Goal: Task Accomplishment & Management: Use online tool/utility

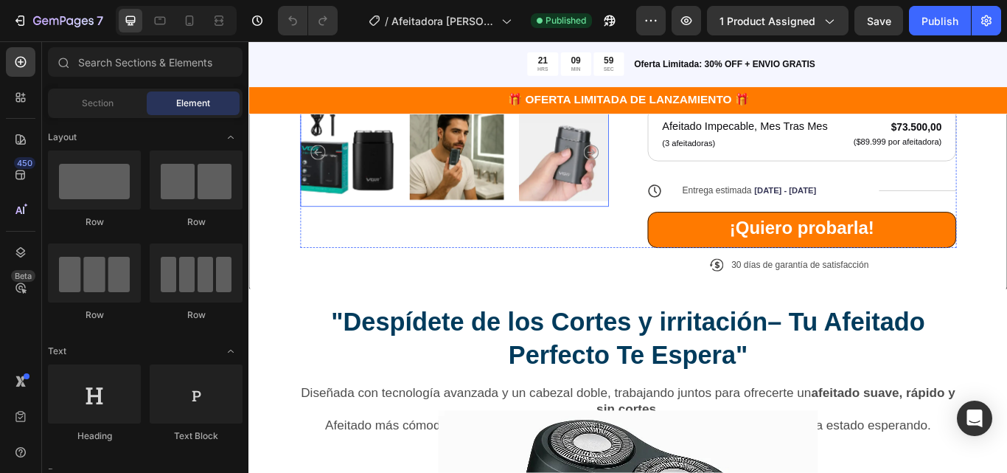
scroll to position [590, 0]
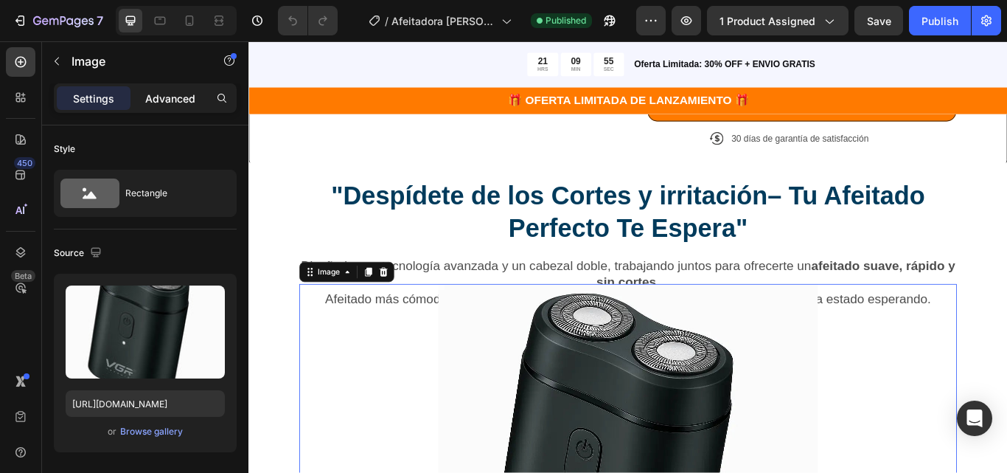
click at [192, 108] on div "Advanced" at bounding box center [170, 98] width 74 height 24
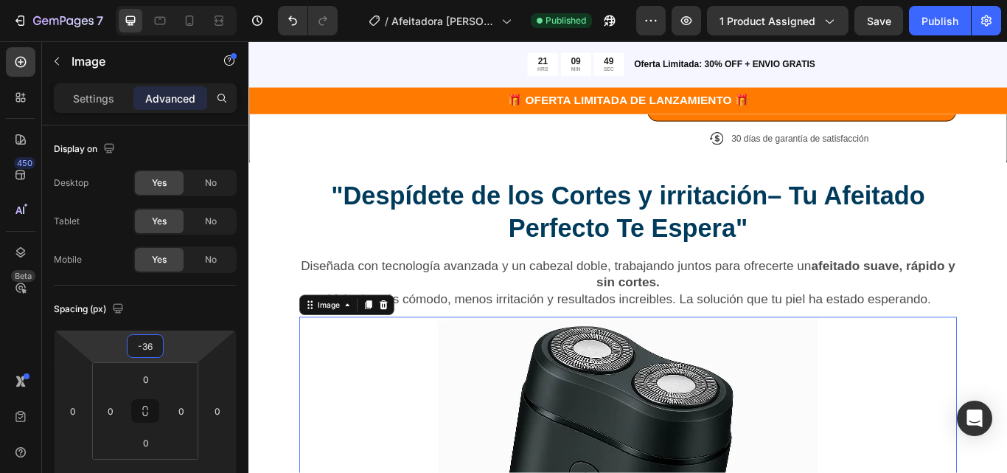
type input "-40"
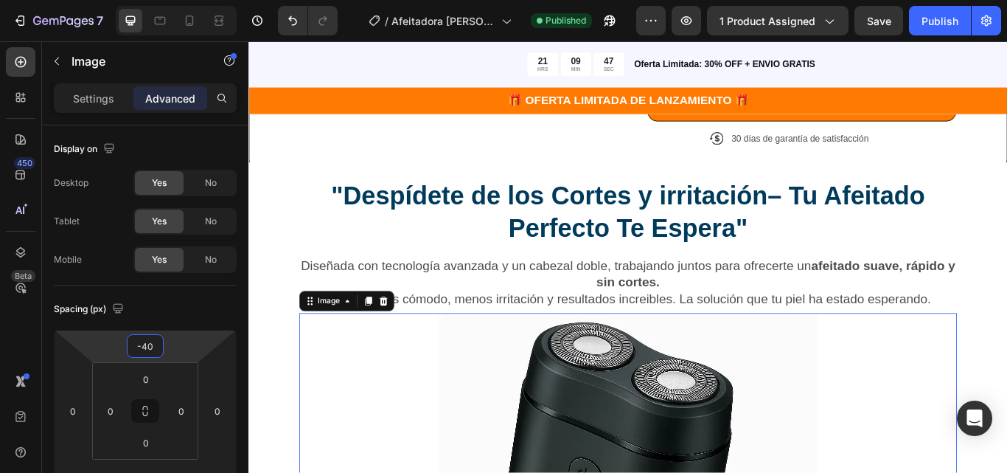
drag, startPoint x: 179, startPoint y: 341, endPoint x: 187, endPoint y: 324, distance: 18.8
click at [187, 0] on html "7 Version history / Afeitadora Shaver Dos Cabezas Published Preview 1 product a…" at bounding box center [503, 0] width 1007 height 0
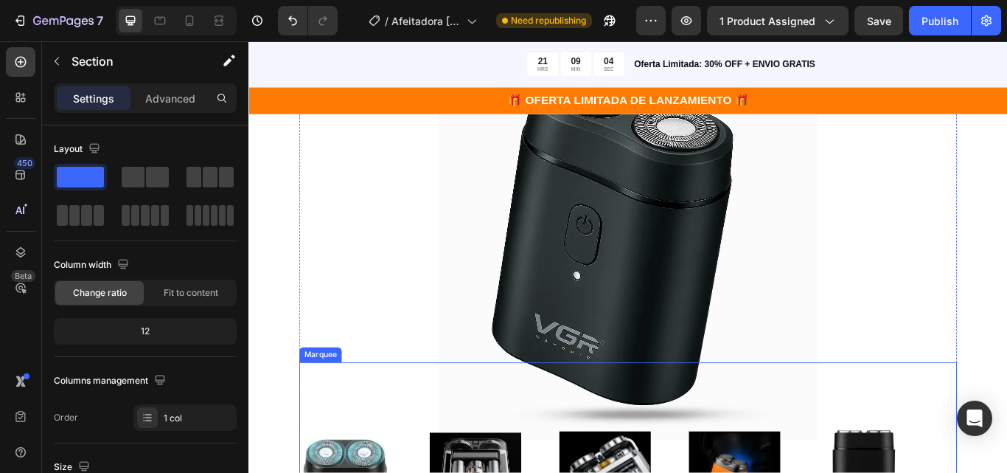
scroll to position [1106, 0]
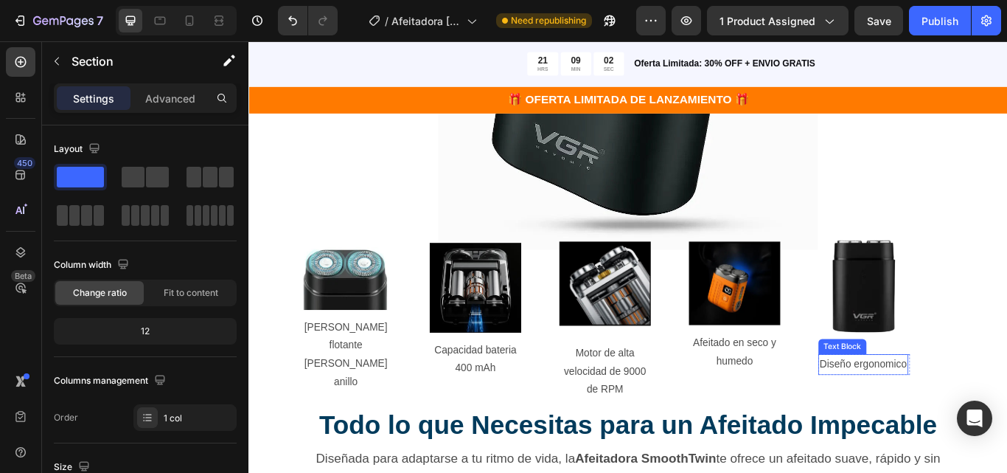
click at [975, 408] on p "Diseño ergonomico" at bounding box center [965, 418] width 102 height 21
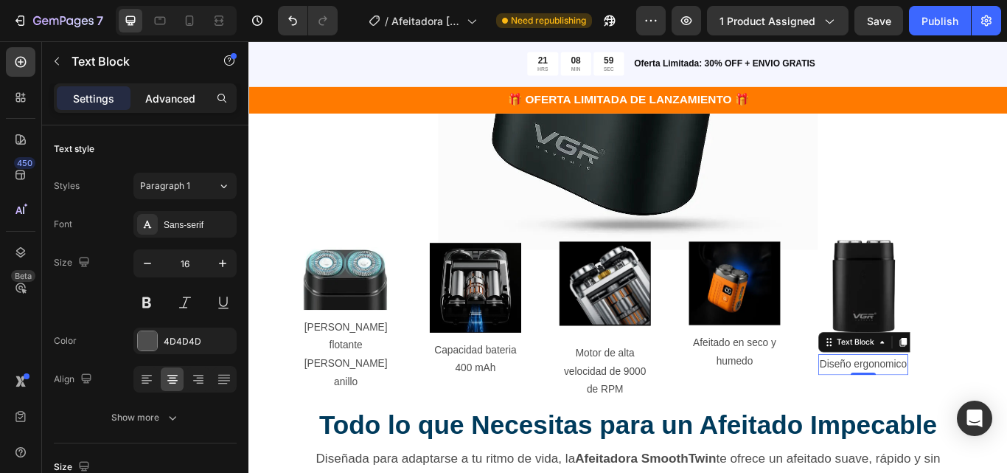
click at [184, 99] on p "Advanced" at bounding box center [170, 98] width 50 height 15
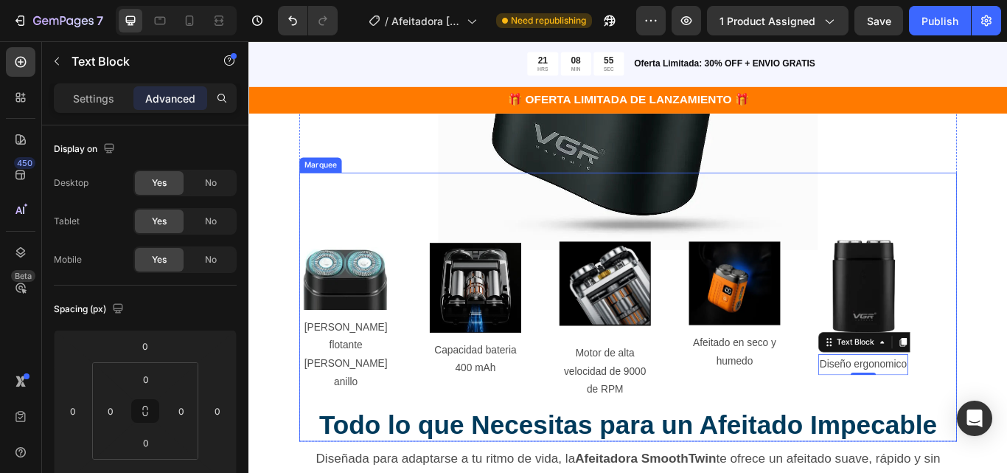
click at [963, 438] on div "Image Malla de cuchilla flotante de doble anillo Text Block Row Image Capacidad…" at bounding box center [686, 351] width 756 height 288
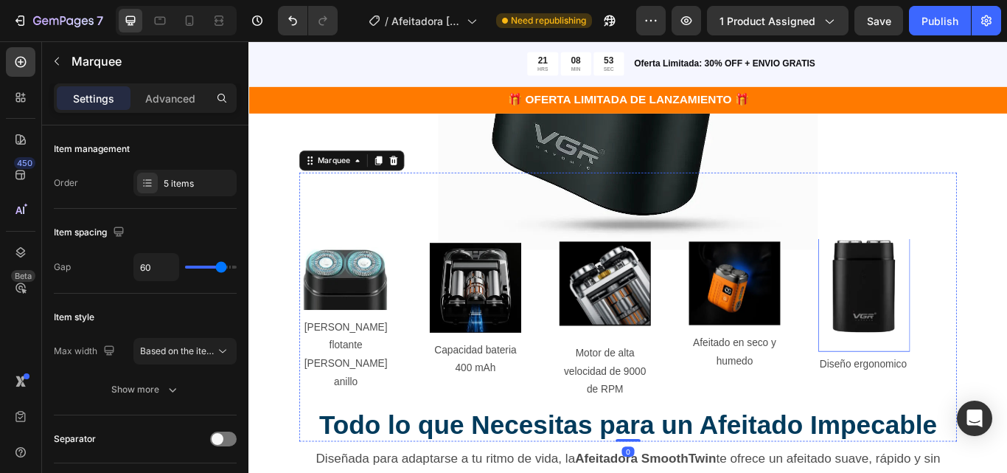
click at [965, 383] on img at bounding box center [966, 324] width 107 height 140
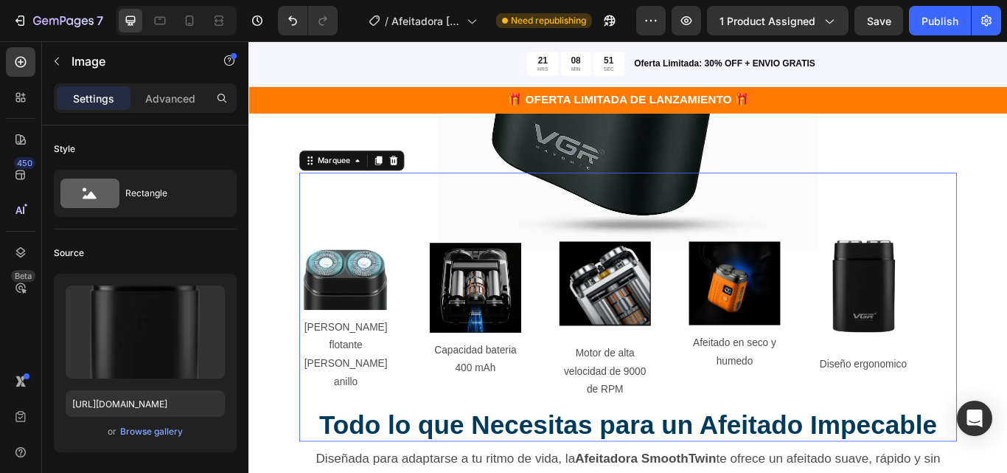
click at [1007, 379] on div "Image Diseño ergonomico Text Block Row" at bounding box center [988, 351] width 151 height 159
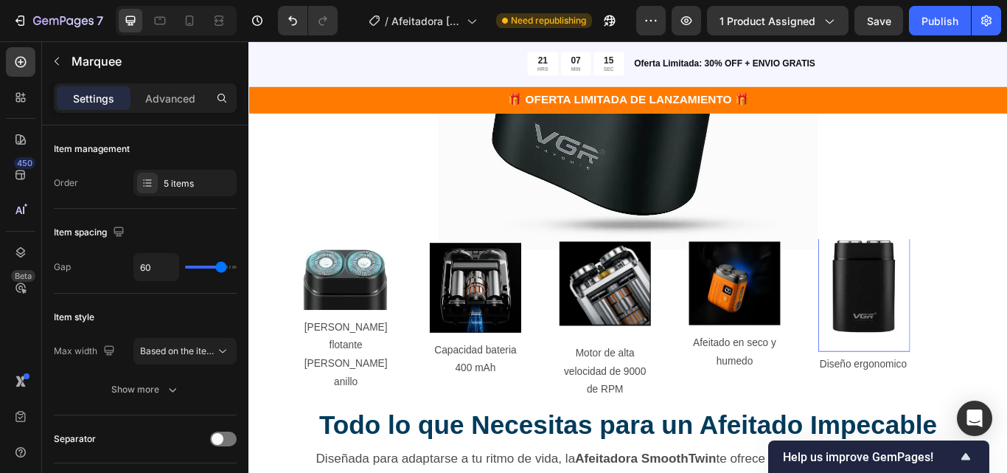
click at [925, 336] on img at bounding box center [966, 324] width 107 height 140
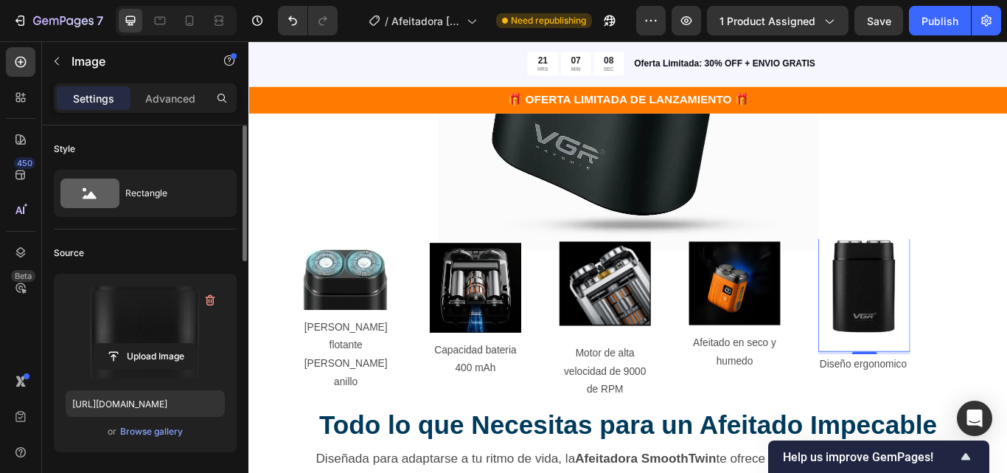
drag, startPoint x: 200, startPoint y: 297, endPoint x: 201, endPoint y: 324, distance: 27.3
click at [202, 298] on button "button" at bounding box center [210, 300] width 24 height 24
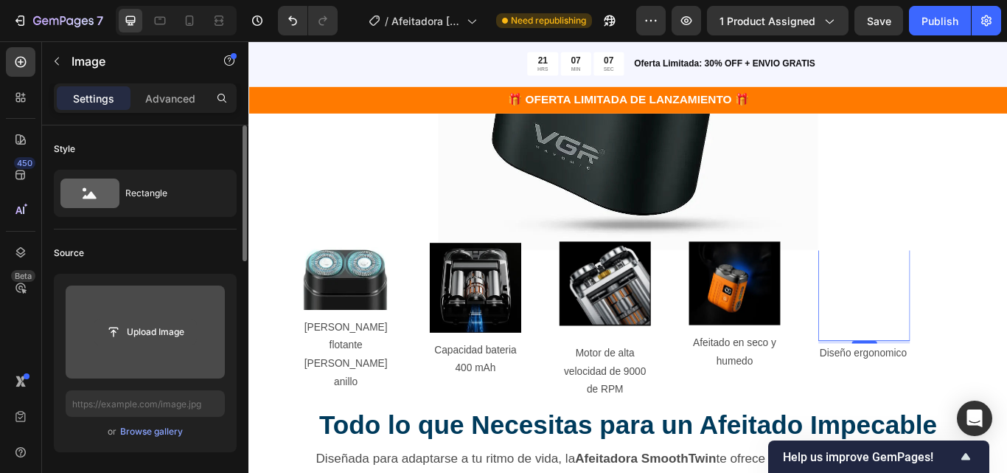
click at [151, 337] on input "file" at bounding box center [145, 331] width 102 height 25
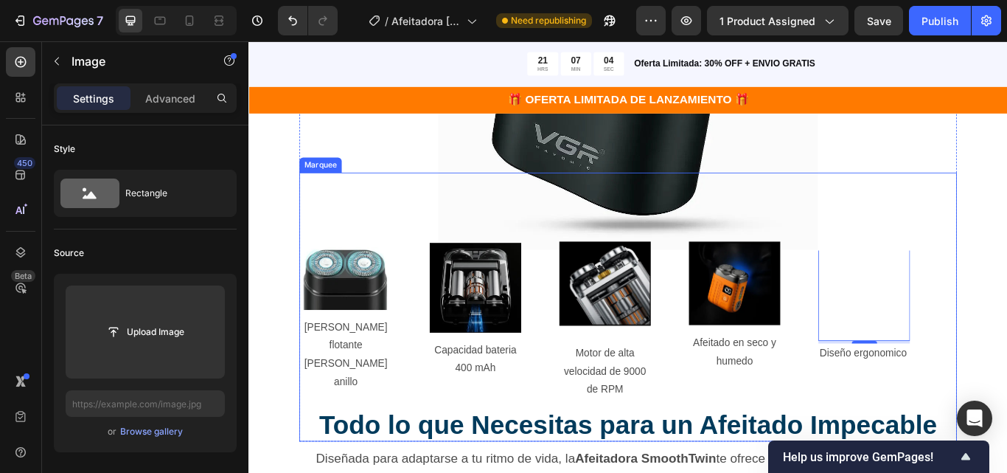
click at [1007, 313] on div "Image 4 Diseño ergonomico Text Block Row" at bounding box center [988, 351] width 151 height 133
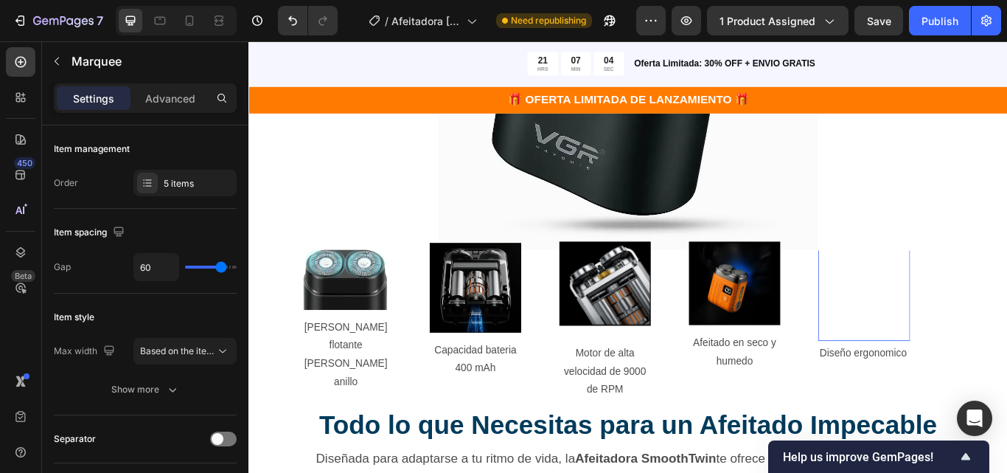
click at [996, 332] on img at bounding box center [966, 325] width 87 height 114
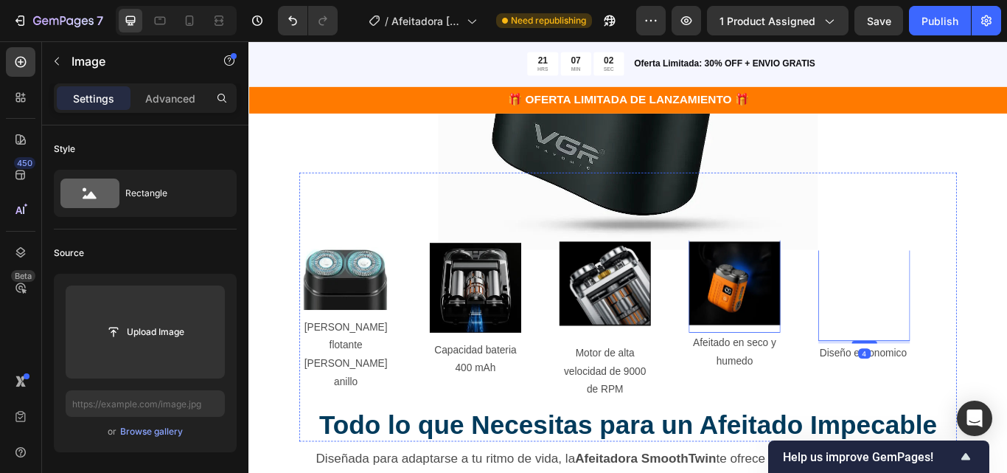
click at [851, 317] on img at bounding box center [815, 323] width 107 height 97
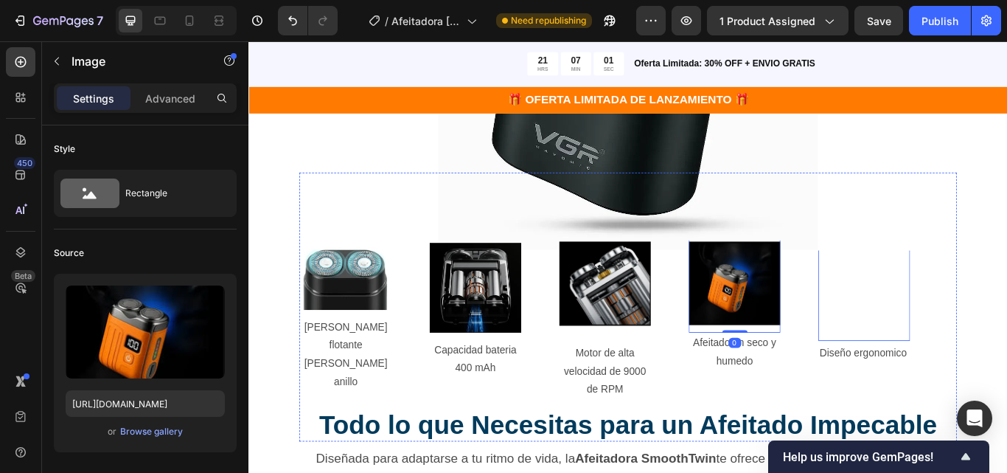
click at [955, 343] on img at bounding box center [966, 325] width 87 height 114
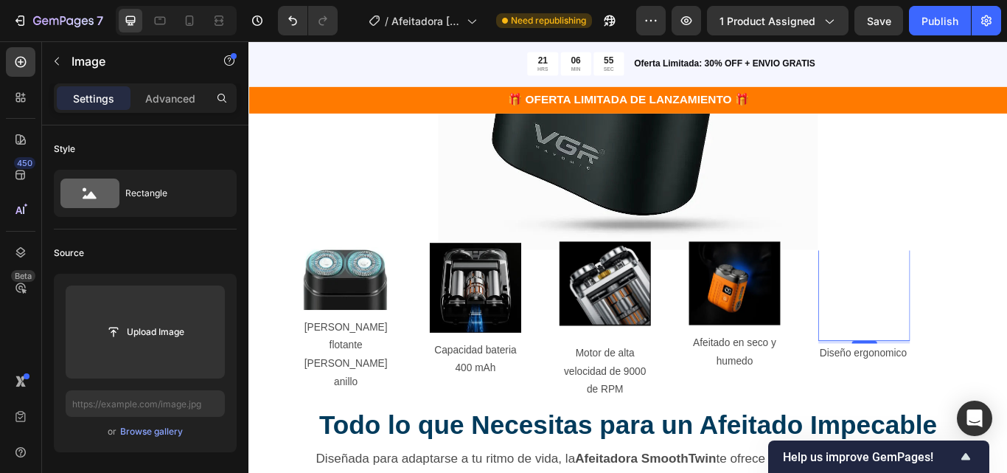
click at [1007, 364] on div ""Despídete de los Cortes y irritación– Tu Afeitado Perfecto Te Espera" Heading …" at bounding box center [691, 124] width 885 height 915
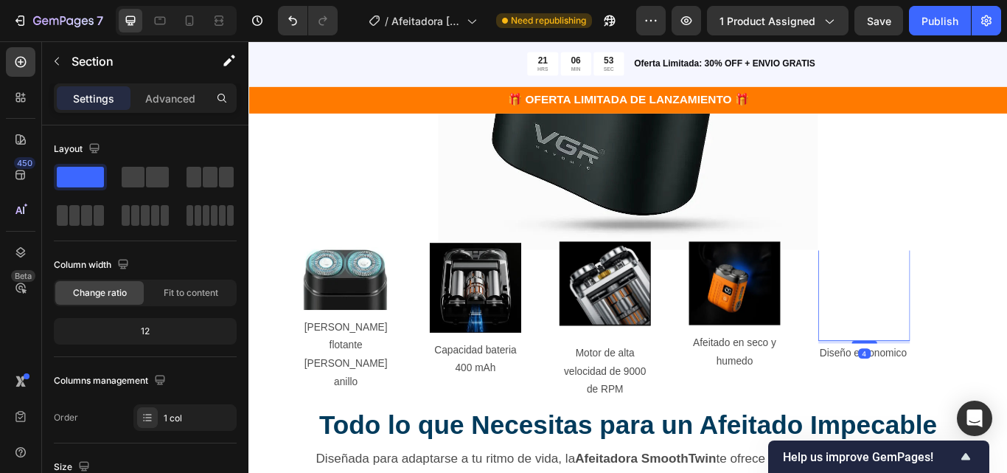
click at [985, 322] on img at bounding box center [966, 325] width 87 height 114
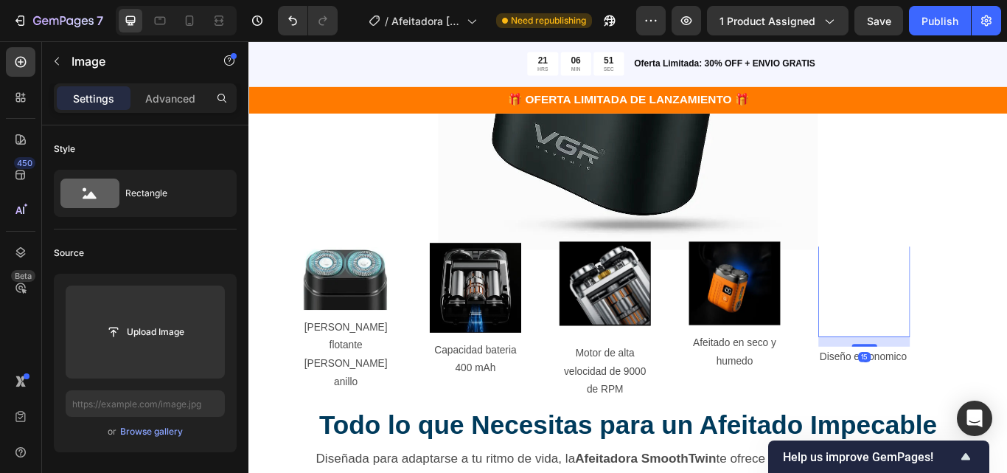
drag, startPoint x: 967, startPoint y: 389, endPoint x: 971, endPoint y: 397, distance: 8.9
click at [971, 397] on div "Image 15 Diseño ergonomico Text Block Row" at bounding box center [966, 351] width 107 height 141
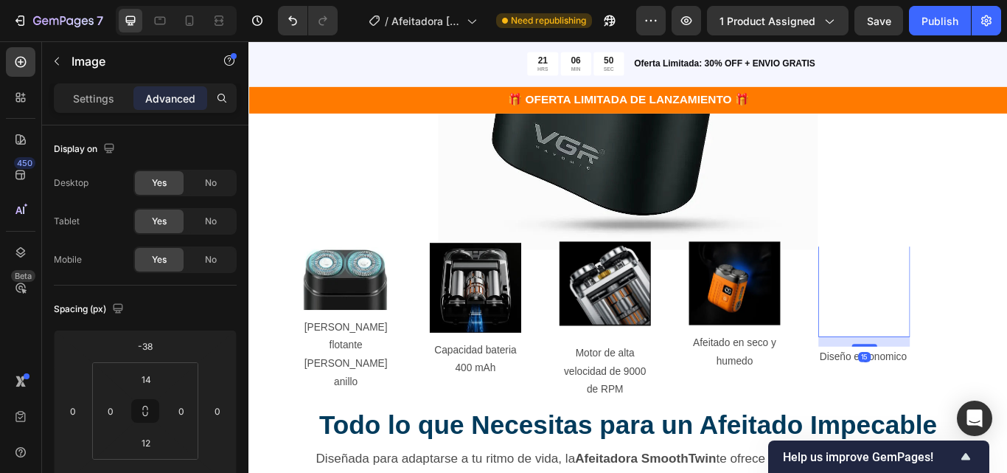
click at [962, 335] on img at bounding box center [966, 320] width 87 height 114
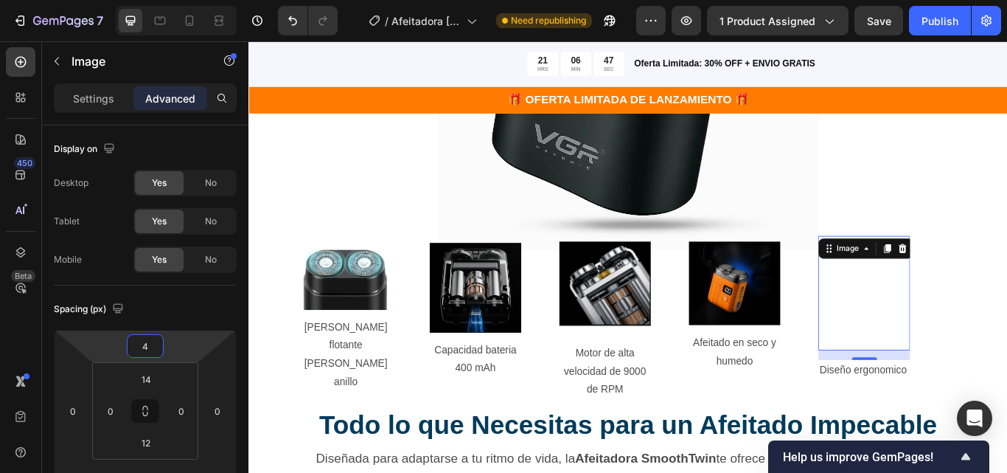
type input "6"
drag, startPoint x: 178, startPoint y: 344, endPoint x: 179, endPoint y: 328, distance: 16.3
click at [179, 0] on html "7 Version history / Afeitadora Shaver Dos Cabezas Need republishing Preview 1 p…" at bounding box center [503, 0] width 1007 height 0
click at [1007, 363] on div ""Despídete de los Cortes y irritación– Tu Afeitado Perfecto Te Espera" Heading …" at bounding box center [691, 124] width 885 height 915
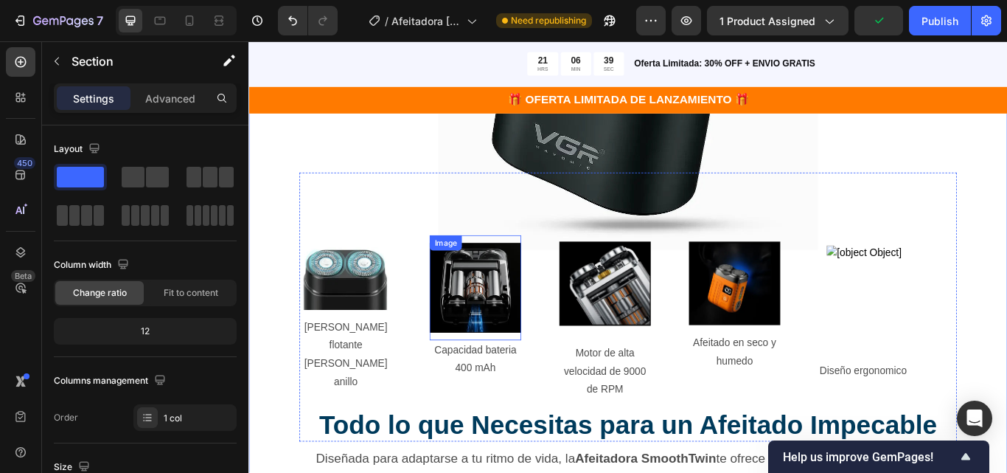
click at [552, 351] on img at bounding box center [512, 329] width 107 height 105
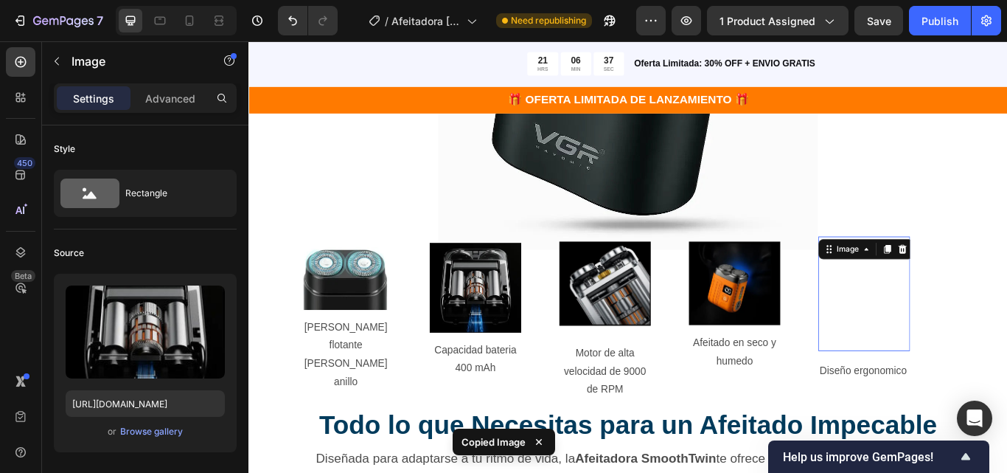
click at [987, 330] on img at bounding box center [966, 337] width 87 height 114
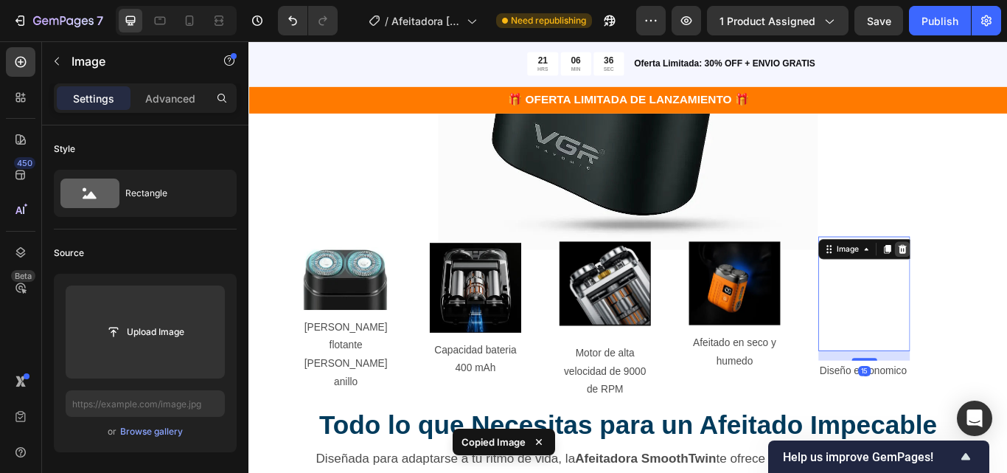
click at [1007, 285] on icon at bounding box center [1011, 284] width 12 height 12
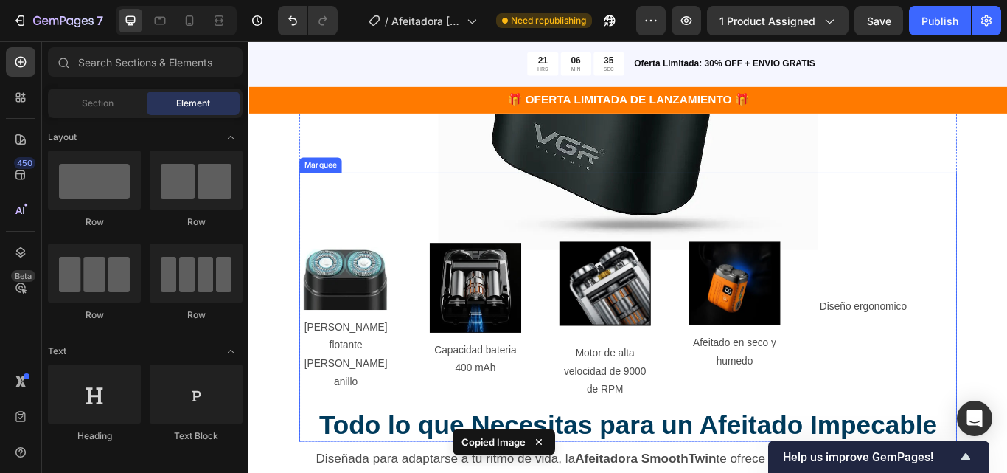
click at [982, 309] on div "Image Malla de cuchilla flotante de doble anillo Text Block Row Image Capacidad…" at bounding box center [686, 351] width 756 height 288
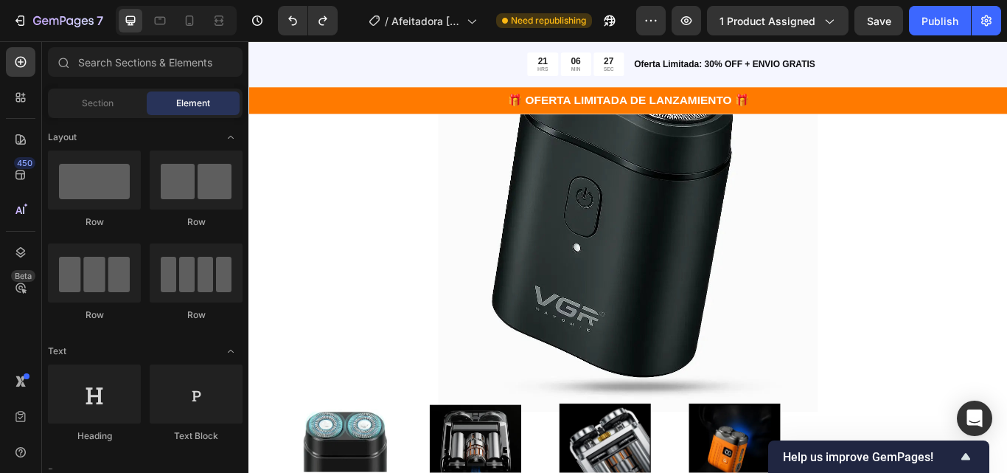
scroll to position [1151, 0]
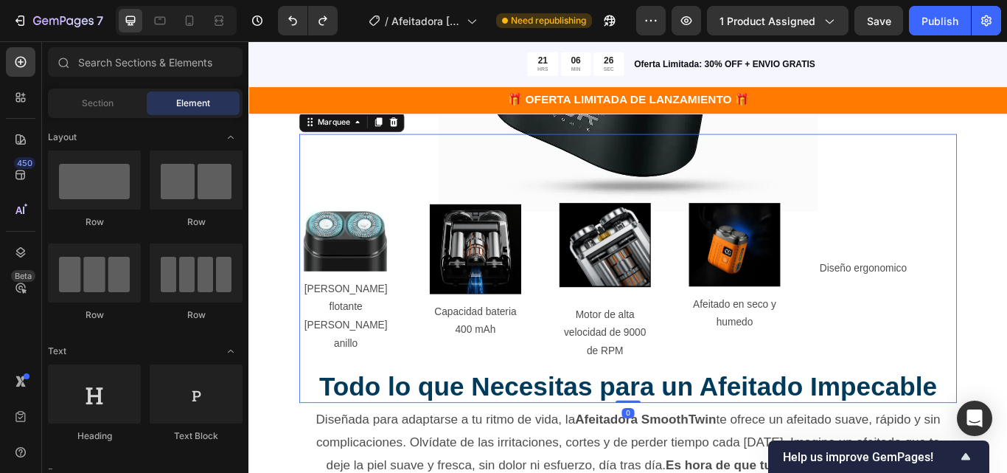
click at [943, 277] on div "Image Malla de cuchilla flotante de doble anillo Text Block Row Image Capacidad…" at bounding box center [686, 306] width 756 height 288
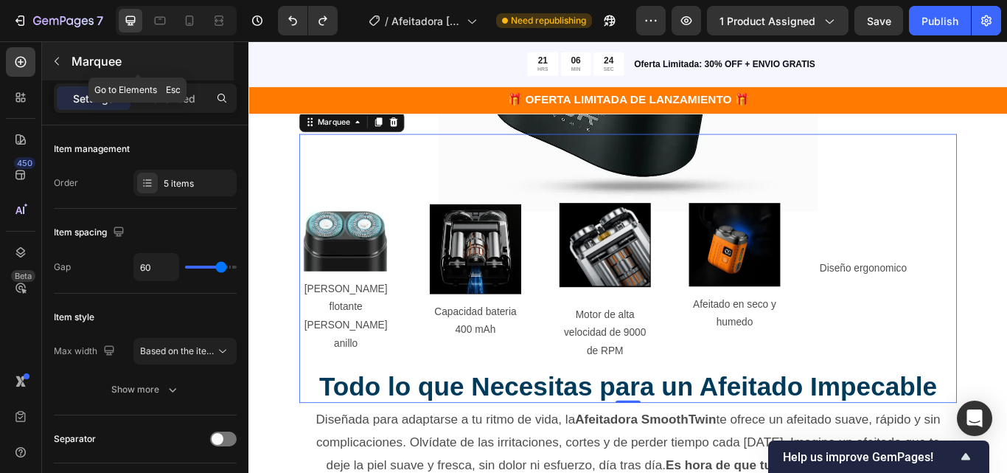
click at [62, 55] on icon "button" at bounding box center [57, 61] width 12 height 12
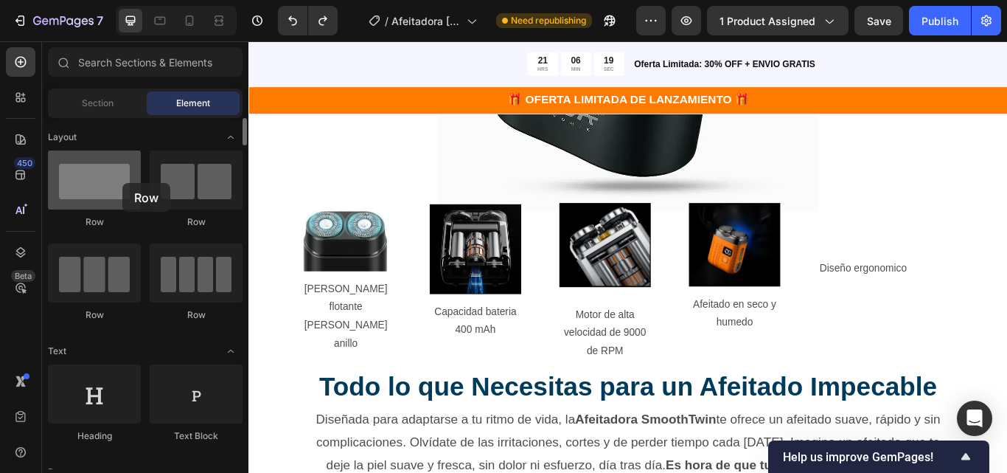
drag, startPoint x: 105, startPoint y: 176, endPoint x: 122, endPoint y: 183, distance: 18.5
click at [122, 183] on div at bounding box center [94, 179] width 93 height 59
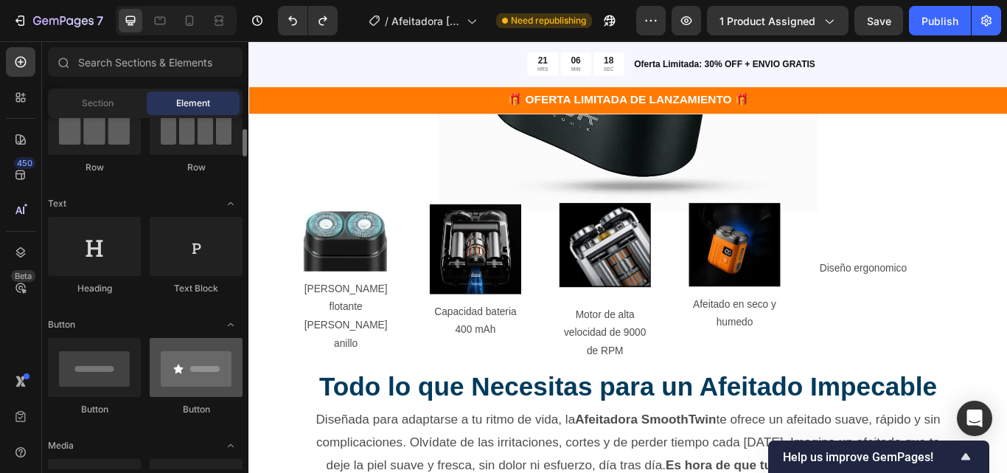
scroll to position [221, 0]
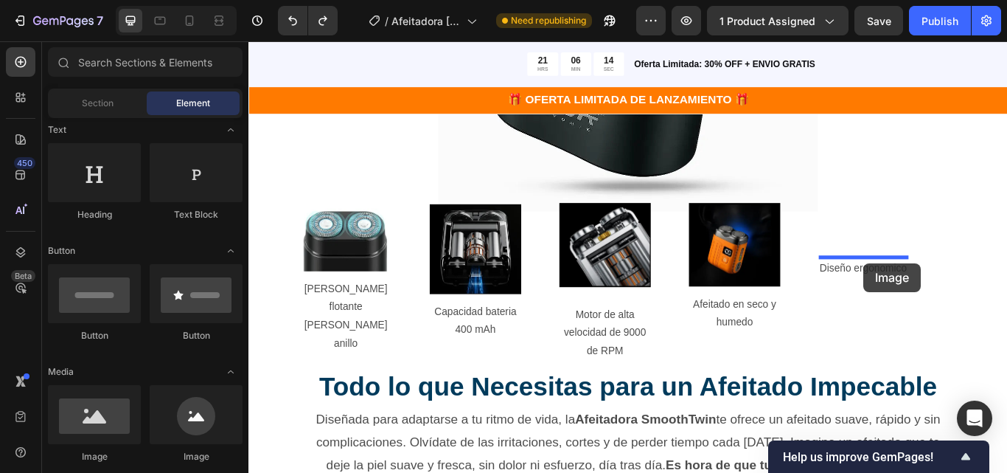
drag, startPoint x: 365, startPoint y: 460, endPoint x: 966, endPoint y: 300, distance: 622.0
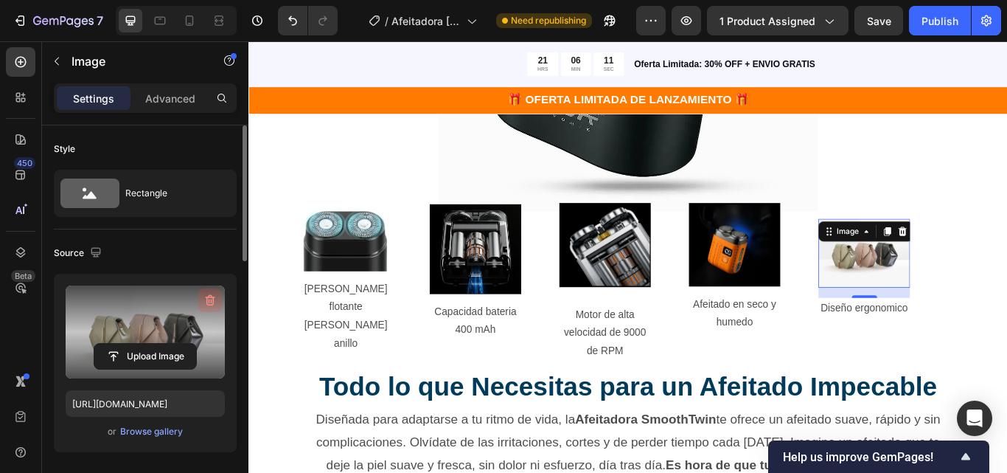
click at [211, 299] on icon "button" at bounding box center [210, 300] width 15 height 15
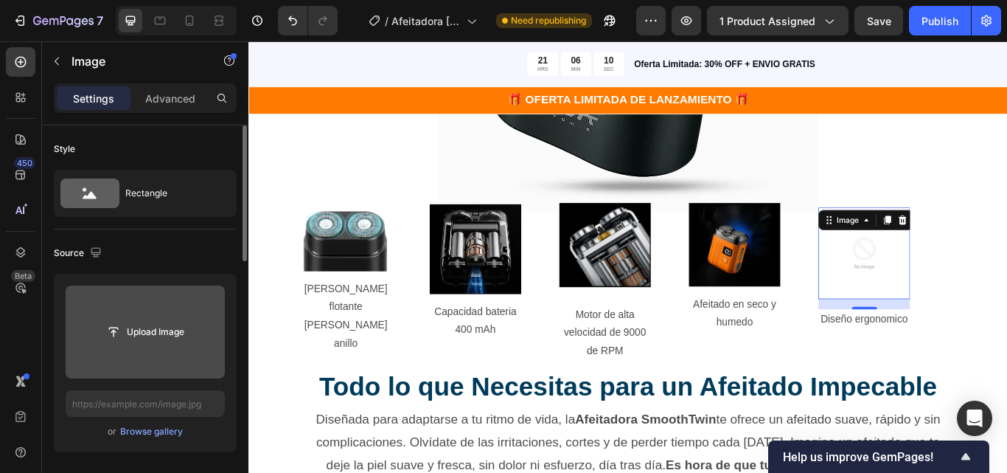
click at [168, 352] on input "file" at bounding box center [145, 331] width 159 height 93
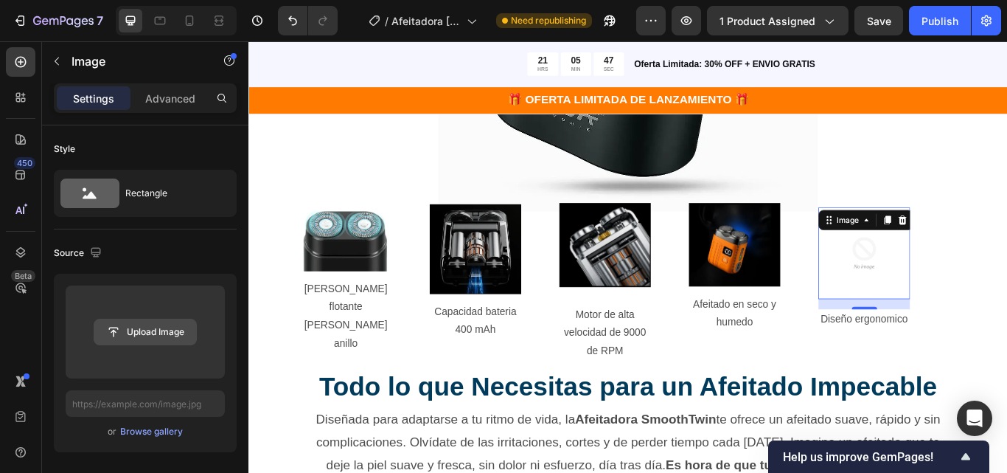
click at [186, 328] on input "file" at bounding box center [145, 331] width 102 height 25
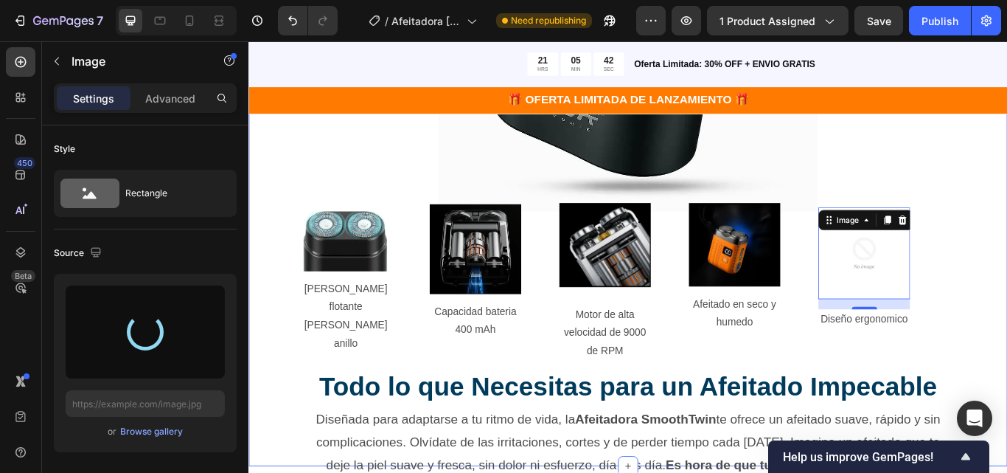
type input "https://cdn.shopify.com/s/files/1/0689/1585/5559/files/gempages_555050117883757…"
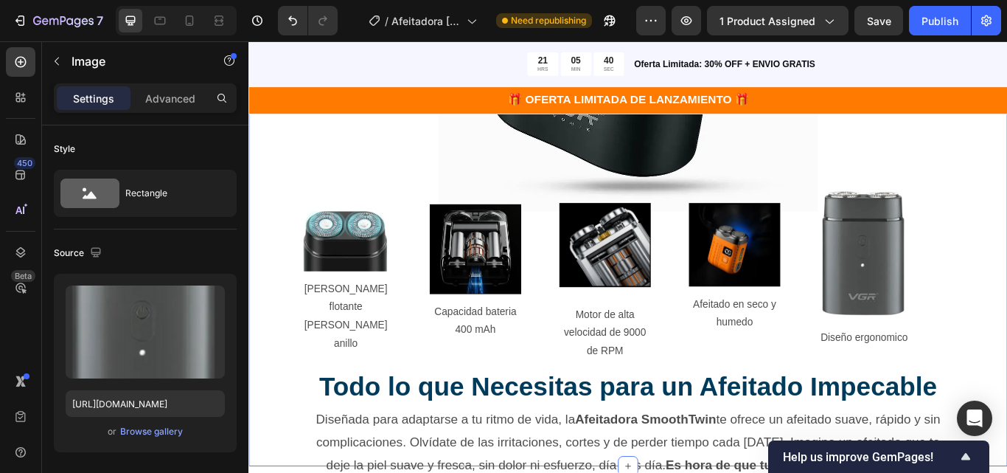
click at [1007, 333] on div ""Despídete de los Cortes y irritación– Tu Afeitado Perfecto Te Espera" Heading …" at bounding box center [691, 79] width 885 height 915
click at [993, 308] on img at bounding box center [966, 289] width 107 height 150
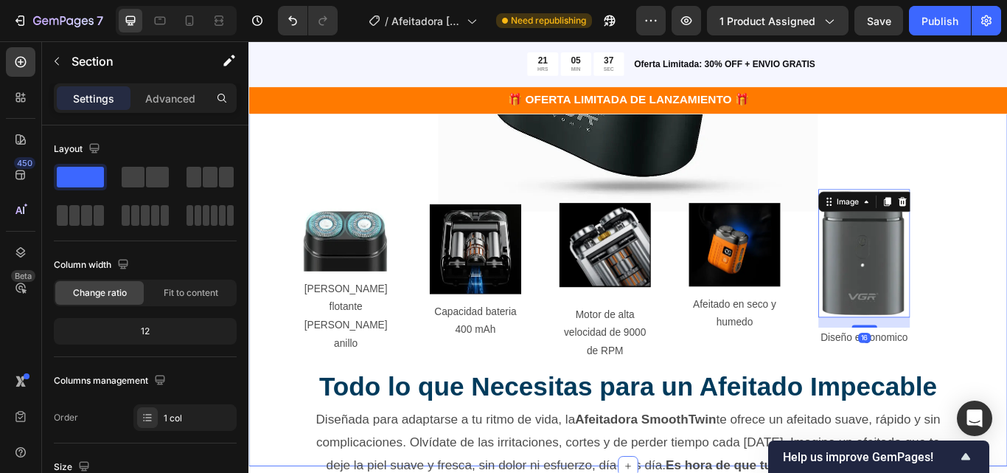
click at [1007, 358] on div ""Despídete de los Cortes y irritación– Tu Afeitado Perfecto Te Espera" Heading …" at bounding box center [691, 79] width 885 height 915
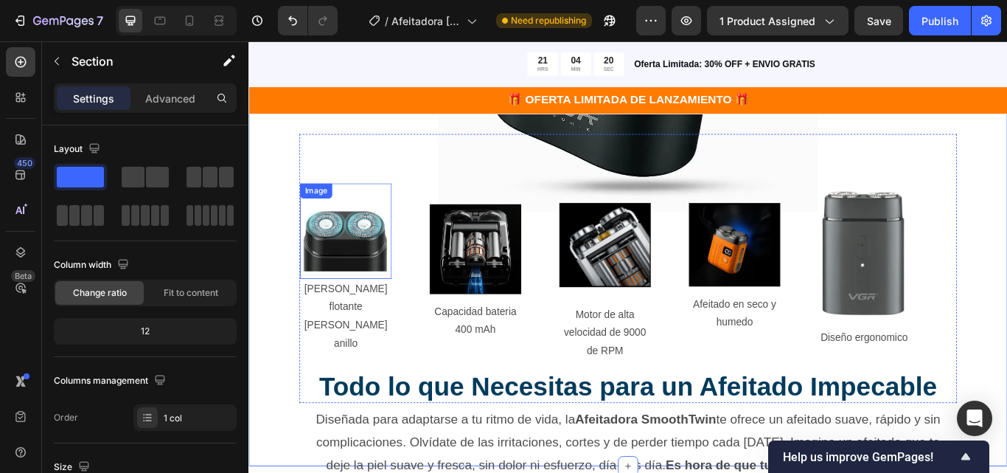
click at [355, 287] on img at bounding box center [361, 273] width 107 height 73
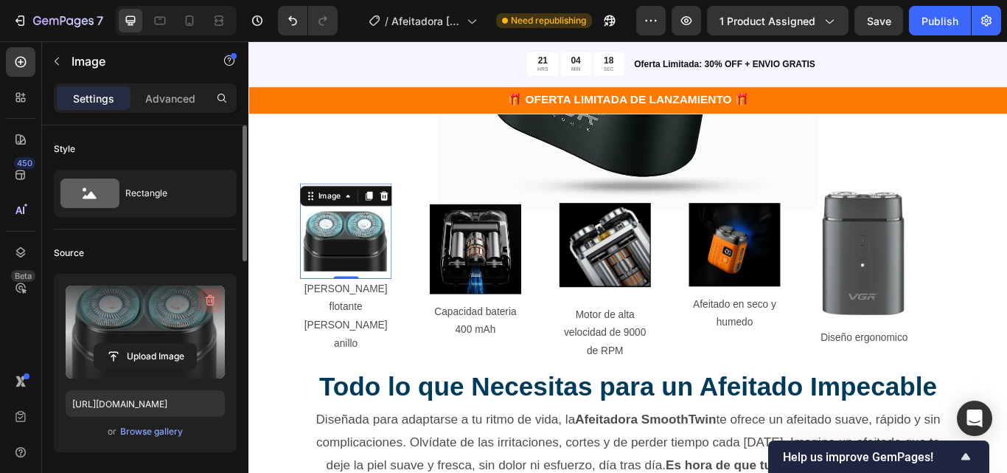
click at [206, 303] on icon "button" at bounding box center [210, 300] width 15 height 15
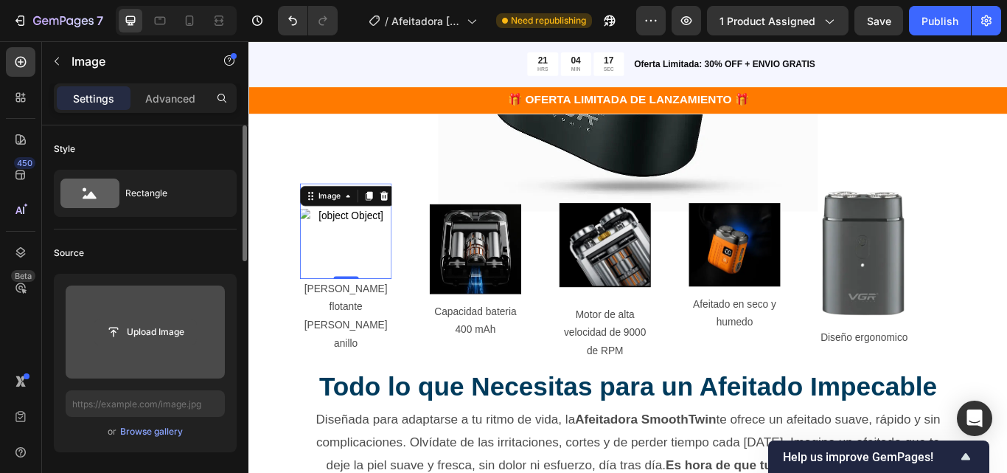
click at [189, 339] on input "file" at bounding box center [145, 331] width 102 height 25
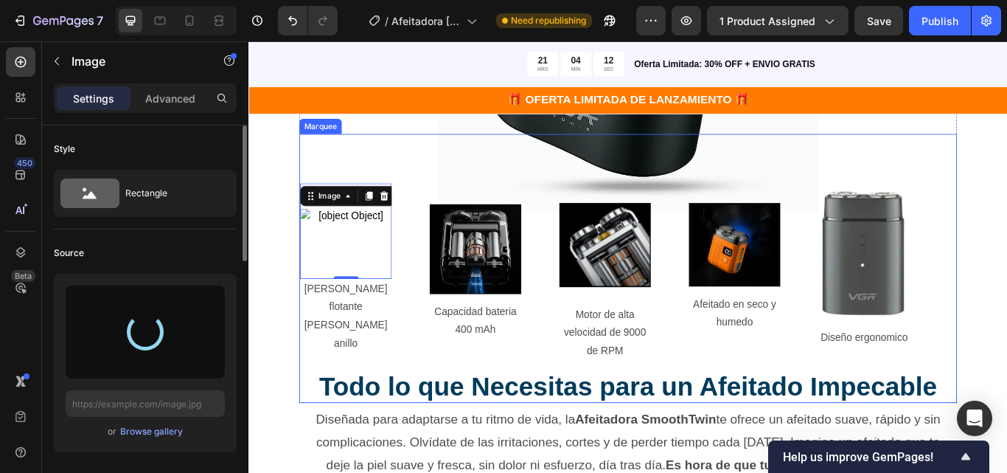
type input "[URL][DOMAIN_NAME]"
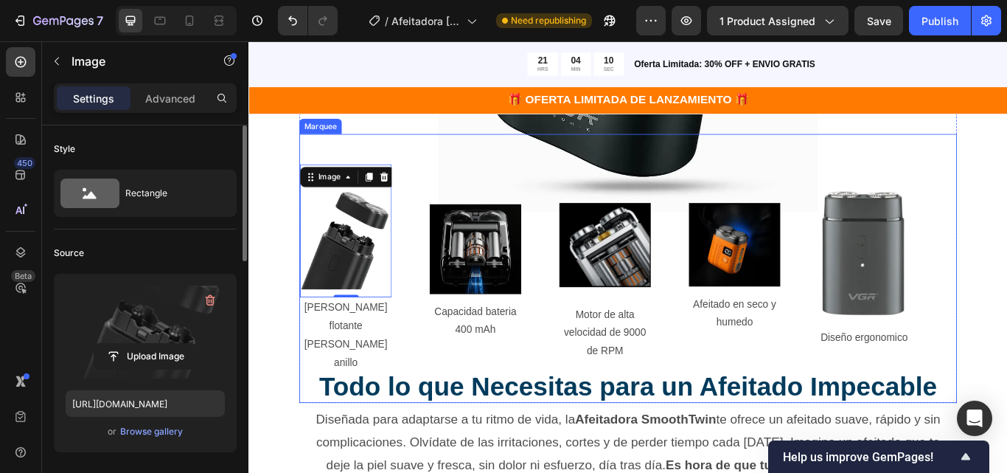
click at [1007, 353] on div "Image Diseño ergonomico Text Block Row" at bounding box center [988, 307] width 151 height 186
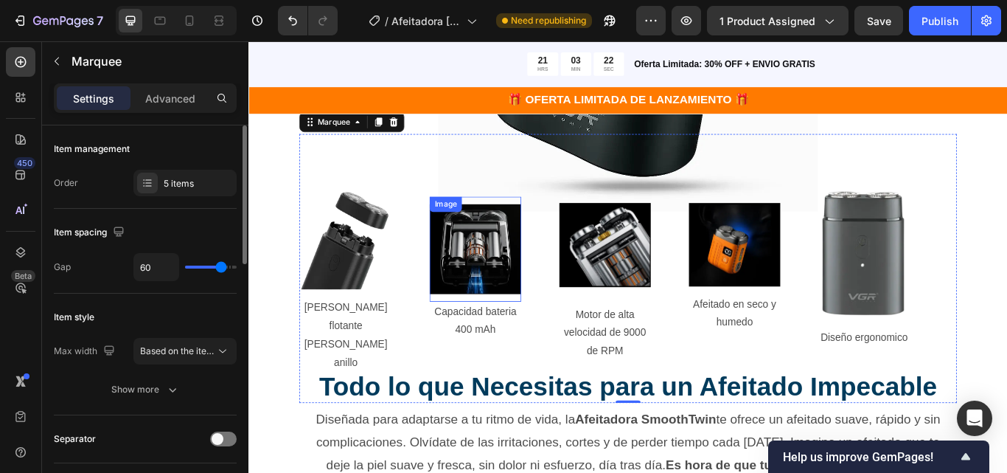
click at [524, 290] on img at bounding box center [512, 284] width 107 height 105
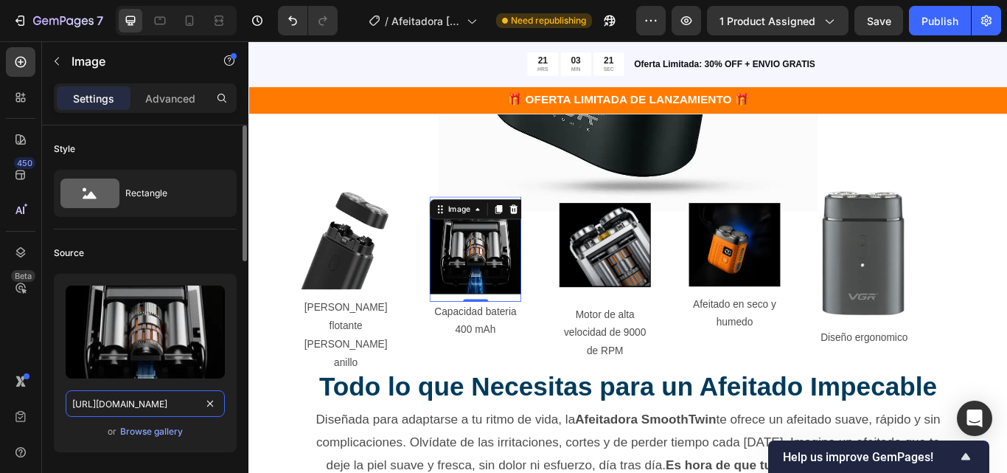
click at [154, 411] on input "https://cdn.shopify.com/s/files/1/0689/1585/5559/files/gempages_555050117883757…" at bounding box center [145, 403] width 159 height 27
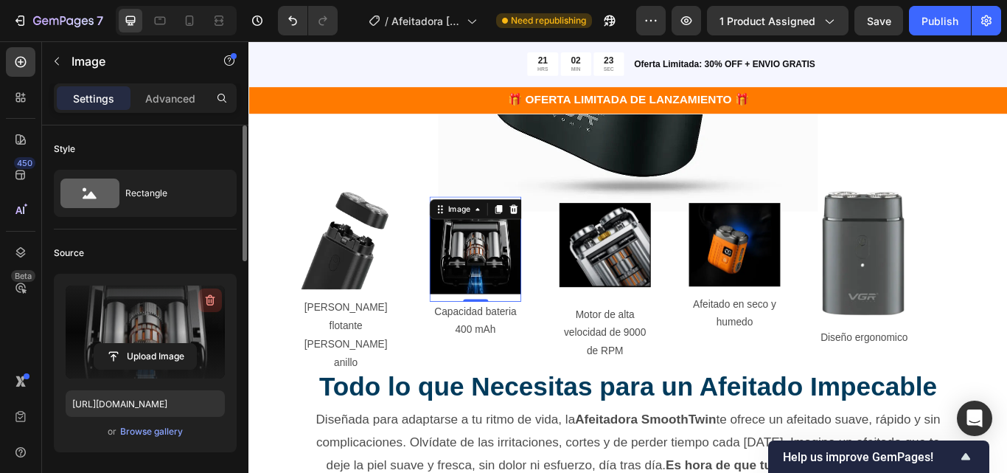
click at [213, 296] on icon "button" at bounding box center [210, 300] width 15 height 15
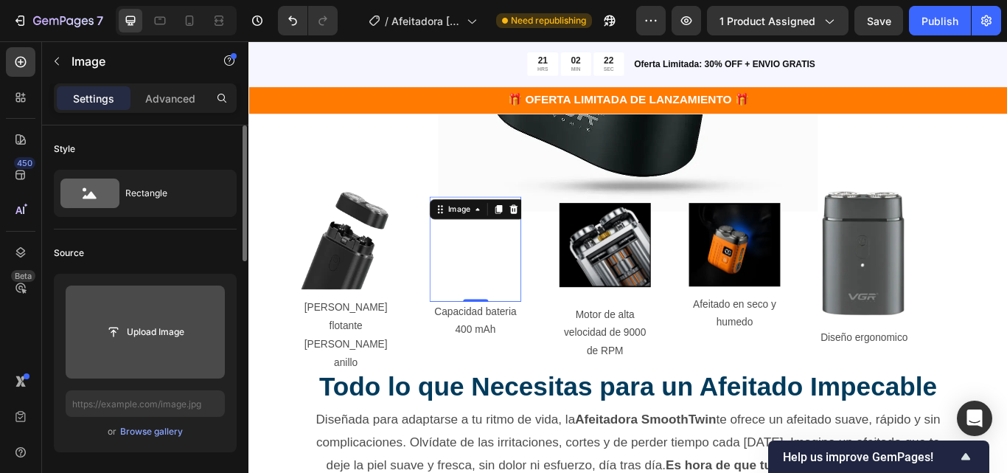
click at [197, 342] on div "Upload Image" at bounding box center [145, 332] width 159 height 27
click at [168, 341] on input "file" at bounding box center [145, 331] width 102 height 25
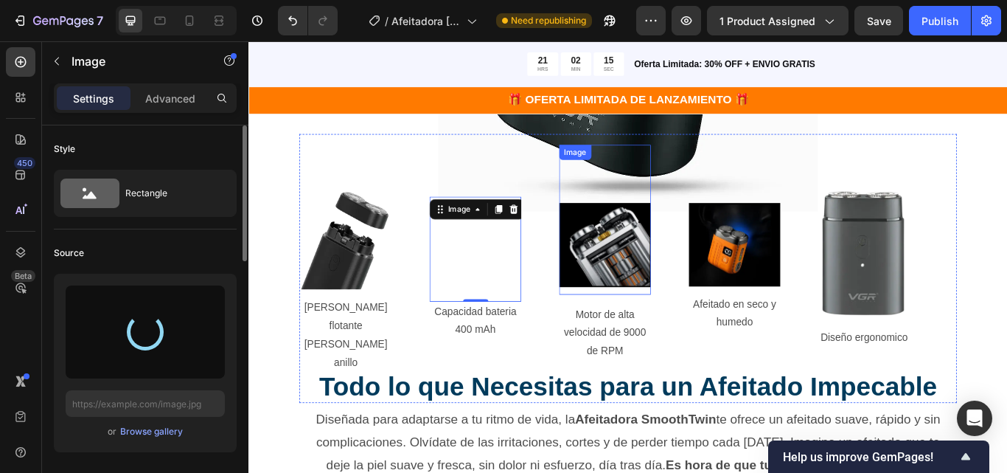
click at [690, 292] on img at bounding box center [664, 278] width 107 height 97
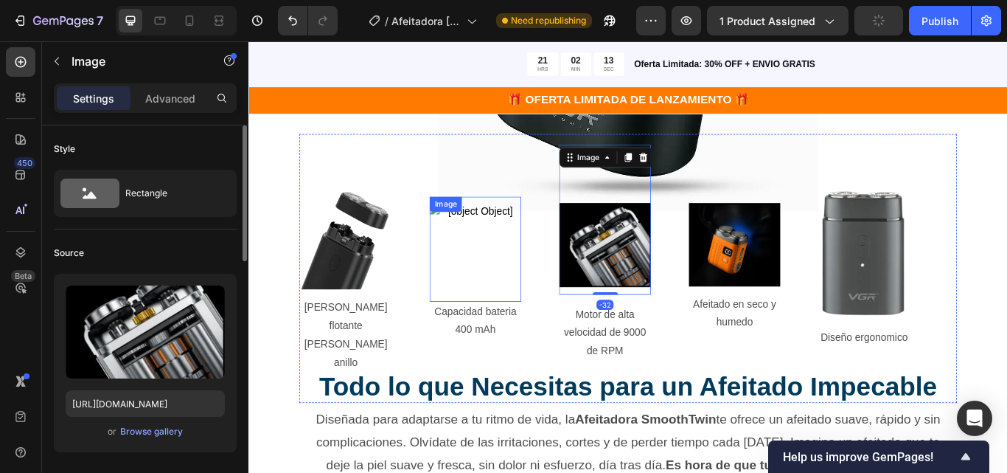
click at [556, 298] on img at bounding box center [512, 284] width 107 height 105
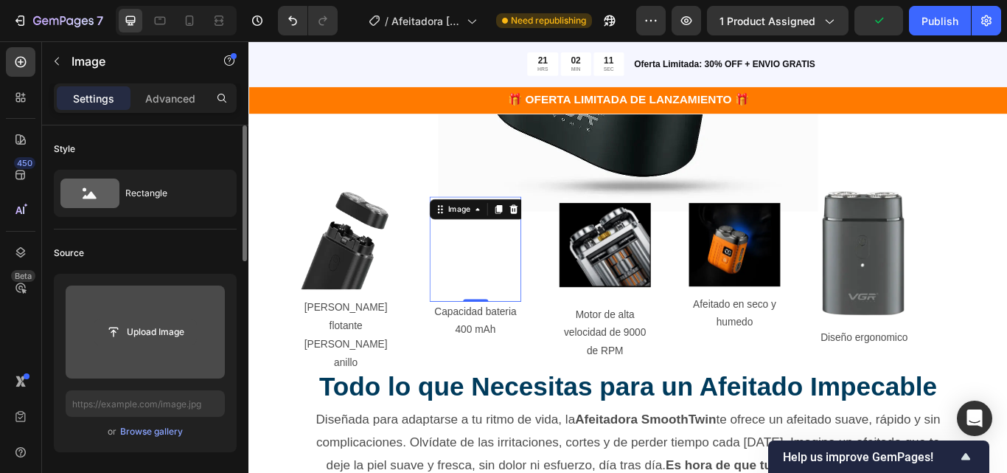
click at [157, 332] on input "file" at bounding box center [145, 331] width 102 height 25
type input "https://cdn.shopify.com/s/files/1/0689/1585/5559/files/gempages_555050117883757…"
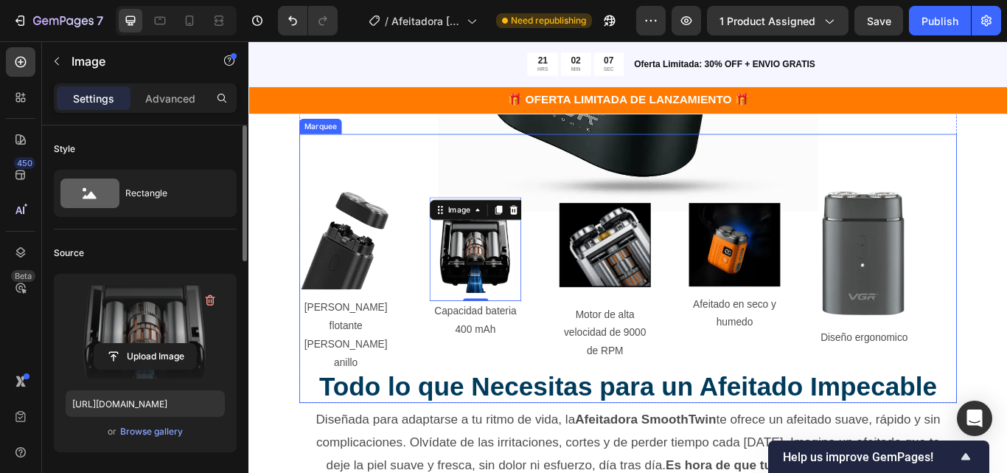
click at [571, 187] on div "Image Malla de cuchilla flotante de doble anillo Text Block Row Image 0 Capacid…" at bounding box center [686, 306] width 756 height 288
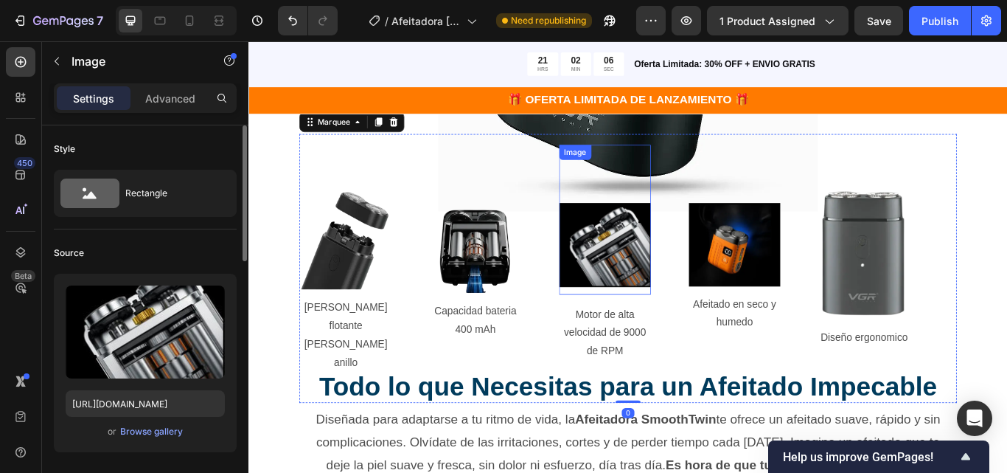
click at [676, 324] on img at bounding box center [664, 278] width 107 height 97
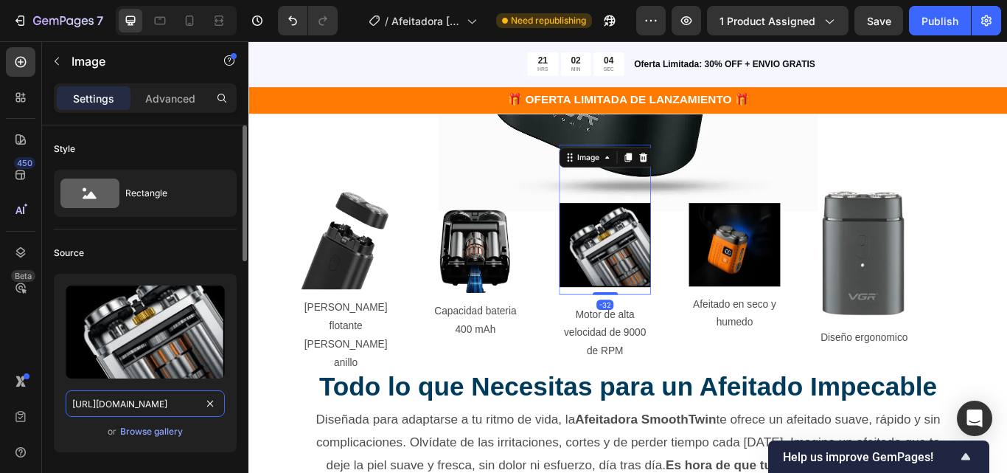
click at [169, 400] on input "https://cdn.shopify.com/s/files/1/0689/1585/5559/files/gempages_555050117883757…" at bounding box center [145, 403] width 159 height 27
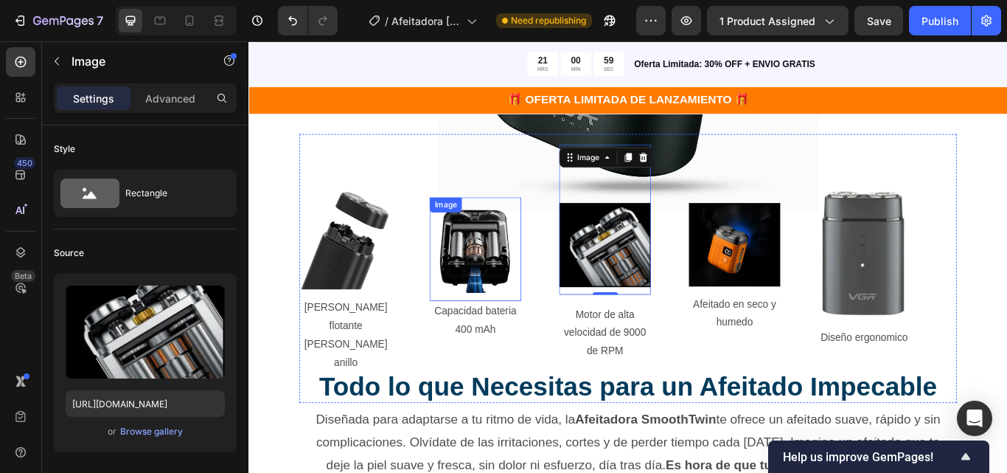
click at [525, 287] on img at bounding box center [512, 283] width 107 height 103
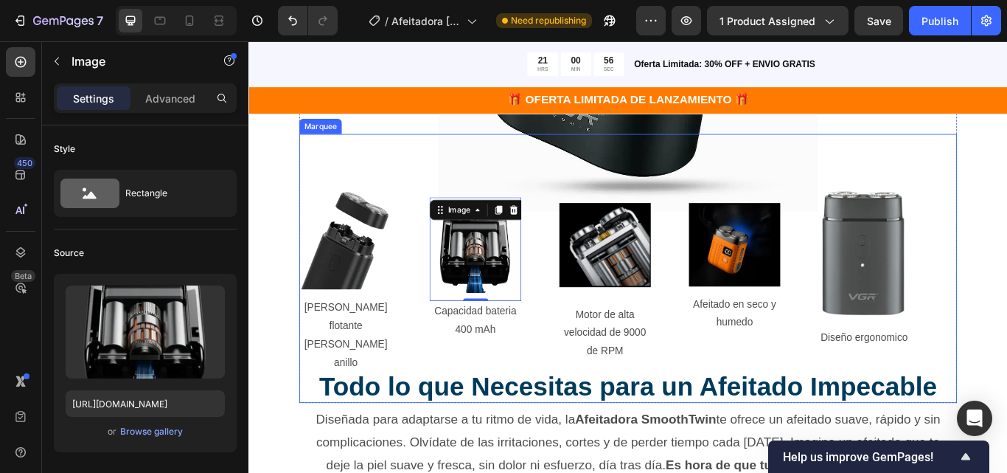
click at [347, 167] on div "Image Malla de cuchilla flotante de doble anillo Text Block Row Image 0 Capacid…" at bounding box center [686, 306] width 756 height 288
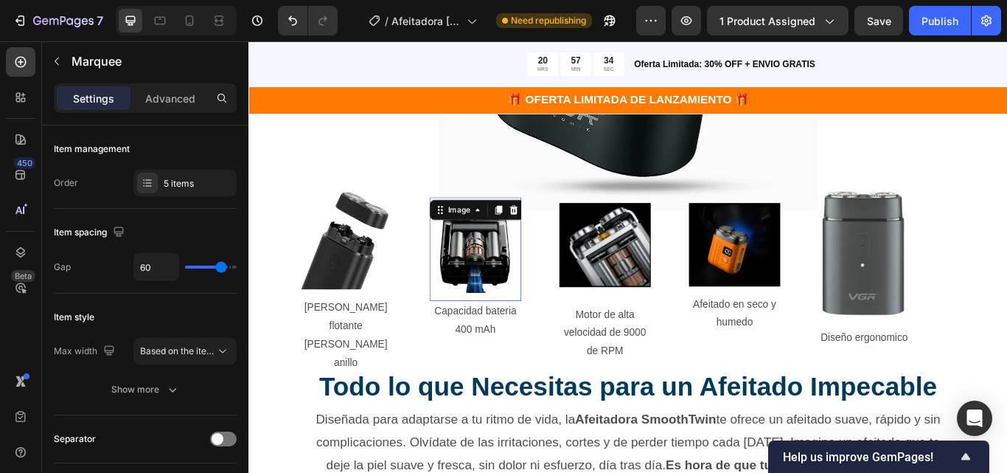
click at [499, 308] on img at bounding box center [512, 283] width 107 height 103
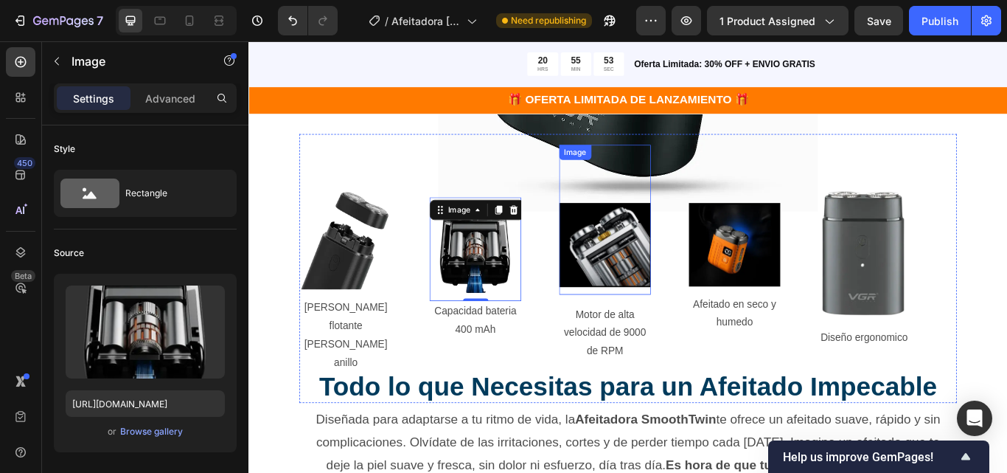
click at [701, 301] on img at bounding box center [664, 278] width 107 height 97
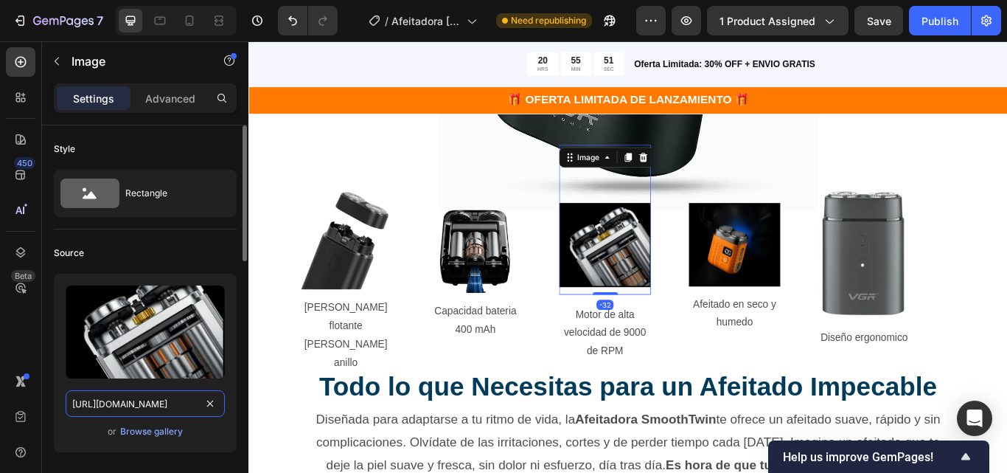
click at [133, 404] on input "https://cdn.shopify.com/s/files/1/0689/1585/5559/files/gempages_555050117883757…" at bounding box center [145, 403] width 159 height 27
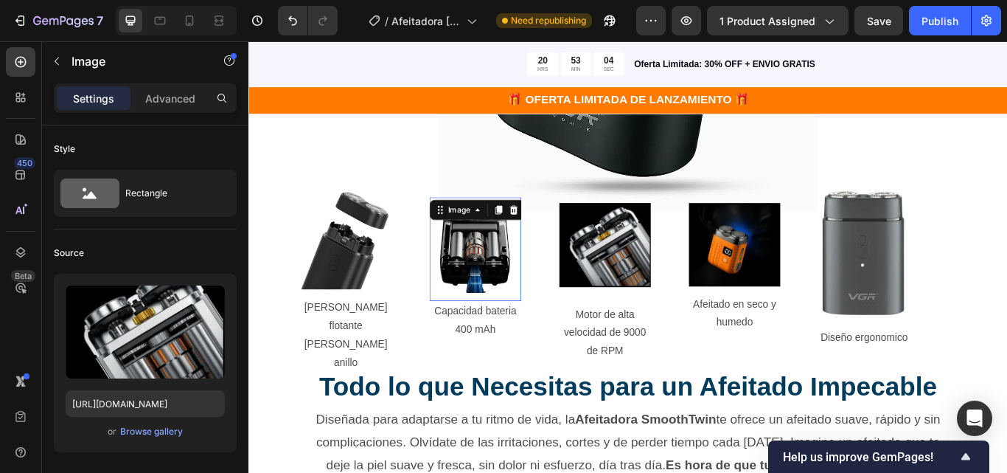
click at [552, 291] on img at bounding box center [512, 283] width 107 height 103
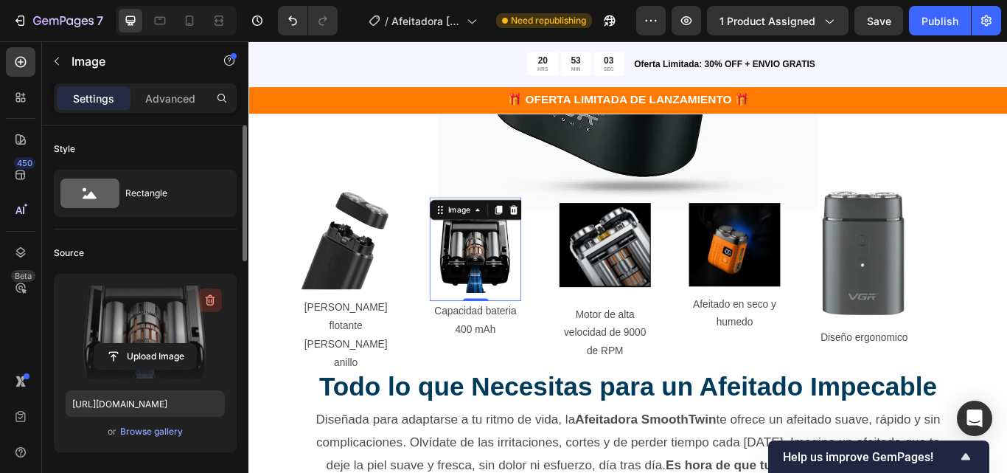
click at [201, 307] on button "button" at bounding box center [210, 300] width 24 height 24
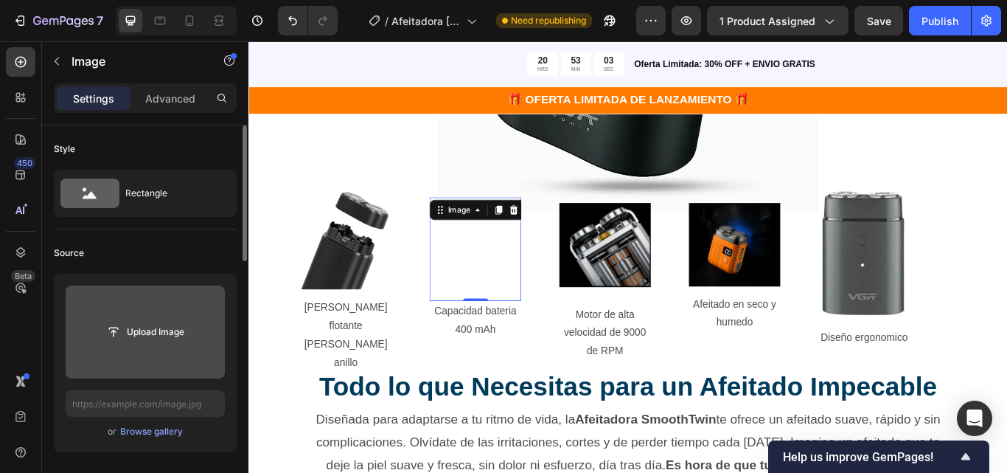
click at [160, 343] on input "file" at bounding box center [145, 331] width 102 height 25
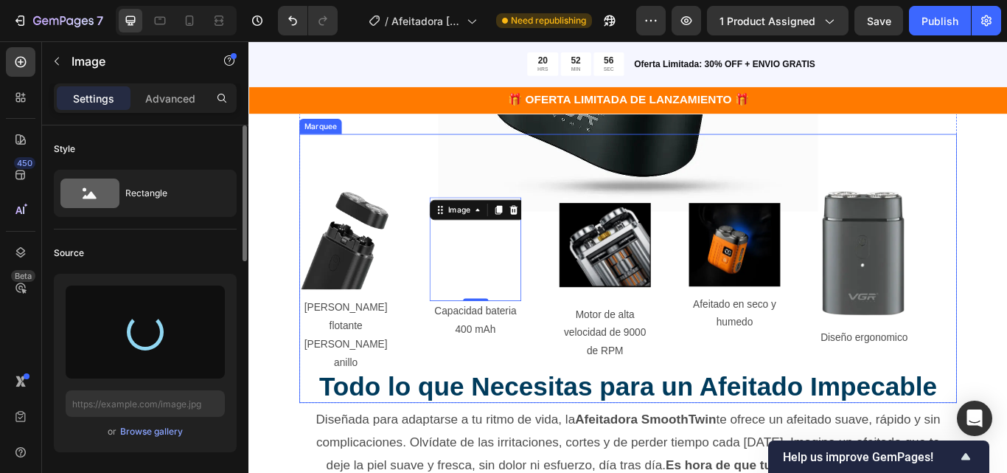
type input "https://cdn.shopify.com/s/files/1/0689/1585/5559/files/gempages_555050117883757…"
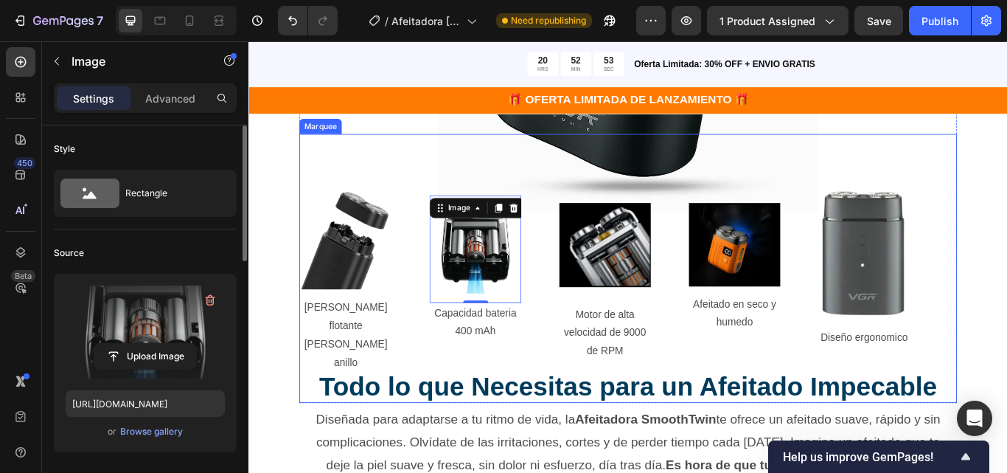
click at [1007, 350] on div ""Despídete de los Cortes y irritación– Tu Afeitado Perfecto Te Espera" Heading …" at bounding box center [691, 79] width 885 height 915
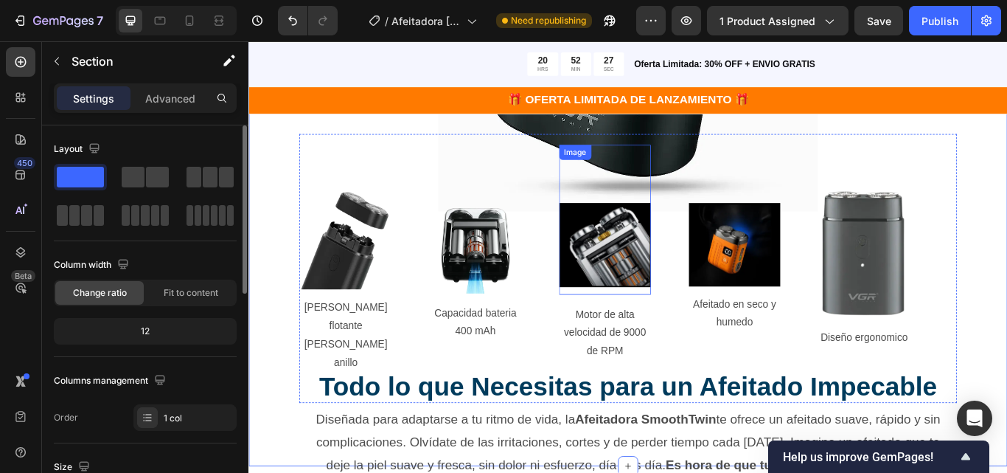
click at [684, 277] on img at bounding box center [664, 278] width 107 height 97
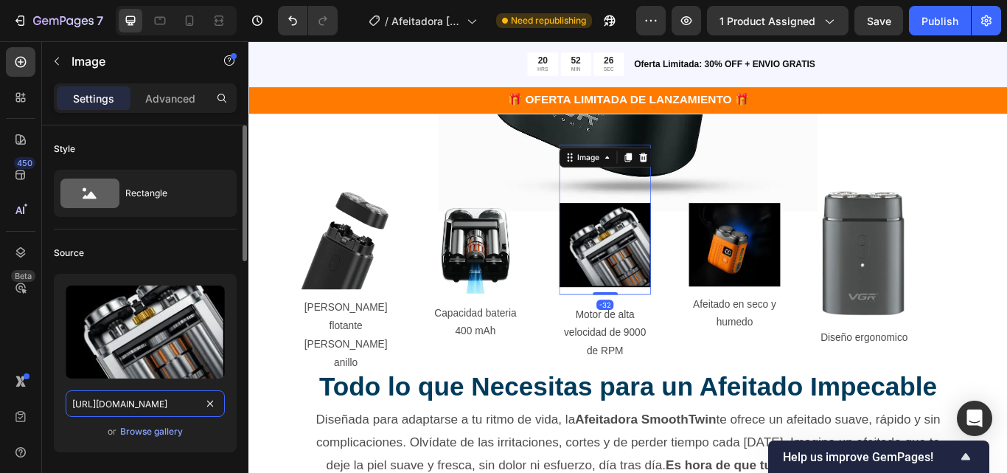
click at [150, 412] on input "https://cdn.shopify.com/s/files/1/0689/1585/5559/files/gempages_555050117883757…" at bounding box center [145, 403] width 159 height 27
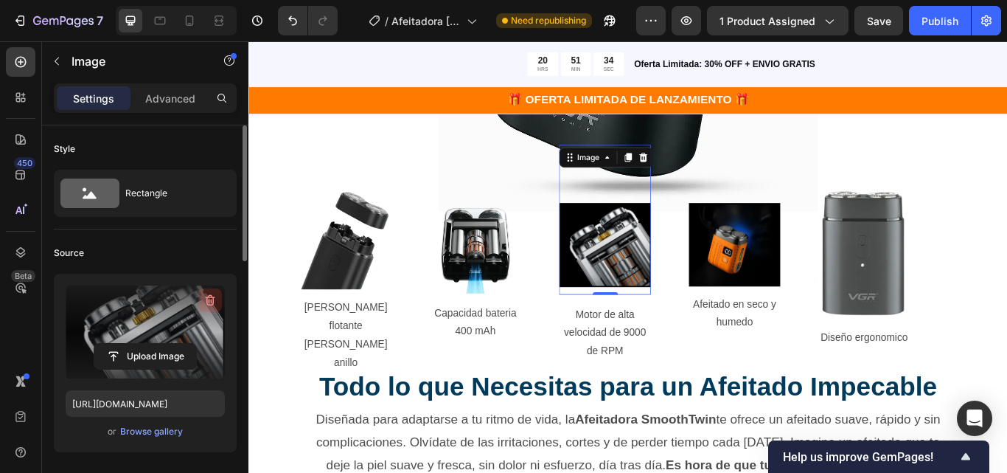
click at [211, 297] on icon "button" at bounding box center [211, 300] width 10 height 11
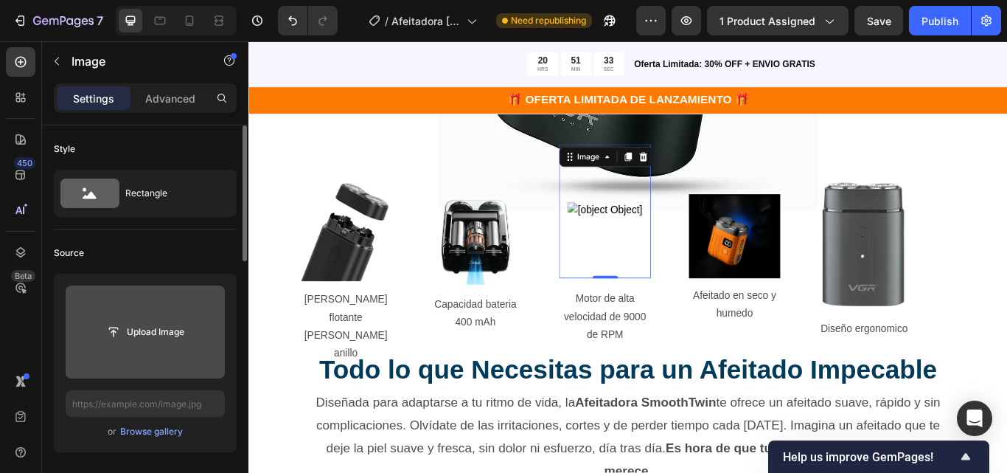
click at [175, 333] on input "file" at bounding box center [145, 331] width 102 height 25
click at [144, 331] on input "file" at bounding box center [145, 331] width 102 height 25
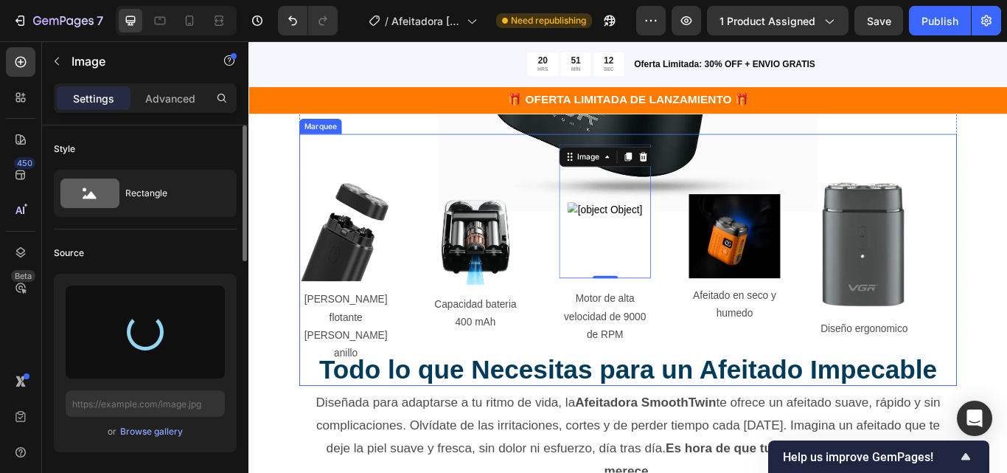
type input "https://cdn.shopify.com/s/files/1/0689/1585/5559/files/gempages_555050117883757…"
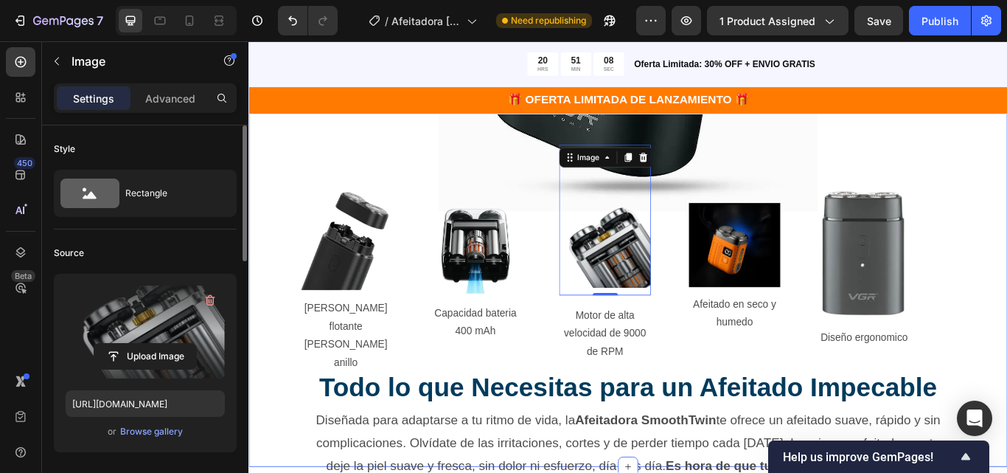
click at [1007, 292] on div ""Despídete de los Cortes y irritación– Tu Afeitado Perfecto Te Espera" Heading …" at bounding box center [691, 80] width 885 height 916
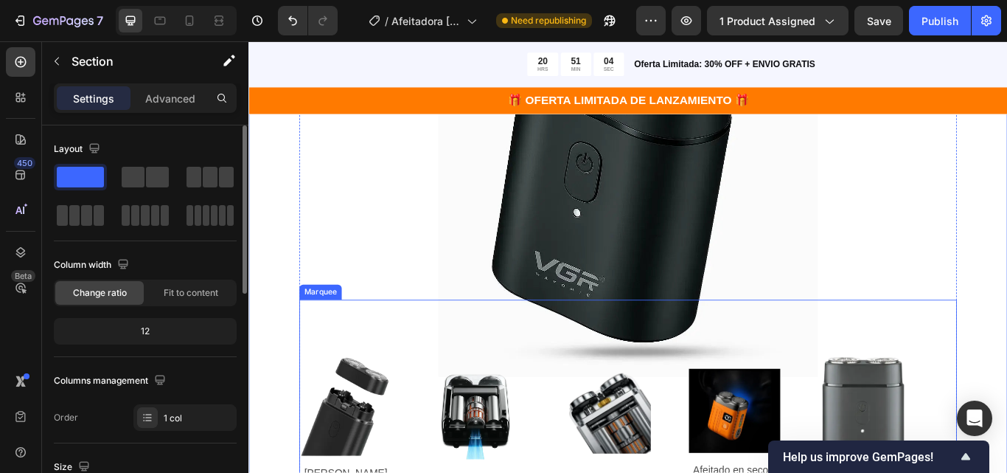
scroll to position [1077, 0]
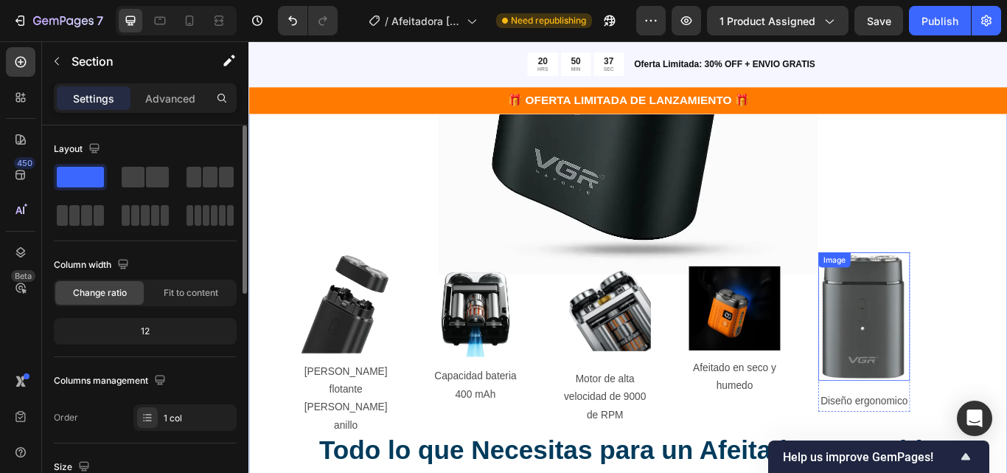
click at [986, 395] on img at bounding box center [966, 363] width 107 height 150
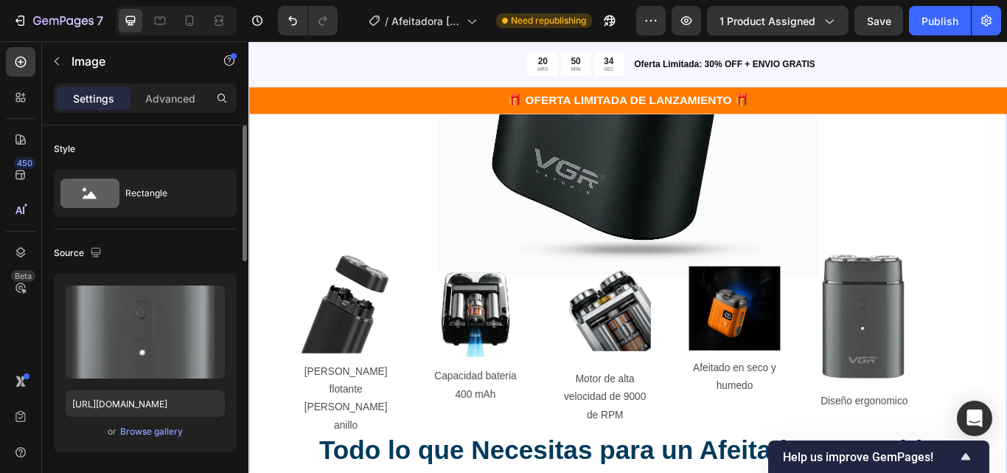
click at [1007, 391] on div ""Despídete de los Cortes y irritación– Tu Afeitado Perfecto Te Espera" Heading …" at bounding box center [691, 153] width 885 height 916
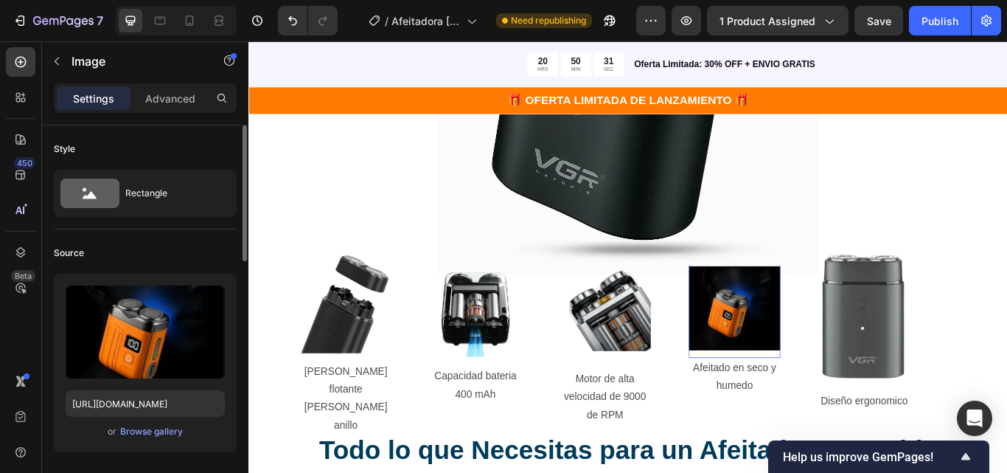
click at [841, 367] on img at bounding box center [815, 352] width 107 height 97
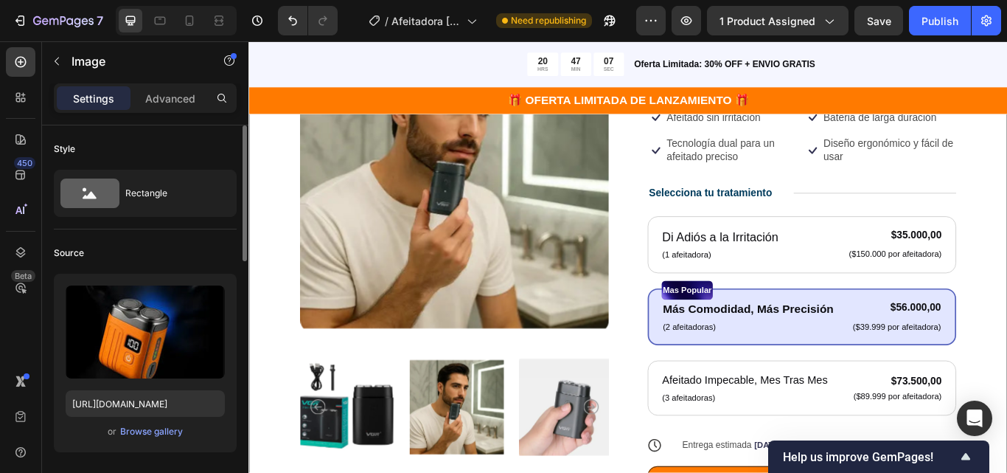
scroll to position [147, 0]
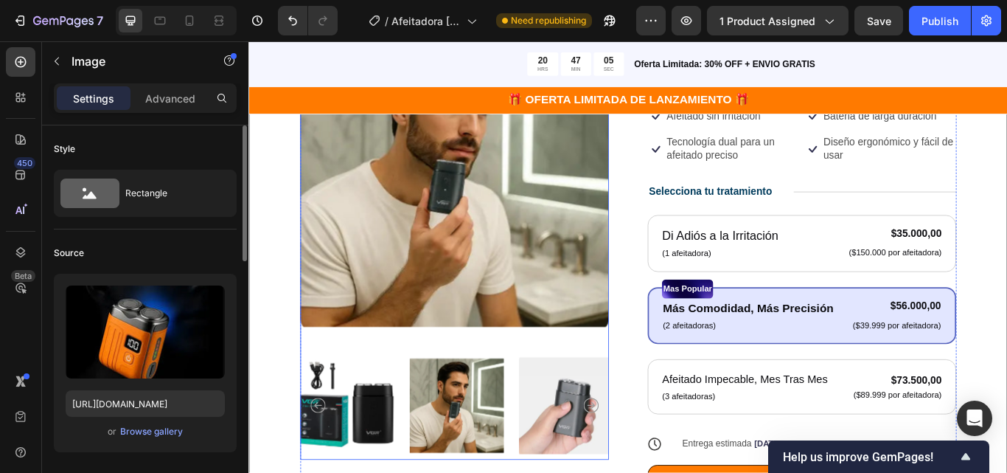
click at [377, 454] on img at bounding box center [363, 466] width 110 height 126
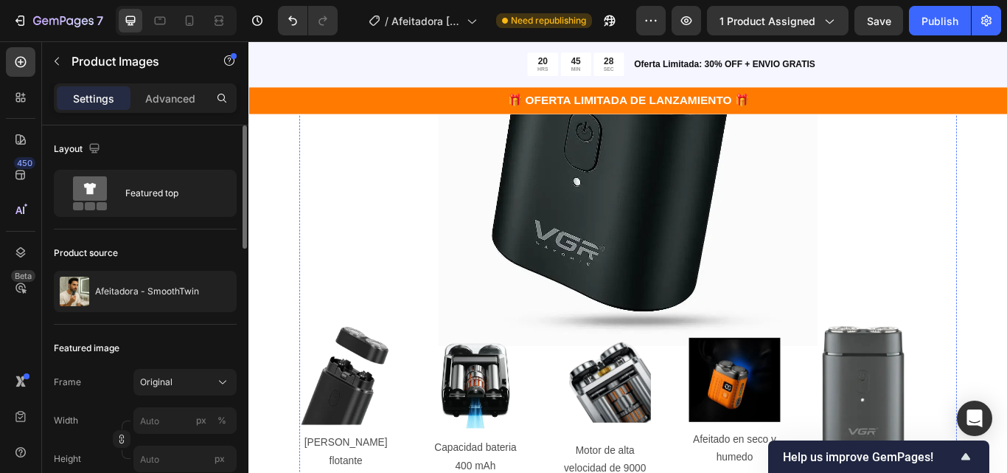
scroll to position [1106, 0]
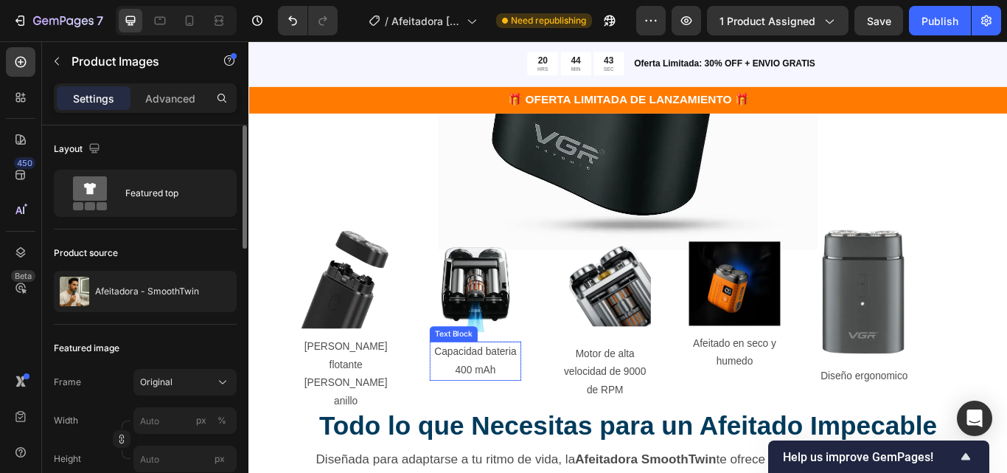
click at [518, 427] on p "Capacidad bateria 400 mAh" at bounding box center [513, 414] width 104 height 43
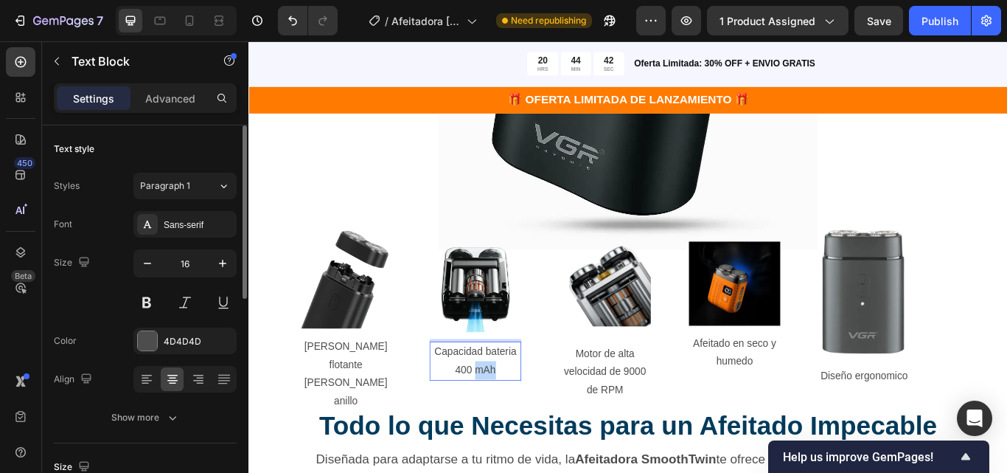
click at [533, 418] on p "Capacidad bateria 400 mAh" at bounding box center [513, 414] width 104 height 43
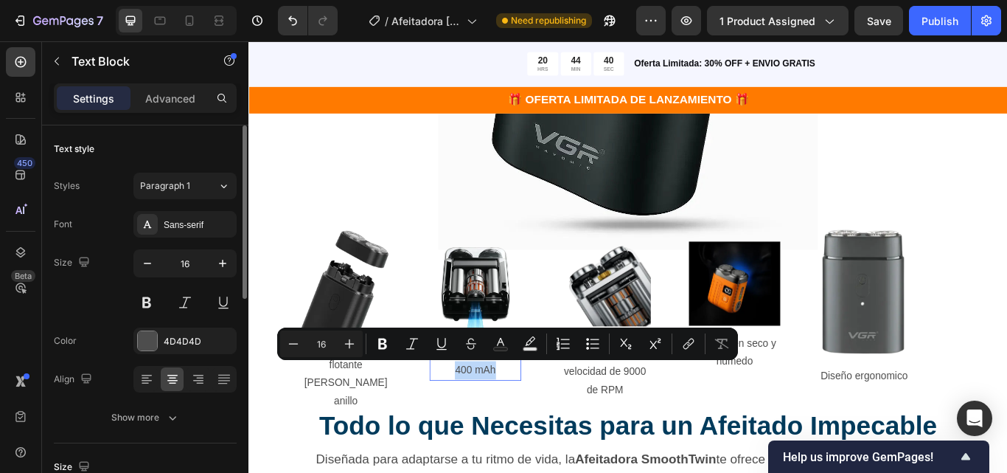
drag, startPoint x: 541, startPoint y: 427, endPoint x: 478, endPoint y: 423, distance: 63.5
click at [478, 423] on p "Capacidad bateria 400 mAh" at bounding box center [513, 414] width 104 height 43
click at [498, 422] on p "Capacidad bateria 400 mAh" at bounding box center [513, 414] width 104 height 43
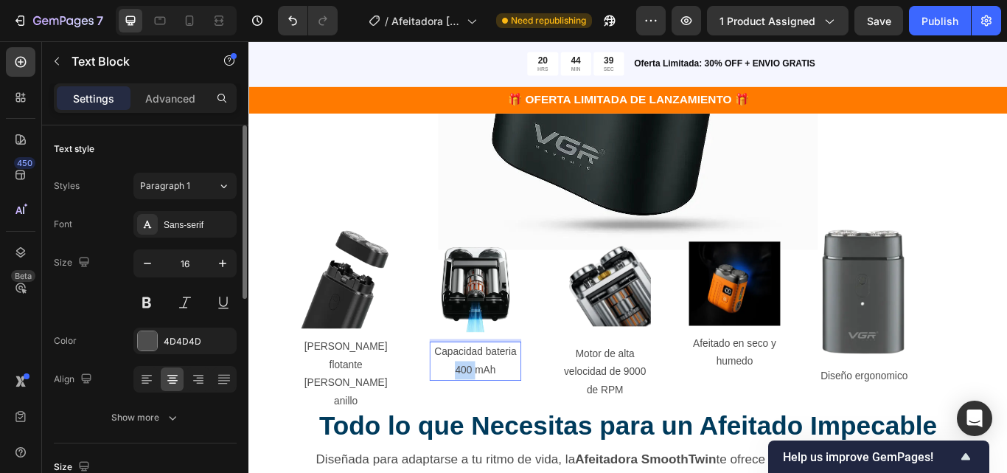
click at [498, 422] on p "Capacidad bateria 400 mAh" at bounding box center [513, 414] width 104 height 43
drag, startPoint x: 546, startPoint y: 422, endPoint x: 485, endPoint y: 422, distance: 61.9
click at [485, 422] on p "Capacidad bateria 400 mAh" at bounding box center [513, 414] width 104 height 43
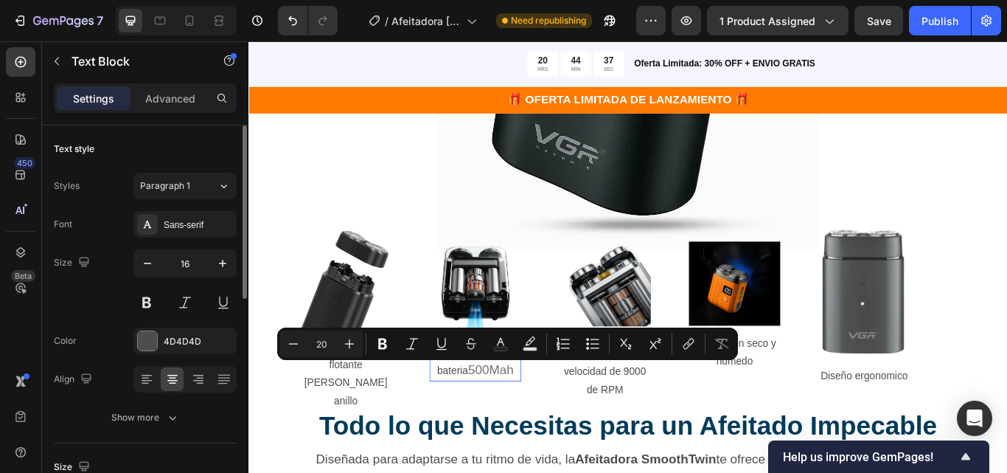
scroll to position [1105, 0]
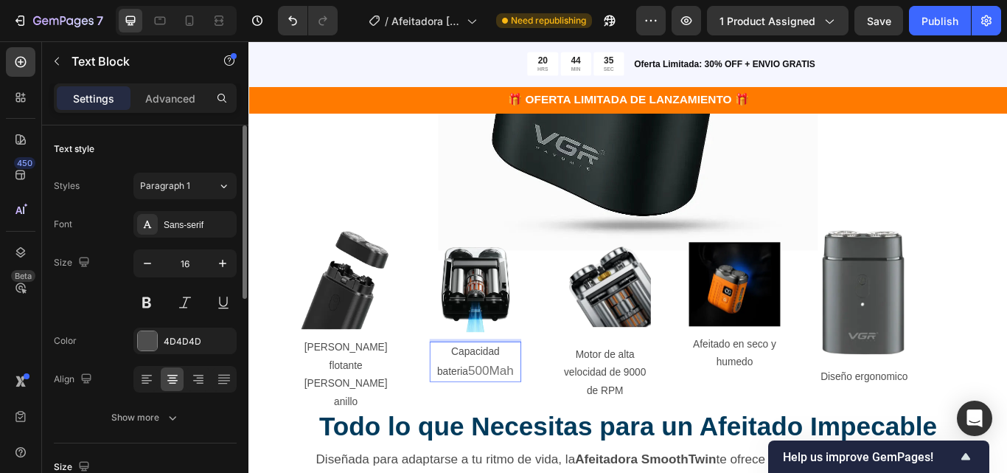
click at [537, 401] on p "Capacidad bateria 500Mah" at bounding box center [513, 415] width 104 height 44
click at [535, 427] on span "500Mah" at bounding box center [530, 425] width 53 height 16
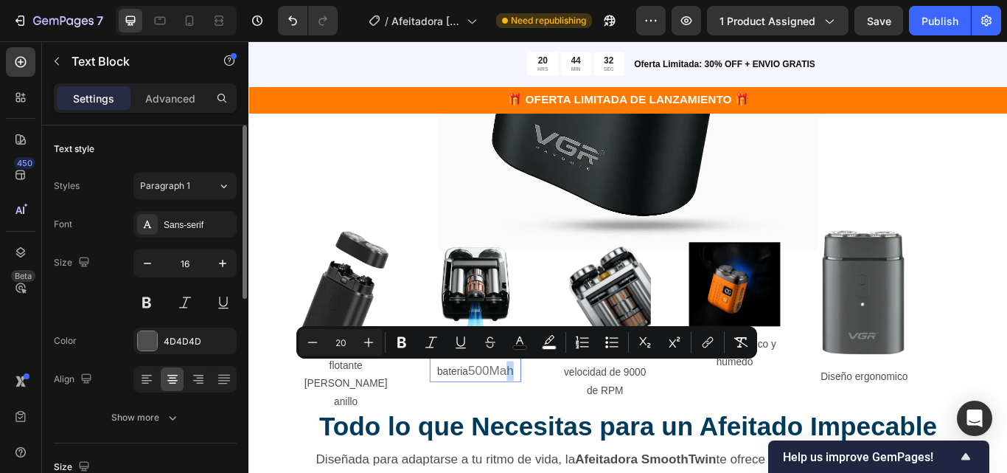
click at [546, 427] on p "Capacidad bateria 500Mah" at bounding box center [513, 415] width 104 height 44
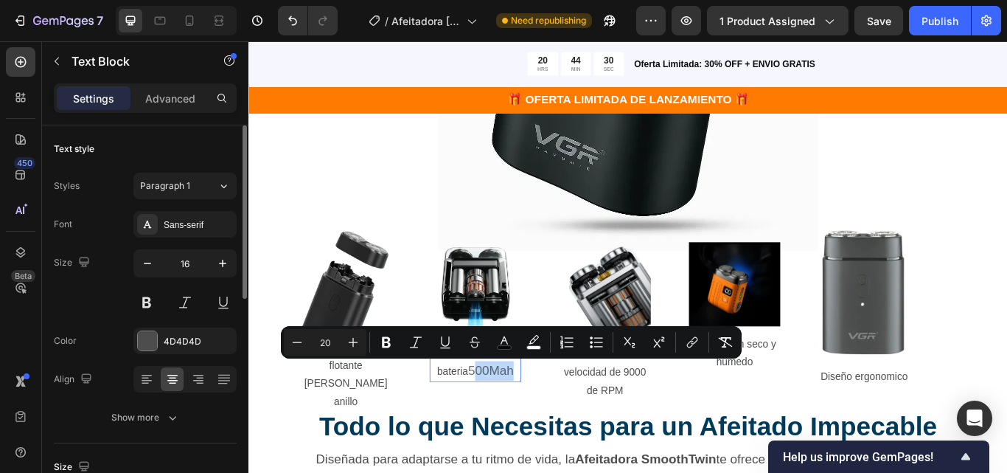
drag, startPoint x: 546, startPoint y: 427, endPoint x: 490, endPoint y: 431, distance: 56.2
click at [490, 431] on p "Capacidad bateria 500Mah" at bounding box center [513, 415] width 104 height 44
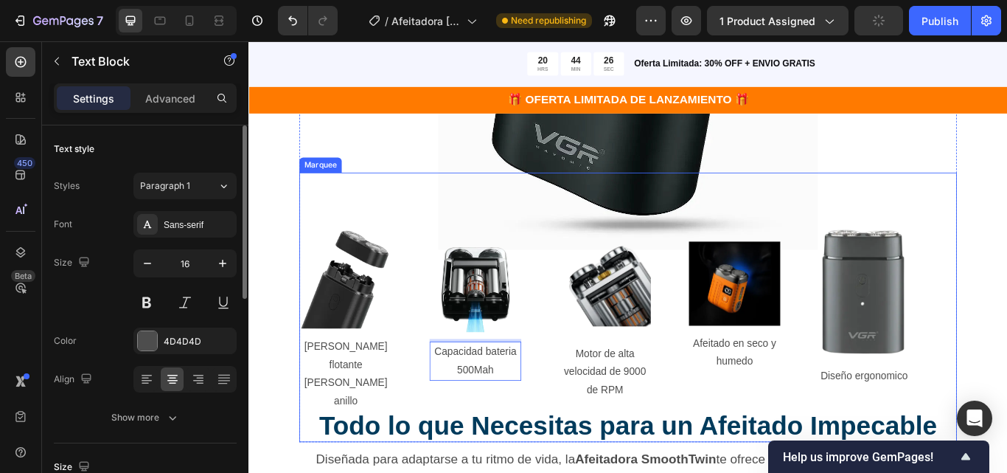
click at [548, 456] on div "Image Malla de cuchilla flotante de doble anillo Text Block Row Image Capacidad…" at bounding box center [686, 351] width 756 height 289
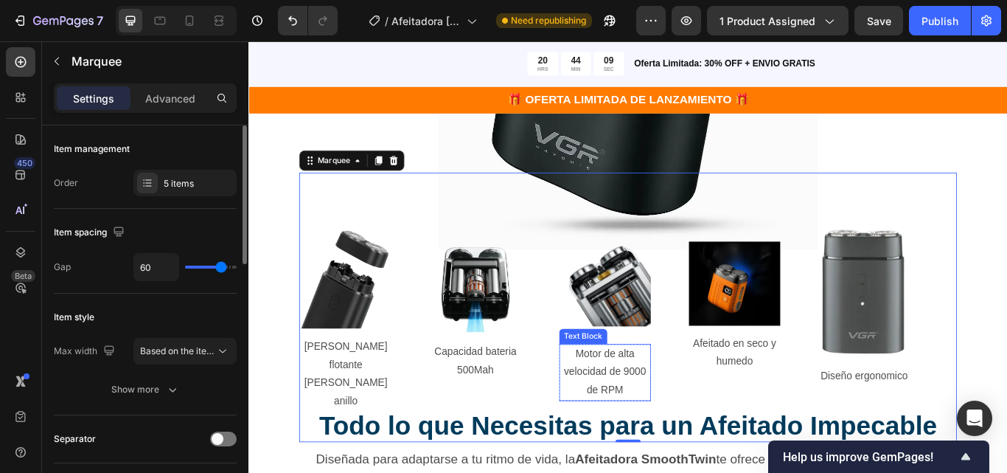
click at [692, 420] on p "Motor de alta velocidad de 9000 de RPM" at bounding box center [664, 427] width 104 height 63
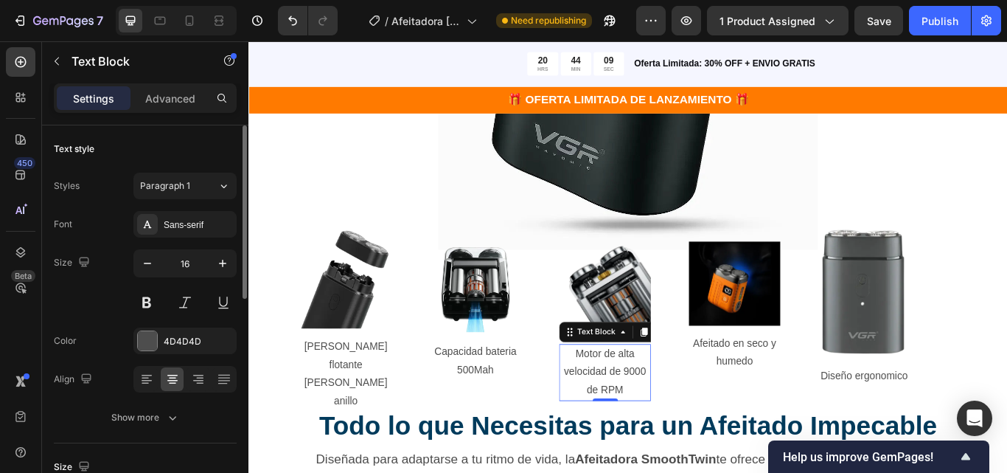
click at [689, 428] on p "Motor de alta velocidad de 9000 de RPM" at bounding box center [664, 427] width 104 height 63
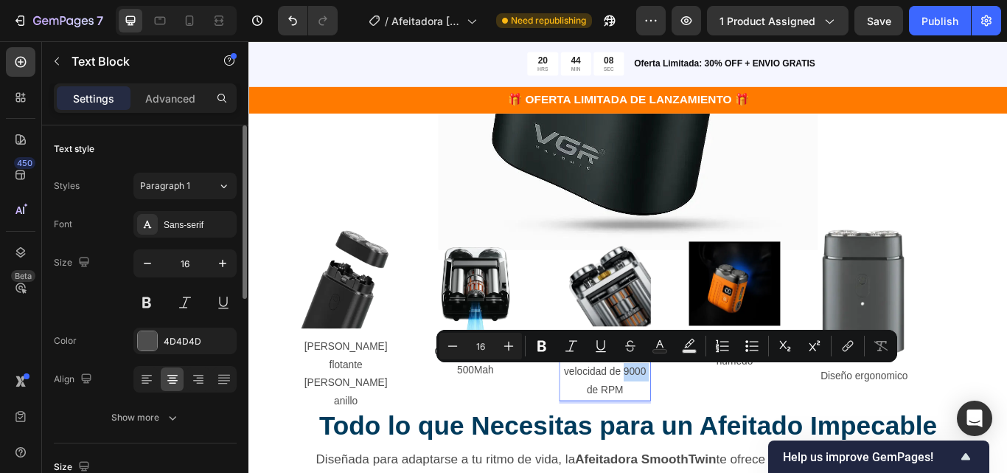
click at [689, 425] on p "Motor de alta velocidad de 9000 de RPM" at bounding box center [664, 427] width 104 height 63
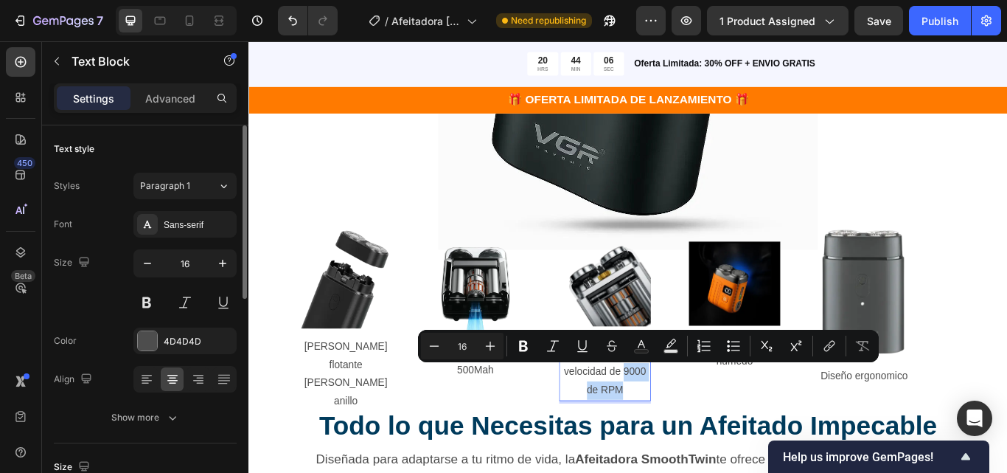
drag, startPoint x: 685, startPoint y: 423, endPoint x: 711, endPoint y: 453, distance: 39.2
click at [711, 453] on p "Motor de alta velocidad de 9000 de RPM" at bounding box center [664, 427] width 104 height 63
click at [819, 103] on span "🎁 OFERTA LIMITADA DE LANZAMIENTO 🎁" at bounding box center [691, 110] width 281 height 15
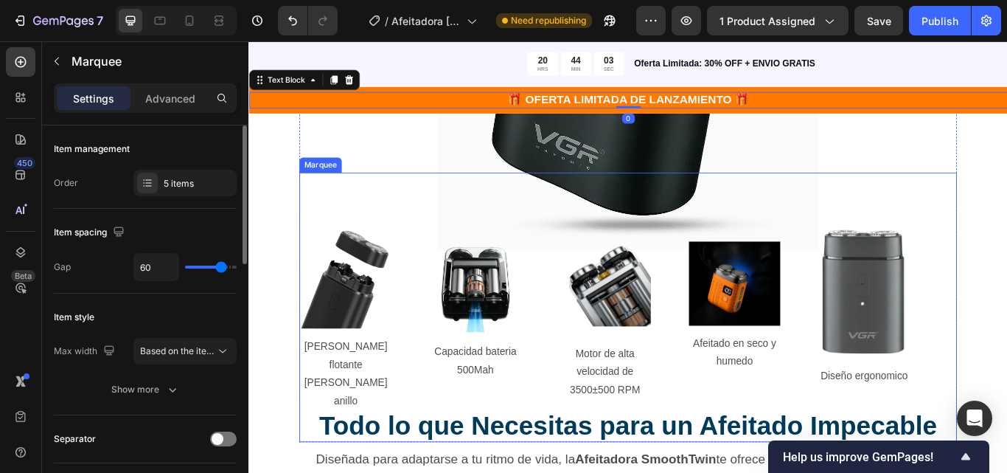
click at [773, 446] on div "Image Malla de cuchilla flotante de doble anillo Text Block Row Image Capacidad…" at bounding box center [686, 351] width 756 height 289
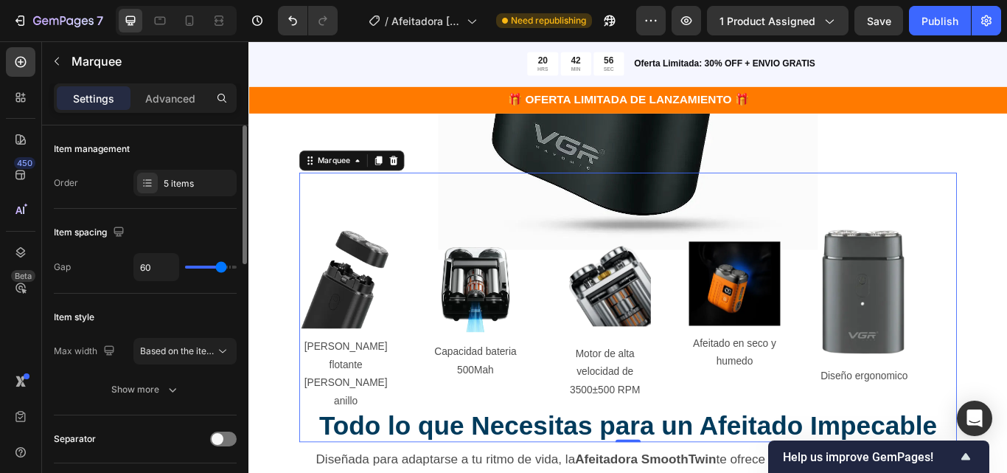
click at [930, 333] on img at bounding box center [966, 334] width 107 height 150
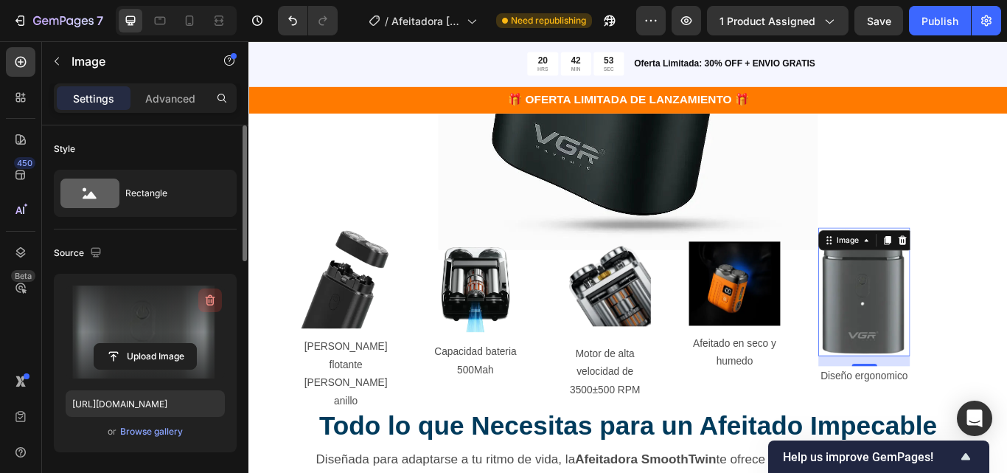
click at [203, 306] on icon "button" at bounding box center [210, 300] width 15 height 15
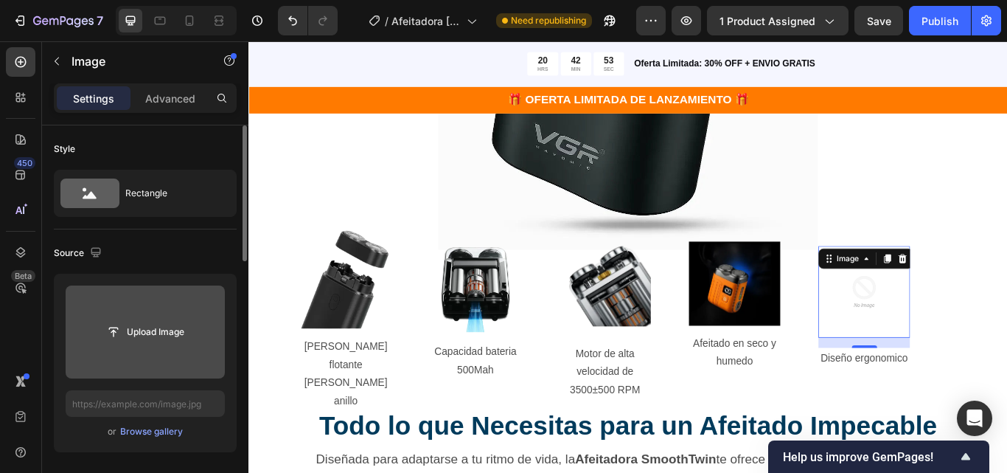
click at [156, 349] on input "file" at bounding box center [145, 331] width 159 height 93
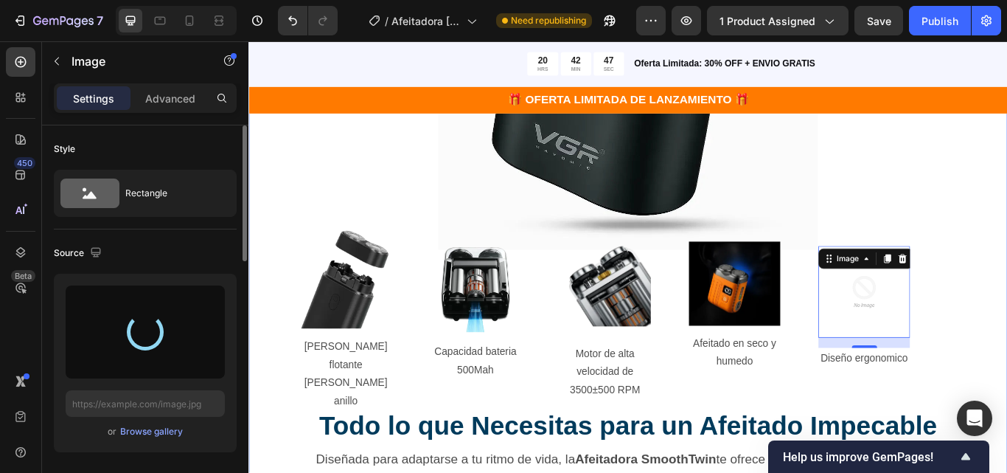
type input "https://cdn.shopify.com/s/files/1/0689/1585/5559/files/gempages_555050117883757…"
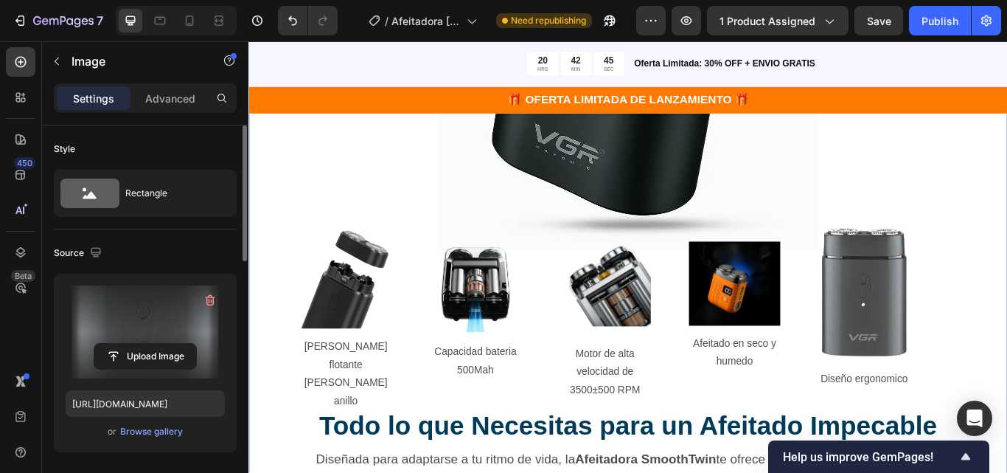
click at [1007, 314] on div ""Despídete de los Cortes y irritación– Tu Afeitado Perfecto Te Espera" Heading …" at bounding box center [691, 125] width 885 height 916
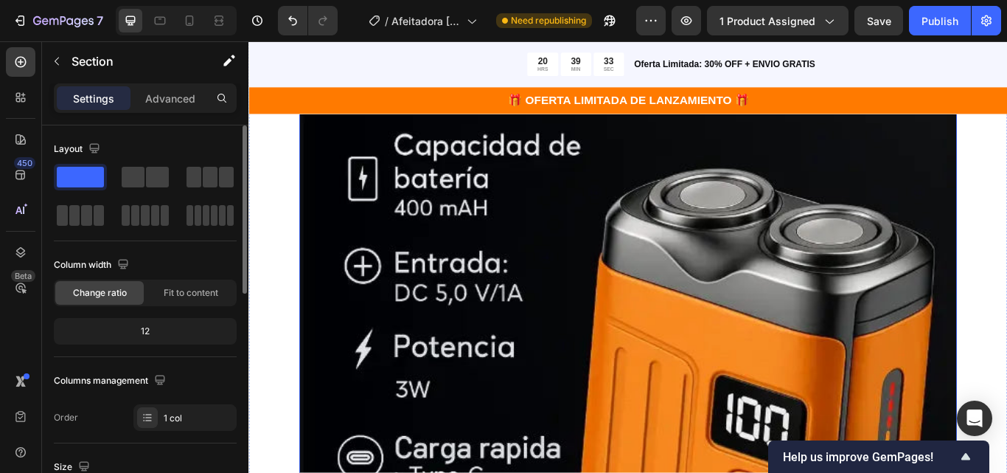
scroll to position [1622, 0]
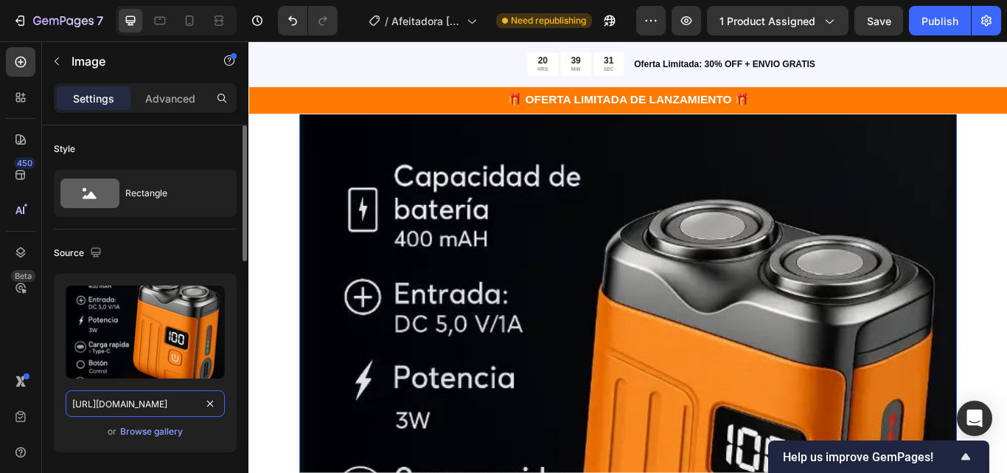
click at [149, 397] on input "https://cdn.shopify.com/s/files/1/0689/1585/5559/files/gempages_555050117883757…" at bounding box center [145, 403] width 159 height 27
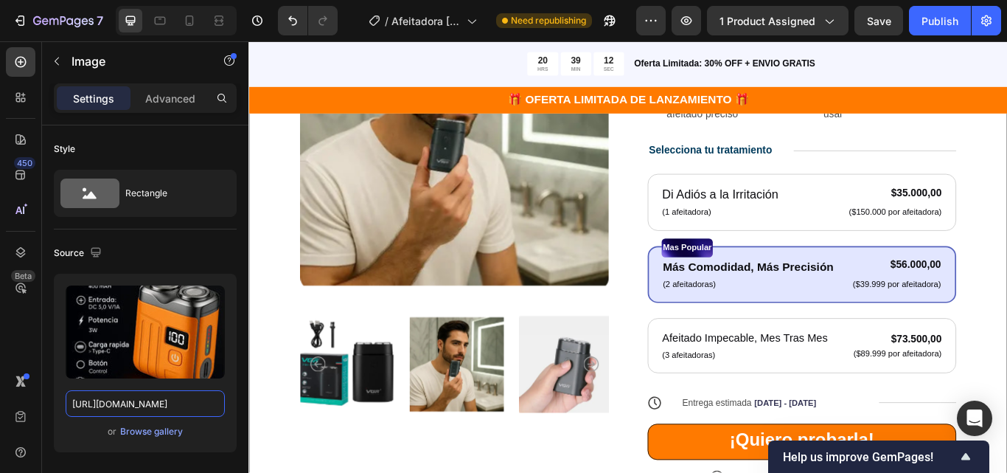
scroll to position [221, 0]
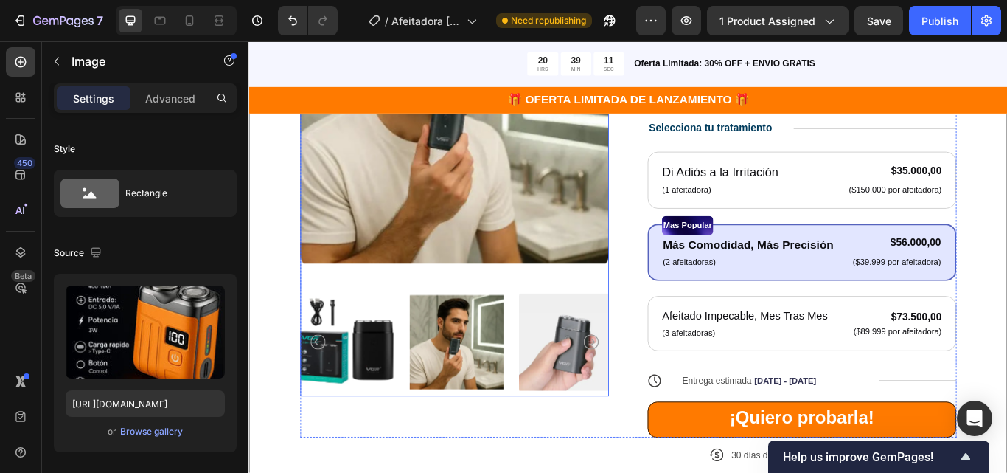
click at [421, 288] on img at bounding box center [488, 121] width 360 height 369
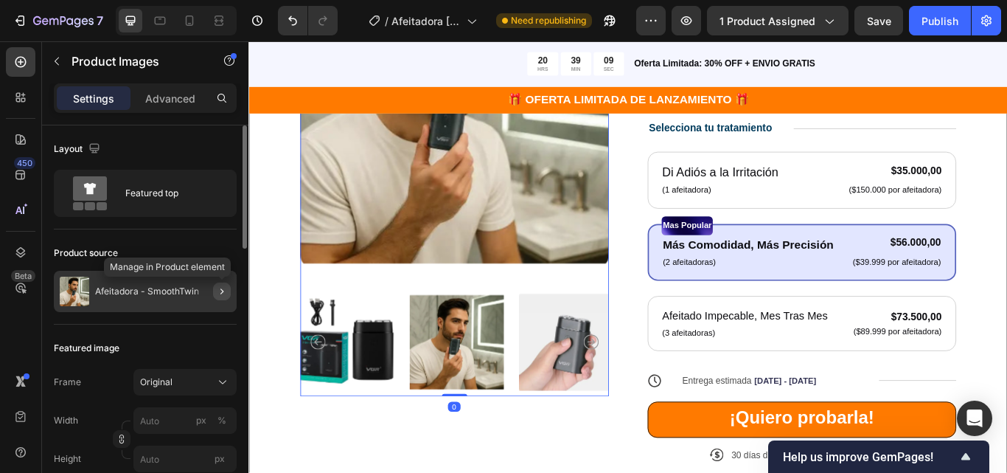
click at [220, 295] on icon "button" at bounding box center [222, 291] width 12 height 12
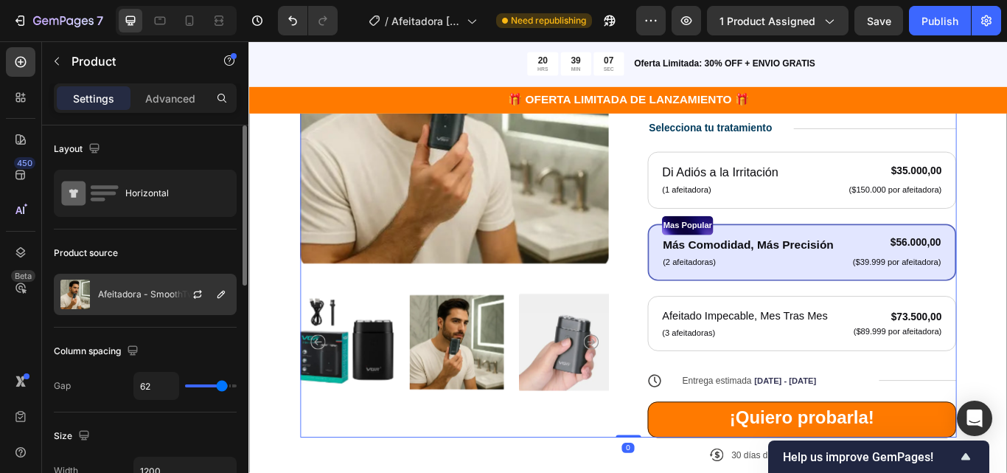
click at [183, 288] on div at bounding box center [203, 294] width 65 height 40
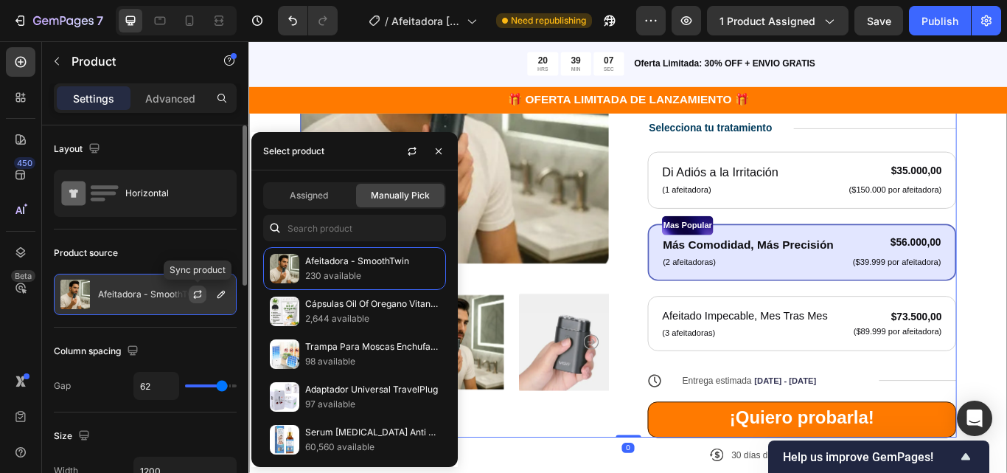
click at [195, 291] on icon "button" at bounding box center [198, 294] width 12 height 12
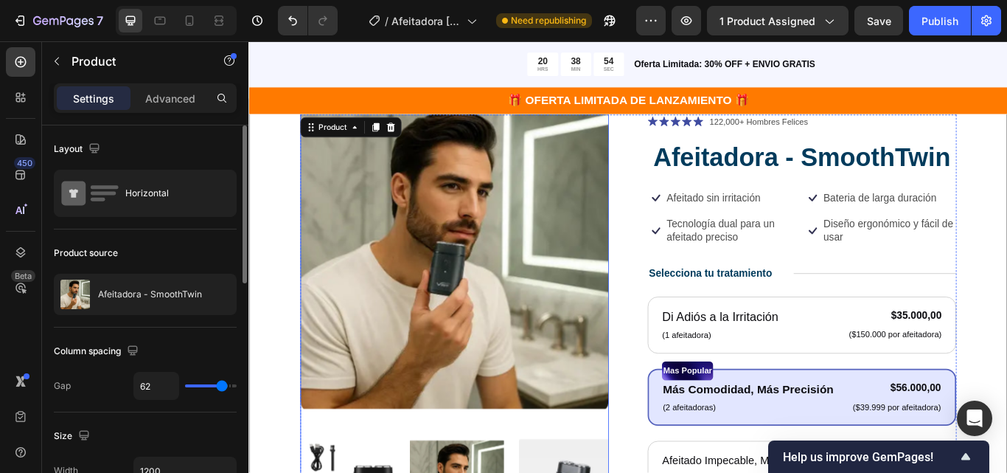
scroll to position [147, 0]
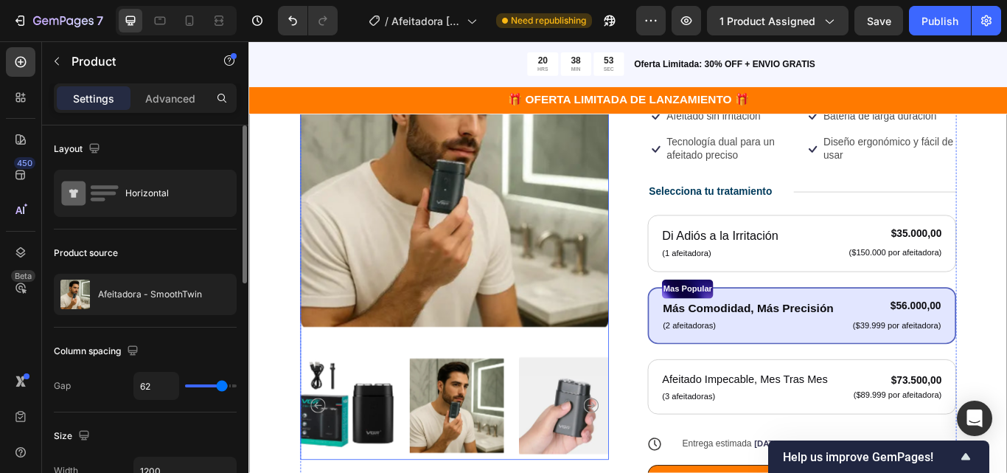
click at [639, 461] on icon "Carousel Next Arrow" at bounding box center [648, 466] width 18 height 18
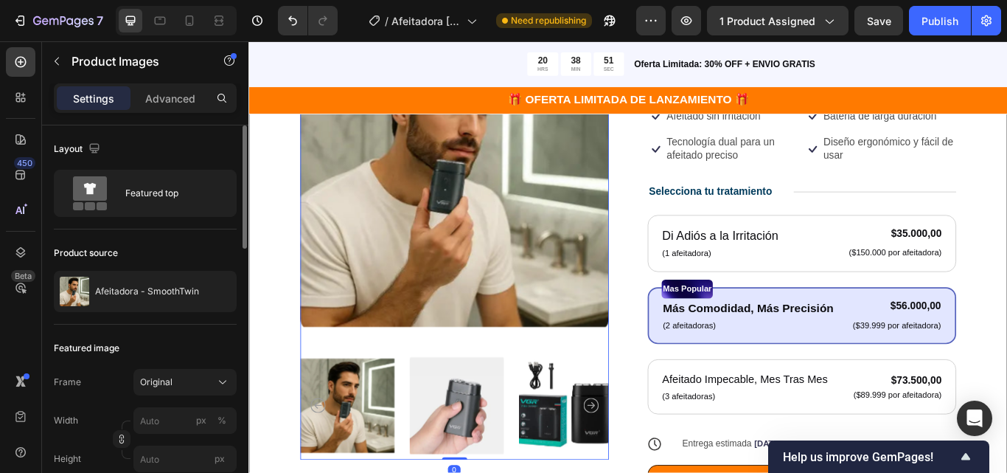
click at [639, 461] on icon "Carousel Next Arrow" at bounding box center [648, 466] width 18 height 18
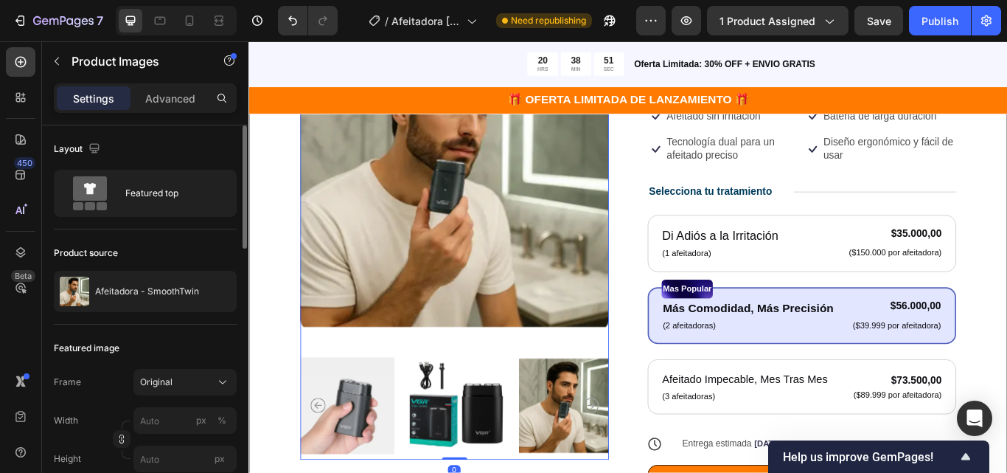
click at [534, 462] on img at bounding box center [491, 466] width 110 height 126
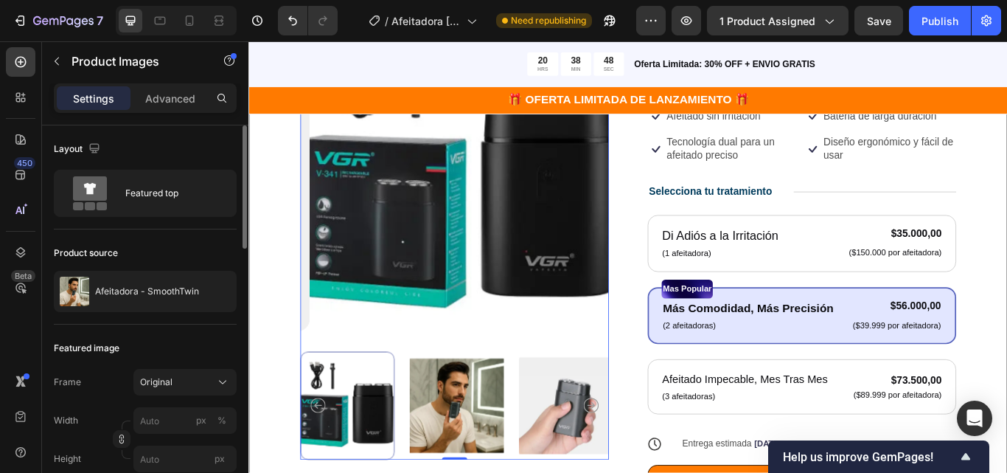
click at [632, 457] on img at bounding box center [618, 466] width 110 height 126
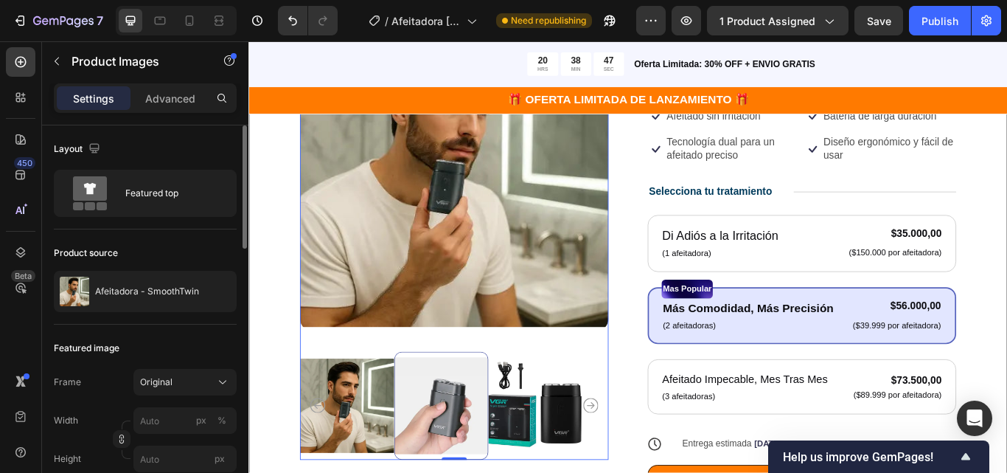
click at [640, 459] on icon "Carousel Next Arrow" at bounding box center [648, 466] width 18 height 18
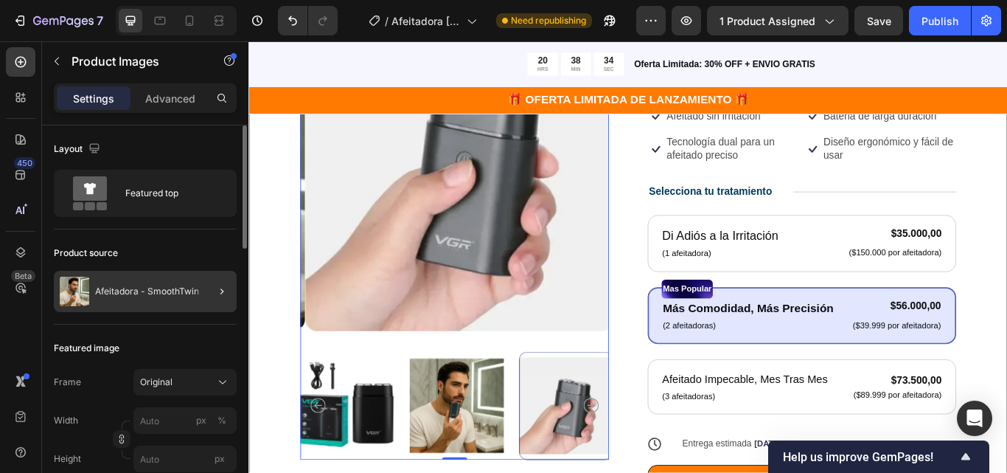
click at [207, 293] on div at bounding box center [215, 291] width 41 height 41
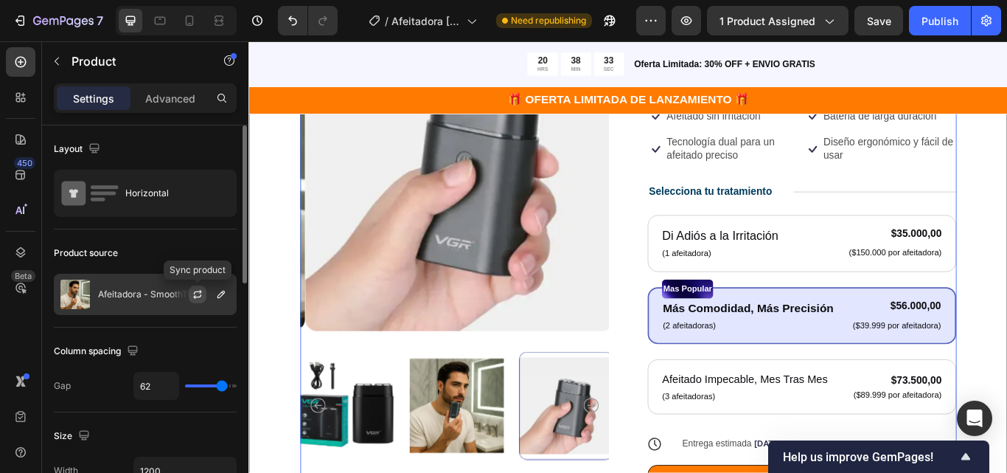
click at [198, 296] on icon "button" at bounding box center [198, 294] width 12 height 12
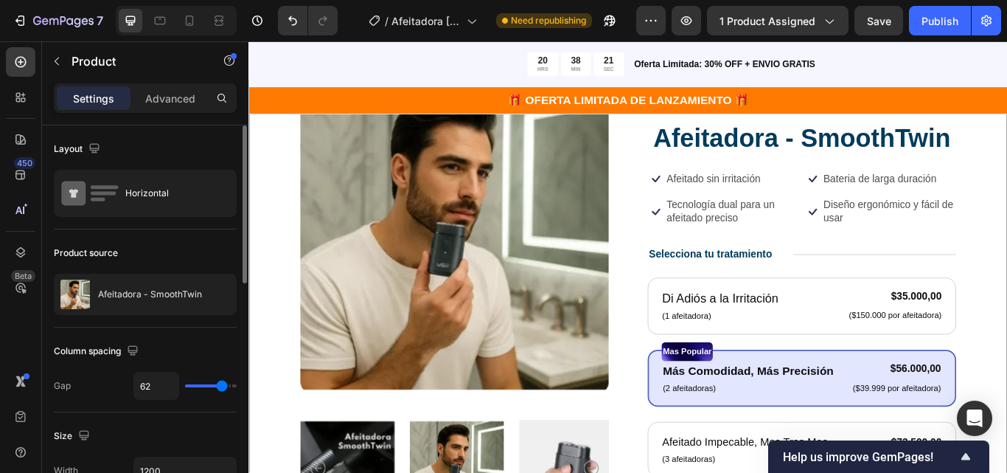
scroll to position [74, 0]
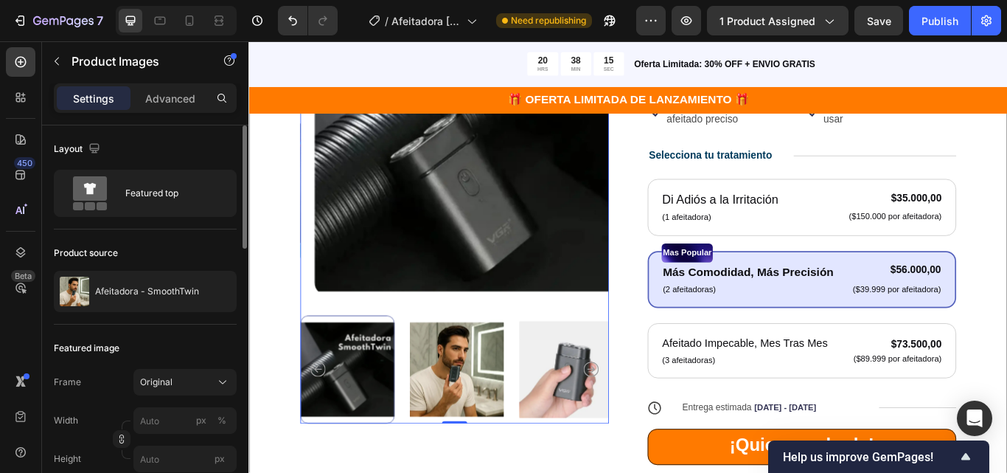
scroll to position [295, 0]
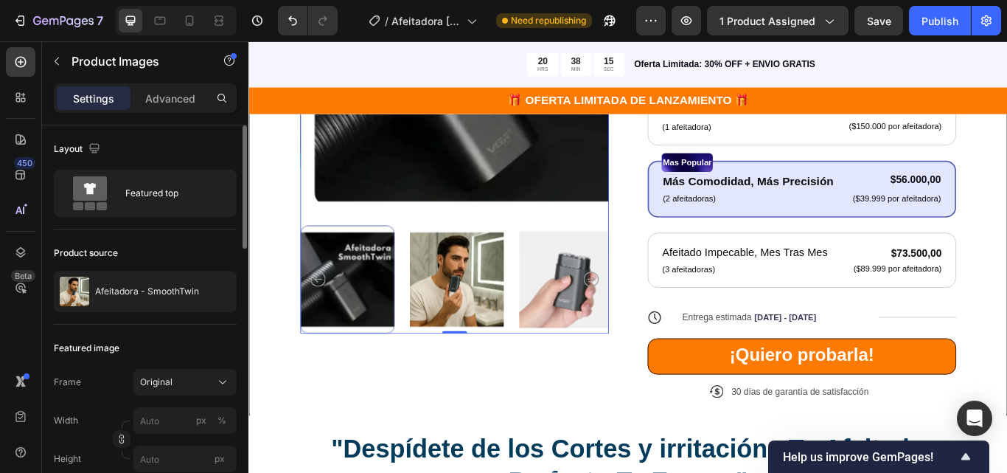
click at [536, 327] on img at bounding box center [491, 319] width 110 height 126
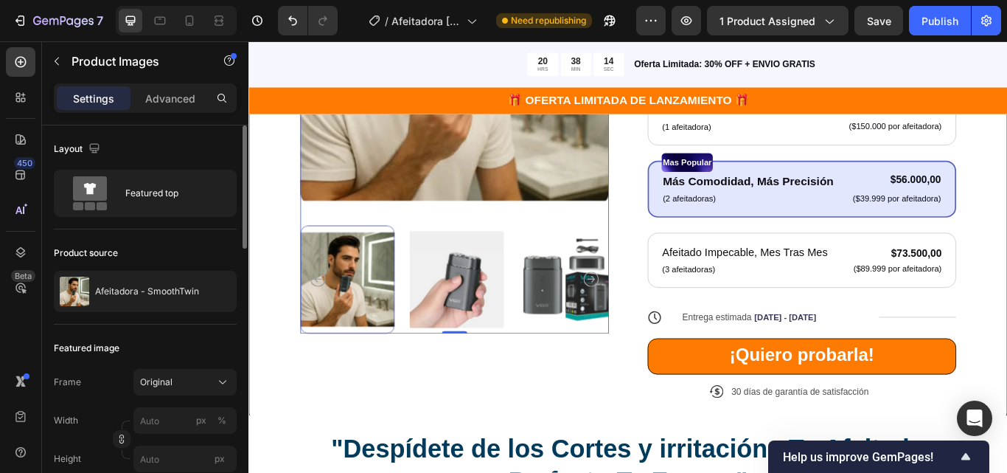
click at [530, 313] on img at bounding box center [491, 319] width 110 height 126
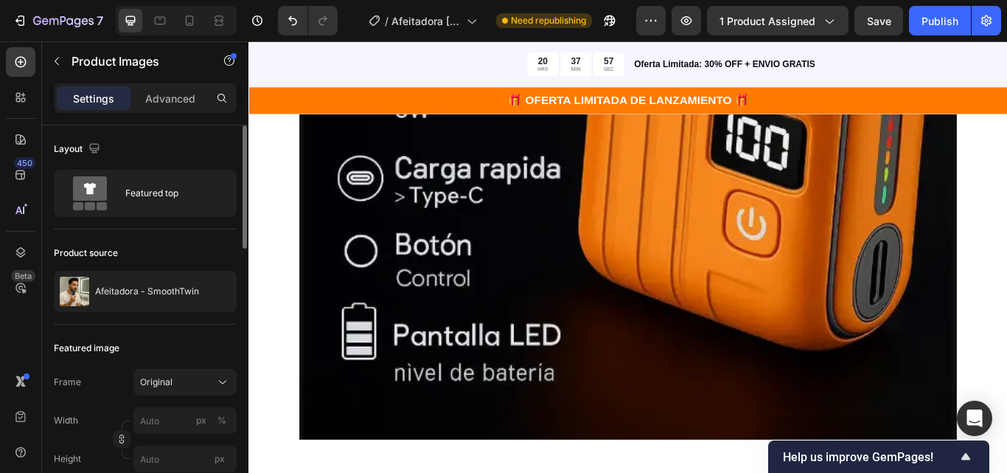
scroll to position [1844, 0]
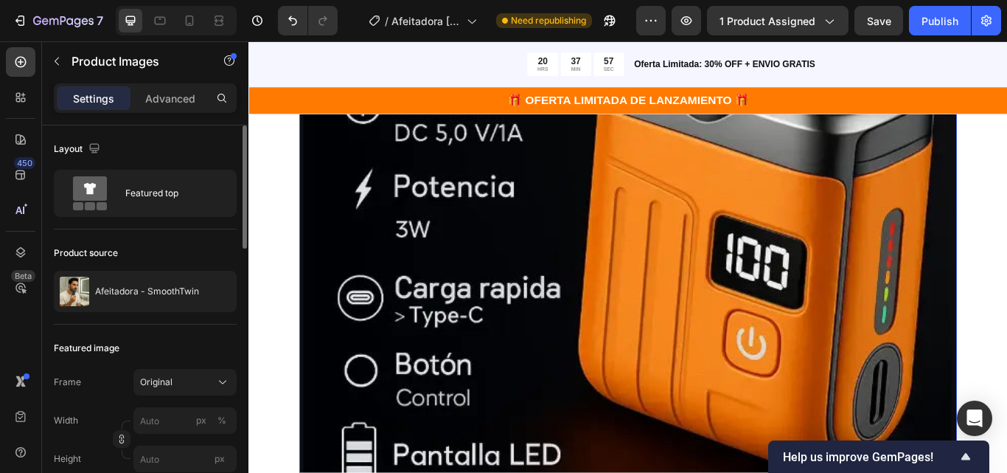
click at [568, 314] on img at bounding box center [691, 269] width 767 height 751
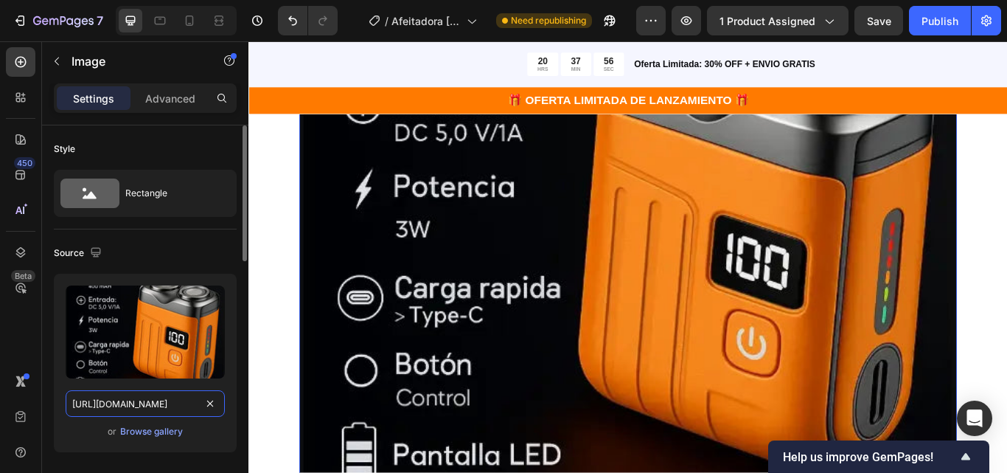
click at [153, 400] on input "https://cdn.shopify.com/s/files/1/0689/1585/5559/files/gempages_555050117883757…" at bounding box center [145, 403] width 159 height 27
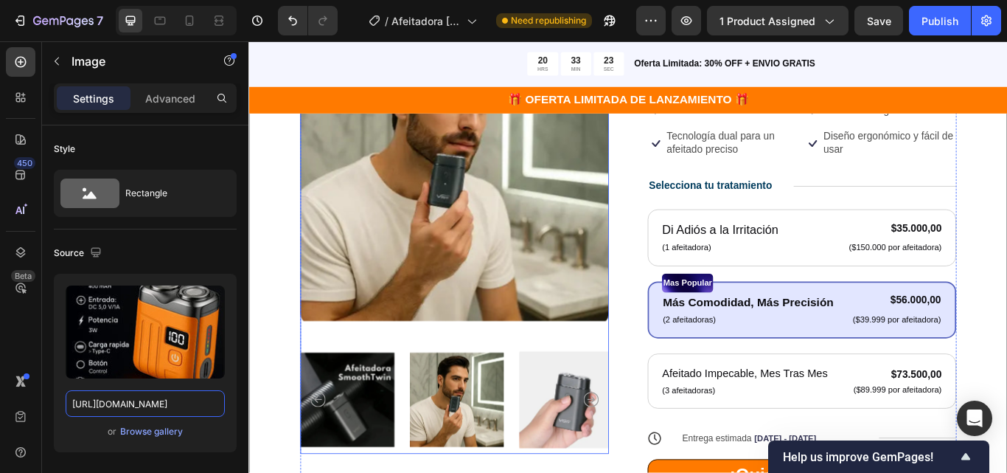
scroll to position [295, 0]
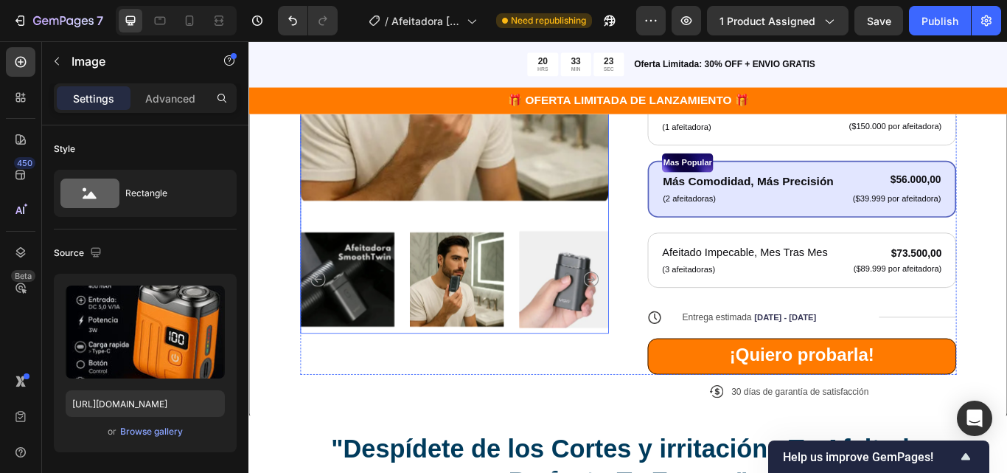
click at [422, 218] on img at bounding box center [488, 48] width 360 height 369
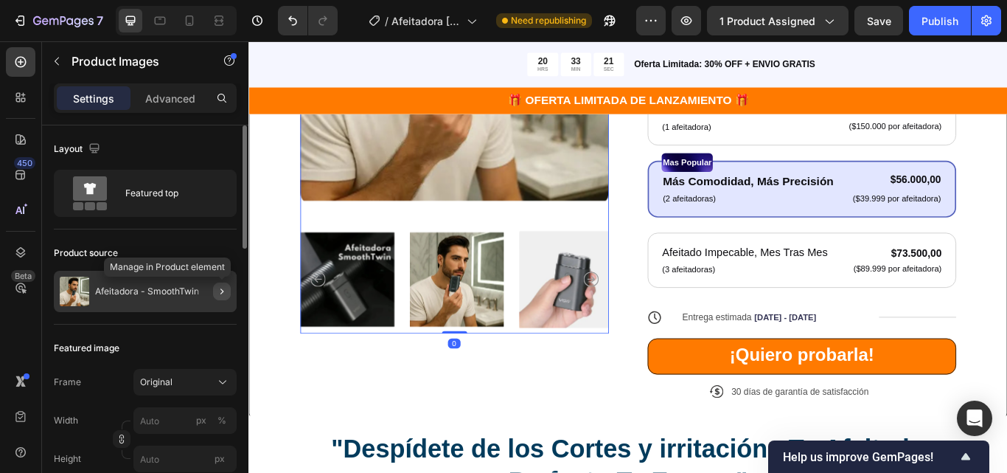
click at [220, 290] on icon "button" at bounding box center [222, 291] width 12 height 12
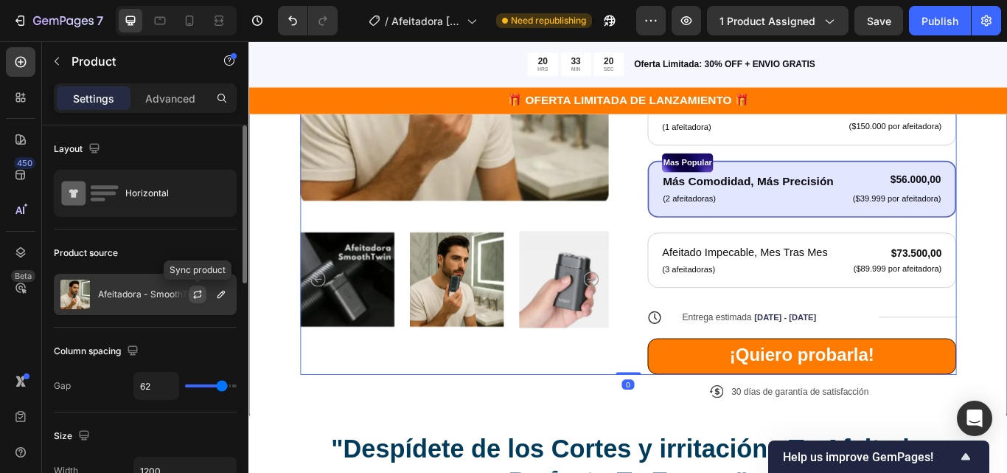
click at [199, 295] on icon "button" at bounding box center [198, 294] width 12 height 12
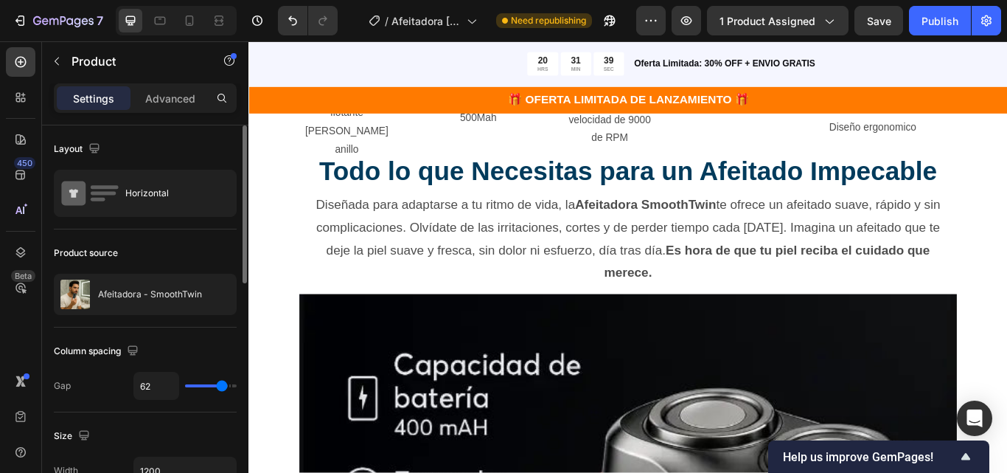
scroll to position [1180, 0]
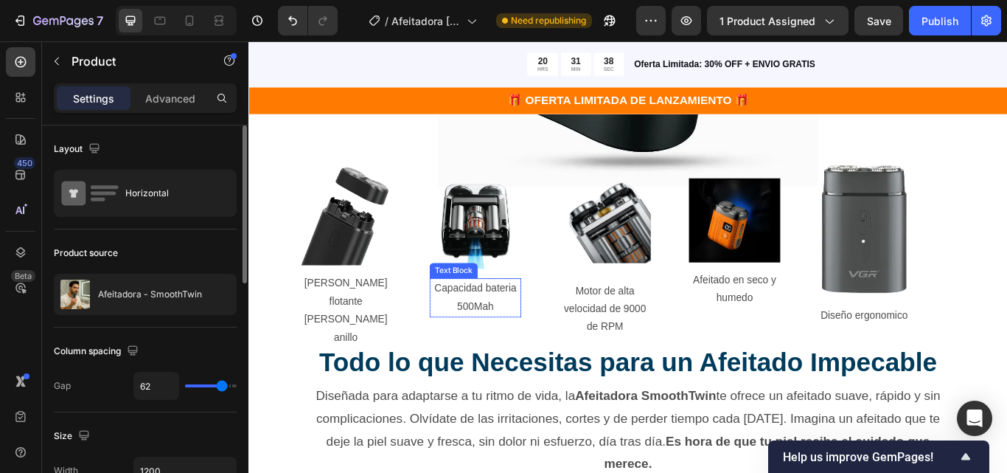
click at [534, 353] on p "Capacidad bateria 500Mah" at bounding box center [513, 340] width 104 height 43
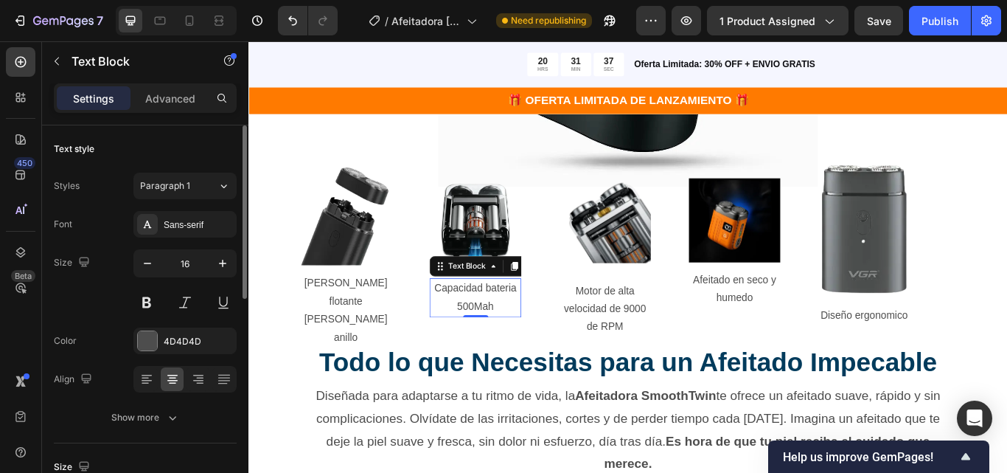
click at [521, 346] on p "Capacidad bateria 500Mah" at bounding box center [513, 340] width 104 height 43
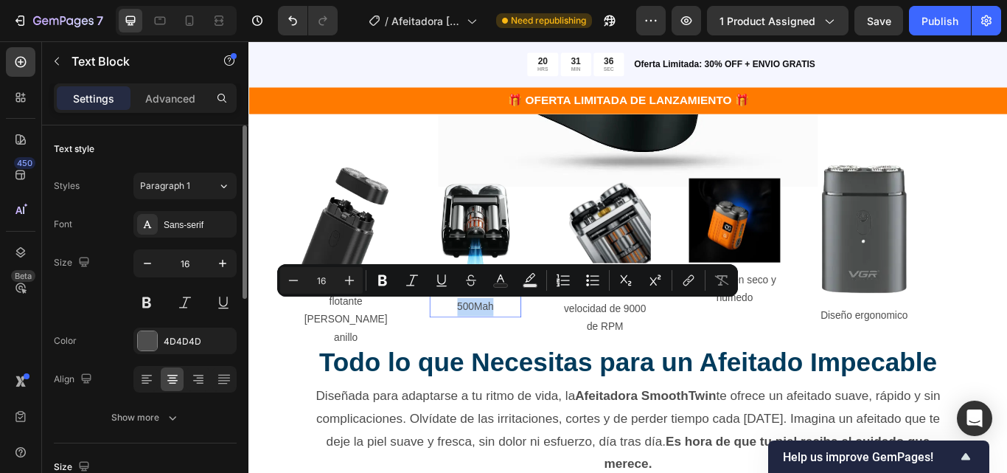
copy p "500Mah"
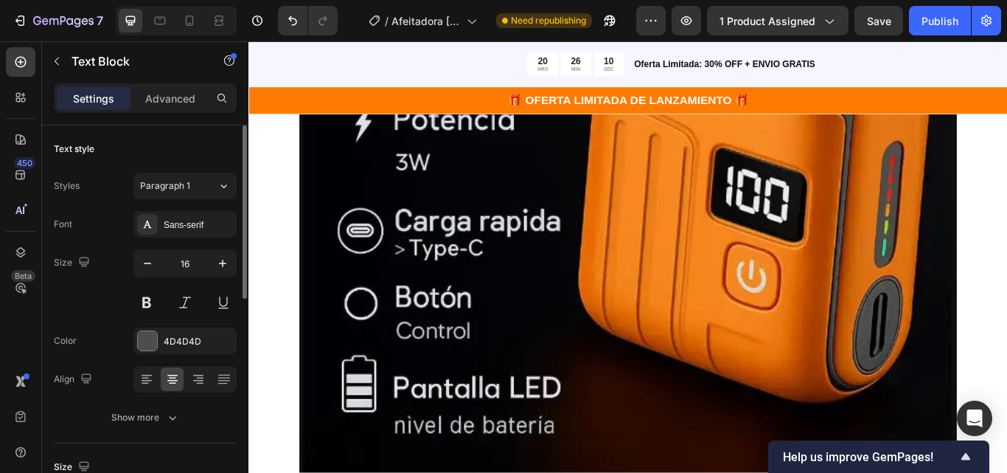
scroll to position [1917, 0]
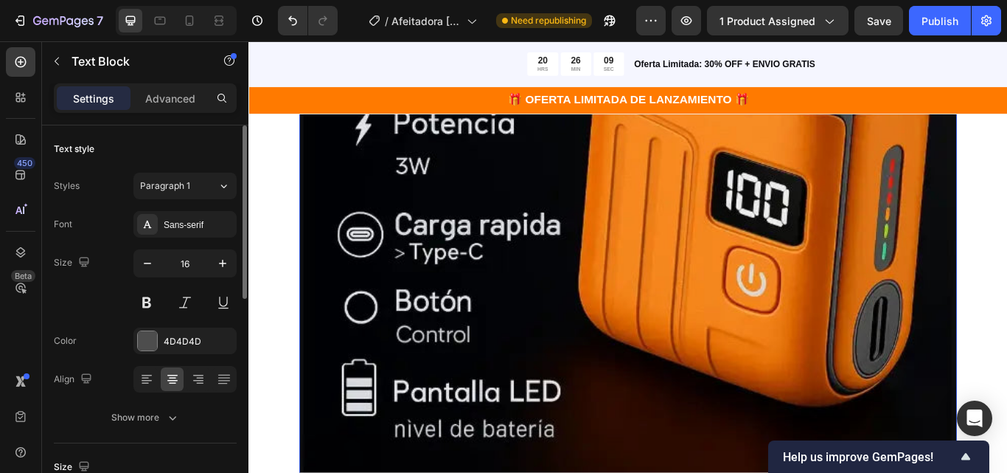
click at [473, 304] on img at bounding box center [691, 195] width 767 height 751
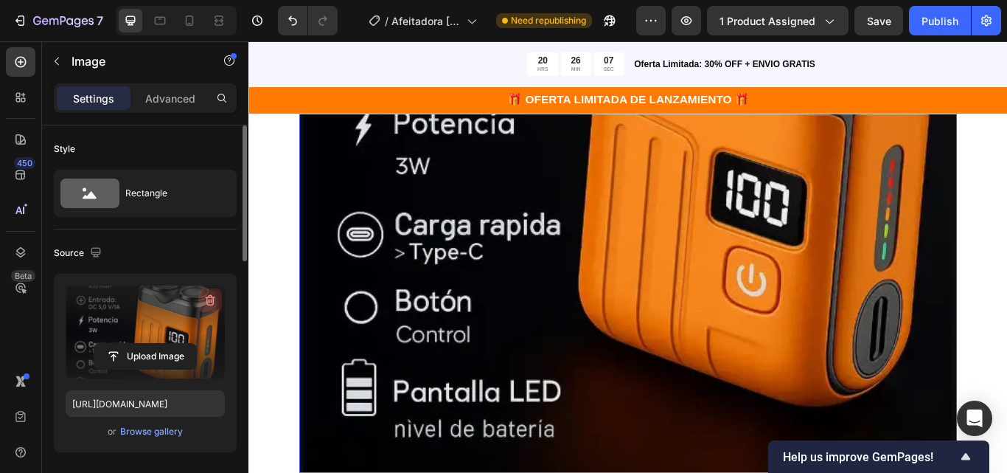
click at [207, 299] on icon "button" at bounding box center [211, 300] width 10 height 11
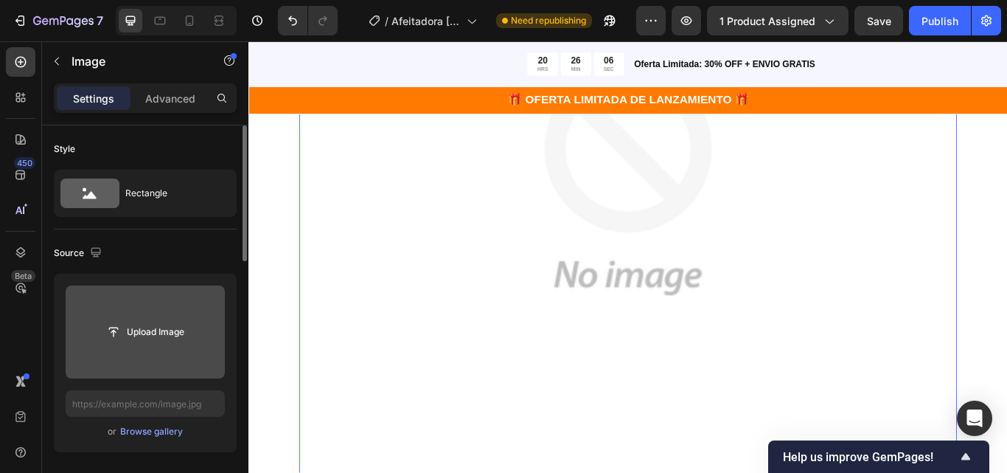
click at [177, 341] on input "file" at bounding box center [145, 331] width 102 height 25
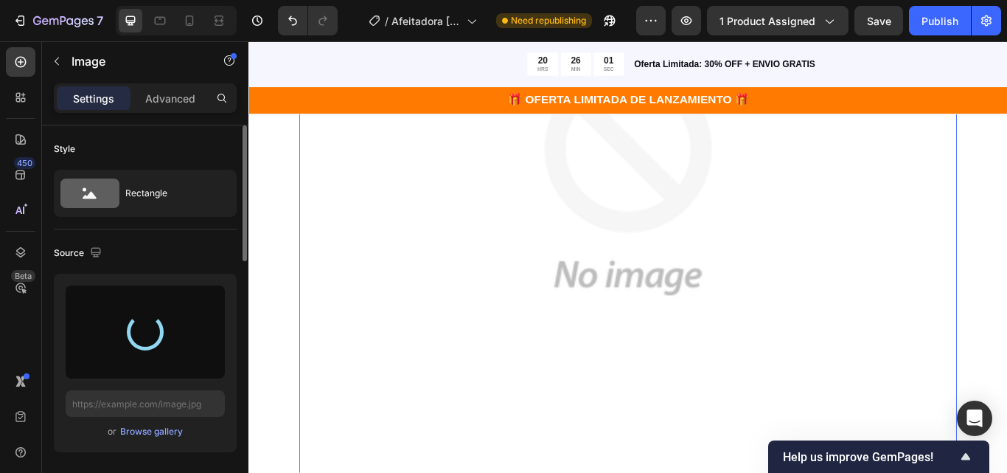
type input "https://cdn.shopify.com/s/files/1/0689/1585/5559/files/gempages_555050117883757…"
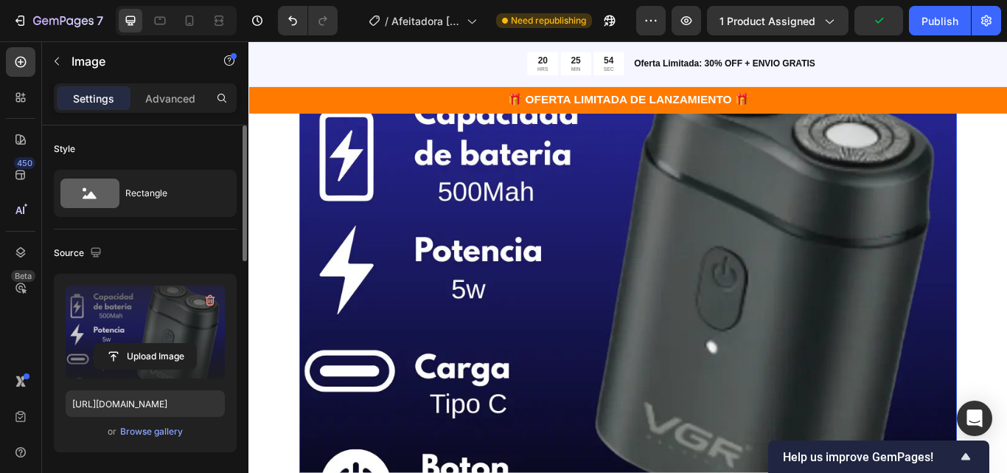
scroll to position [1770, 0]
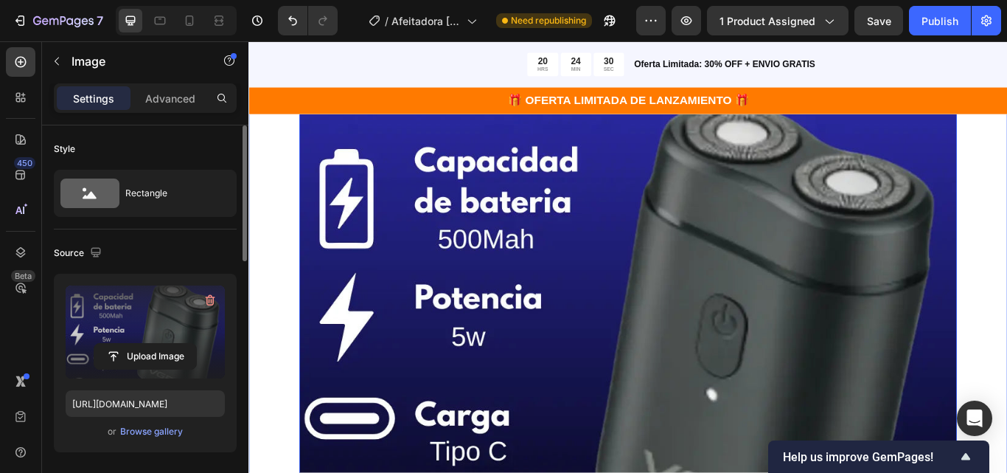
click at [288, 309] on div "Todo lo que Necesitas para un Afeitado Impecable Heading Row Diseñada para adap…" at bounding box center [691, 278] width 885 height 972
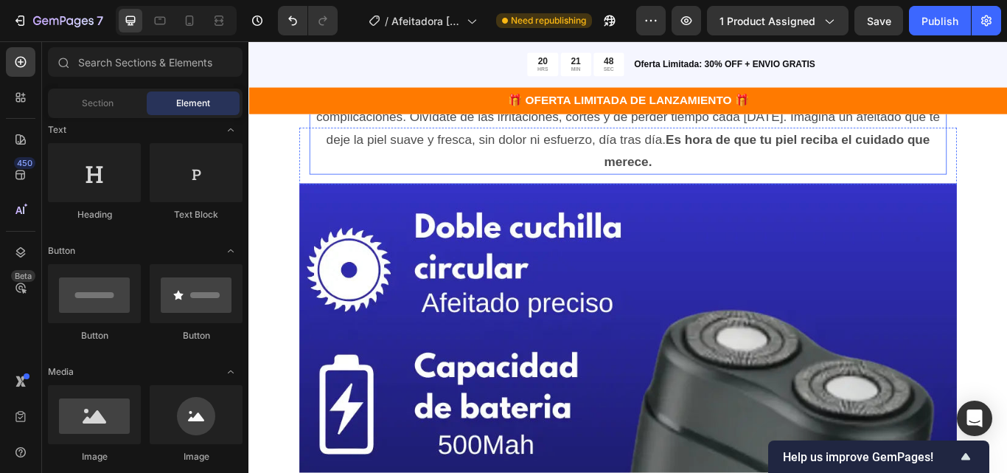
scroll to position [1549, 0]
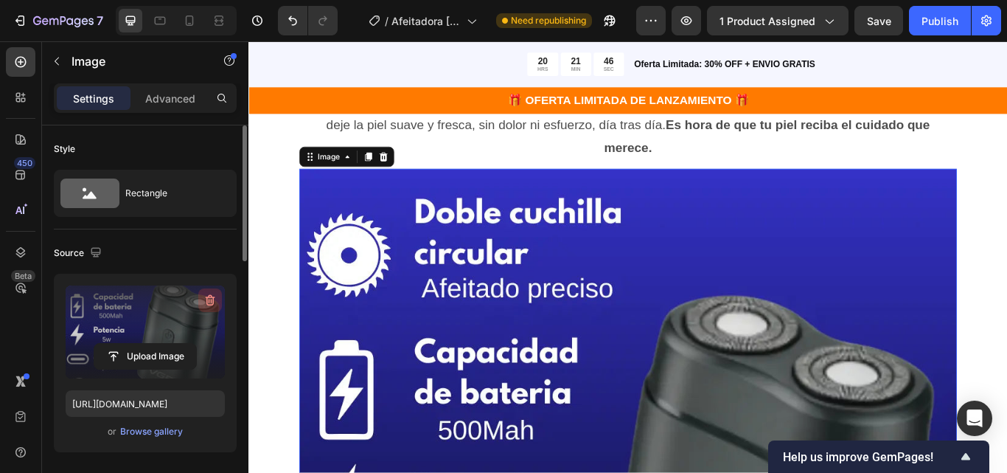
click at [206, 295] on icon "button" at bounding box center [210, 300] width 15 height 15
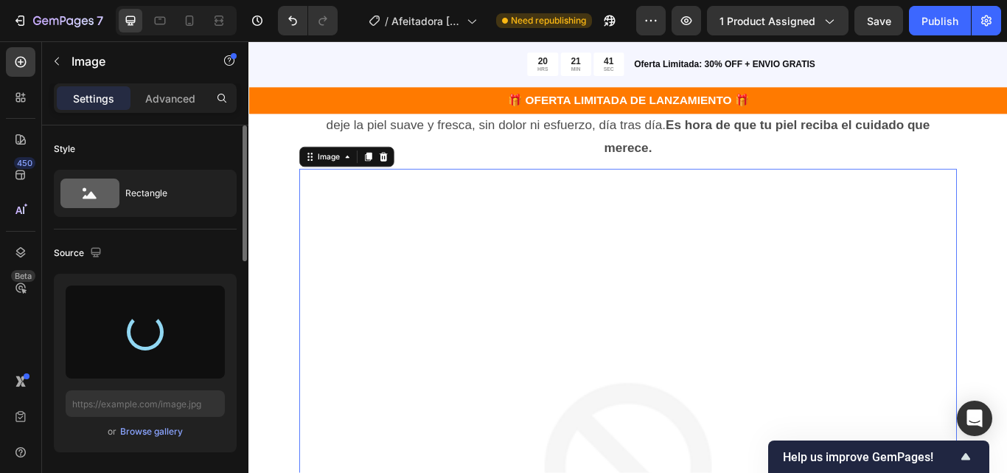
type input "https://cdn.shopify.com/s/files/1/0689/1585/5559/files/gempages_555050117883757…"
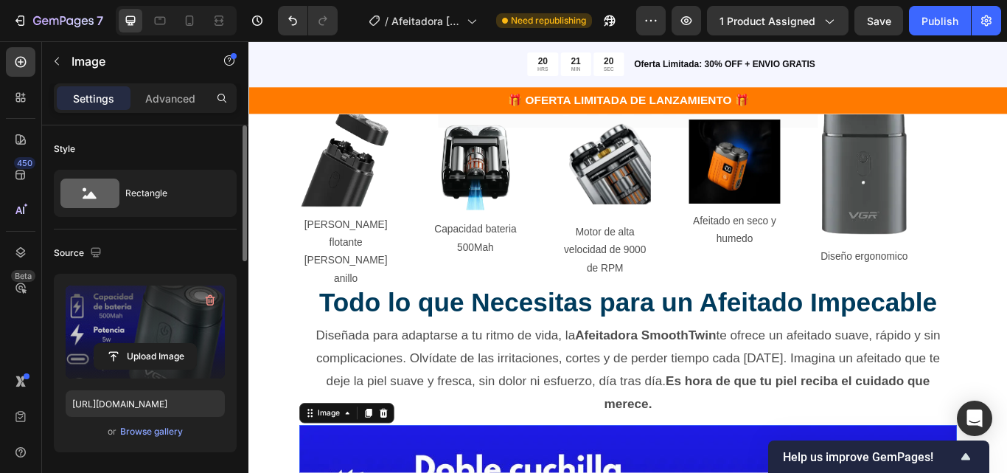
scroll to position [1106, 0]
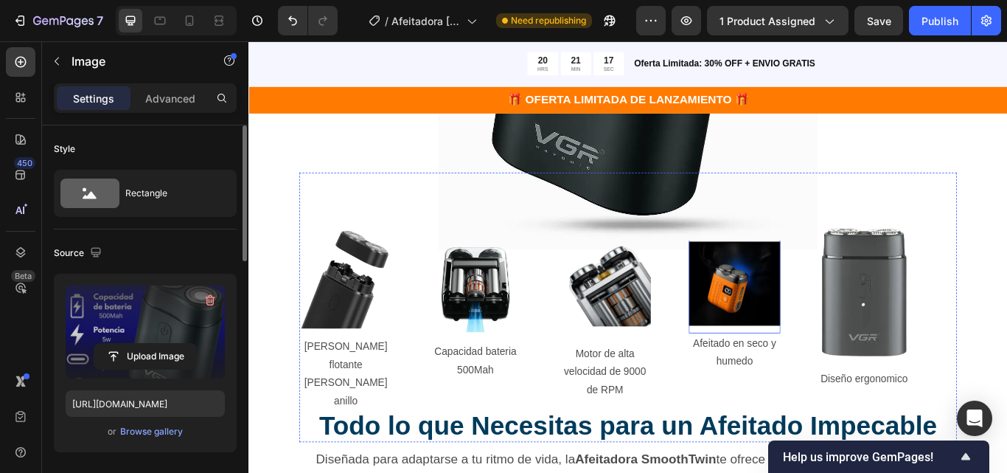
click at [820, 297] on img at bounding box center [815, 323] width 107 height 97
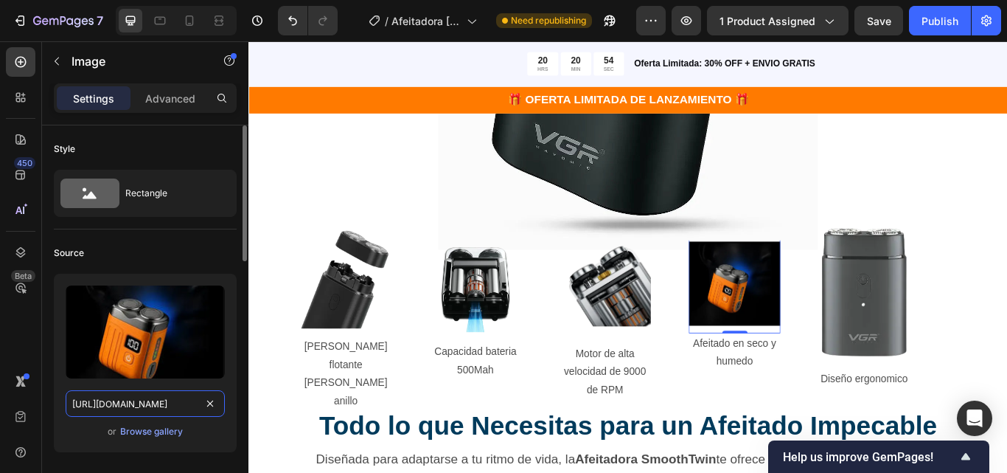
click at [152, 402] on input "https://cdn.shopify.com/s/files/1/0689/1585/5559/files/gempages_555050117883757…" at bounding box center [145, 403] width 159 height 27
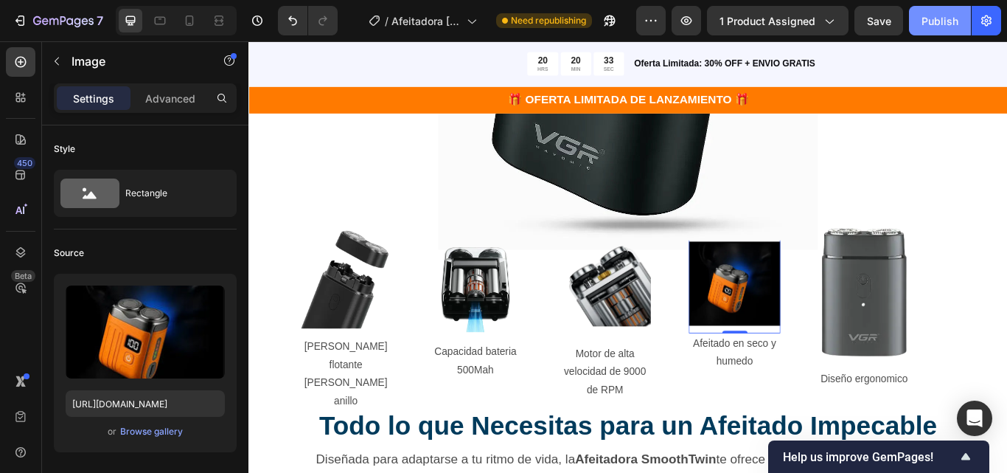
click at [926, 20] on div "Publish" at bounding box center [940, 20] width 37 height 15
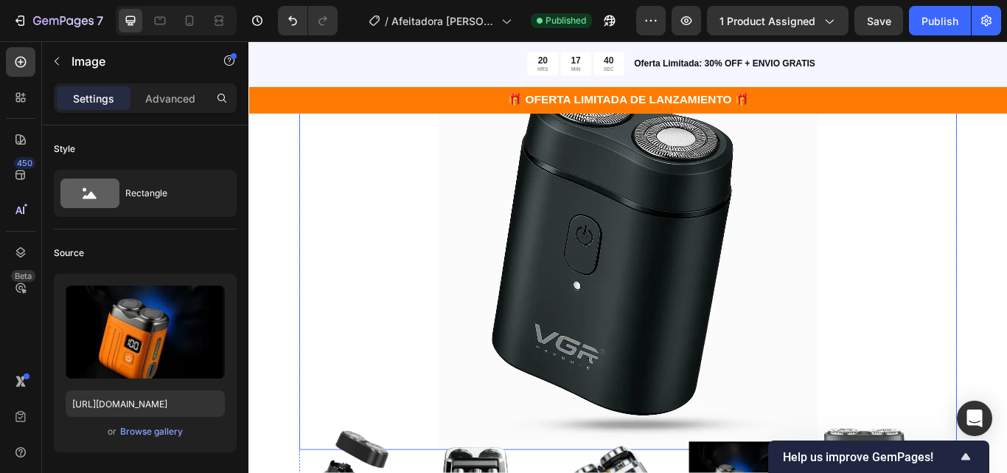
scroll to position [1168, 0]
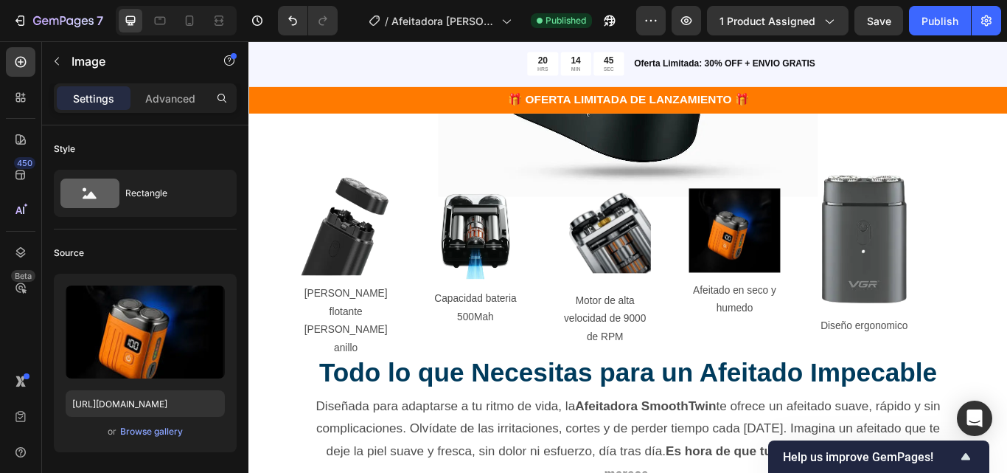
click at [826, 267] on img at bounding box center [815, 261] width 107 height 97
click at [835, 277] on img at bounding box center [815, 261] width 107 height 97
click at [821, 252] on img at bounding box center [815, 261] width 107 height 97
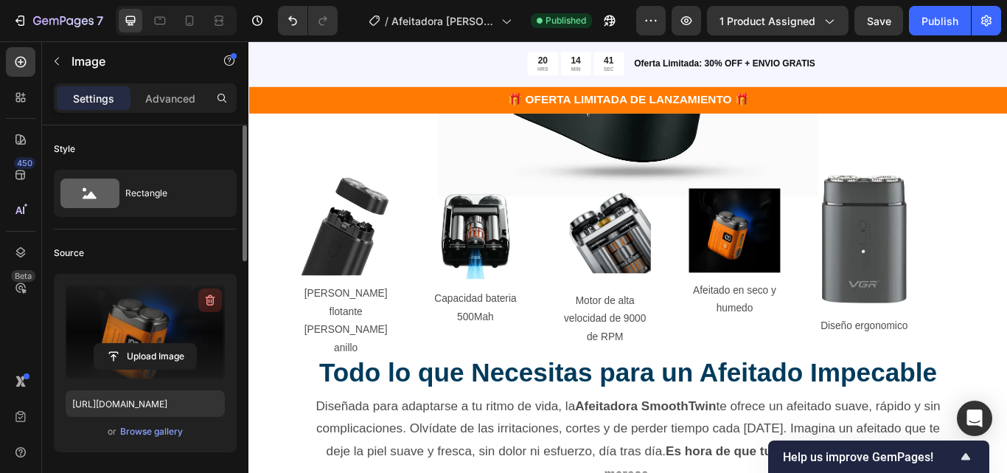
click at [202, 298] on button "button" at bounding box center [210, 300] width 24 height 24
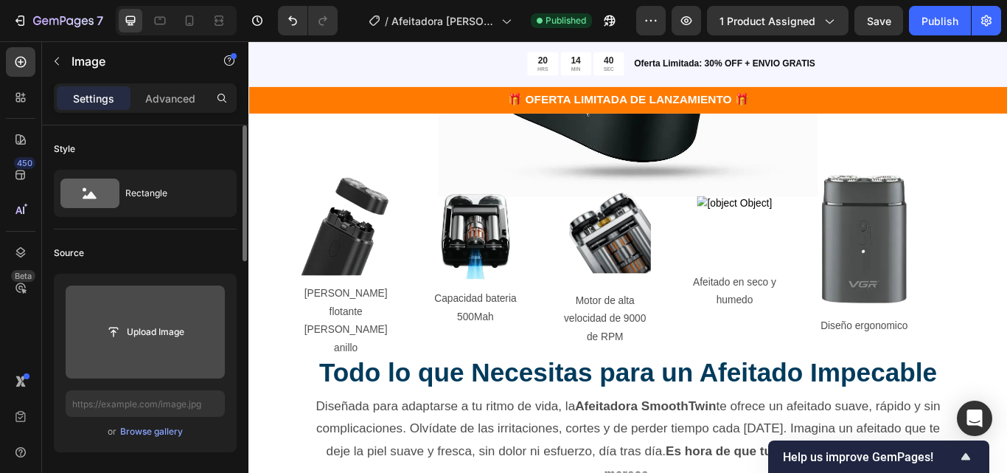
click at [162, 336] on input "file" at bounding box center [145, 331] width 102 height 25
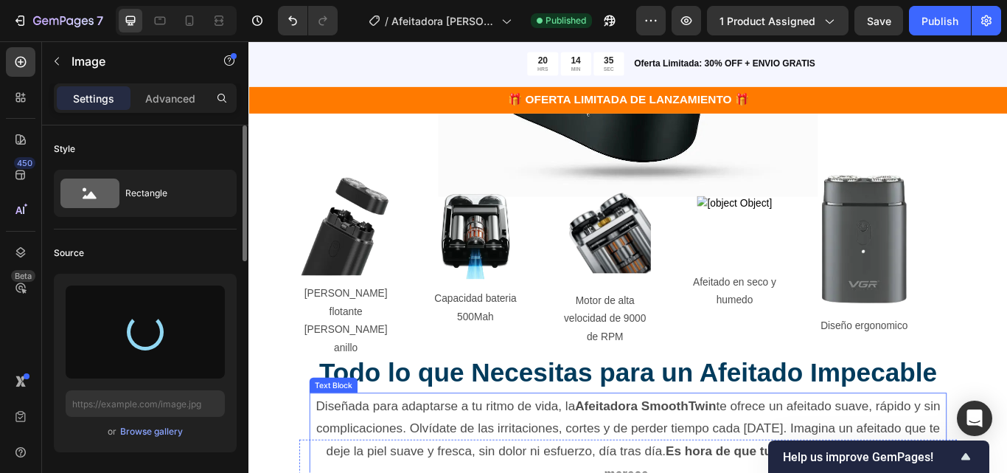
type input "https://cdn.shopify.com/s/files/1/0689/1585/5559/files/gempages_555050117883757…"
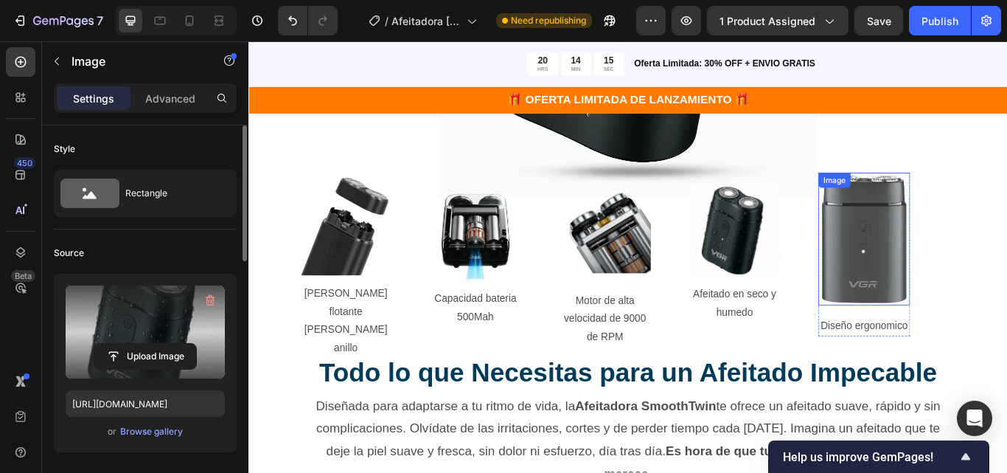
click at [937, 313] on img at bounding box center [966, 272] width 107 height 155
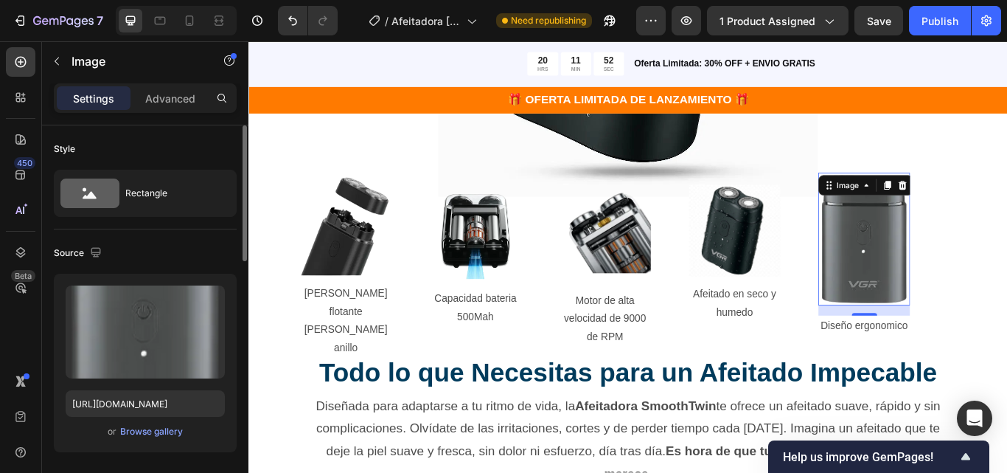
click at [982, 296] on img at bounding box center [966, 272] width 107 height 155
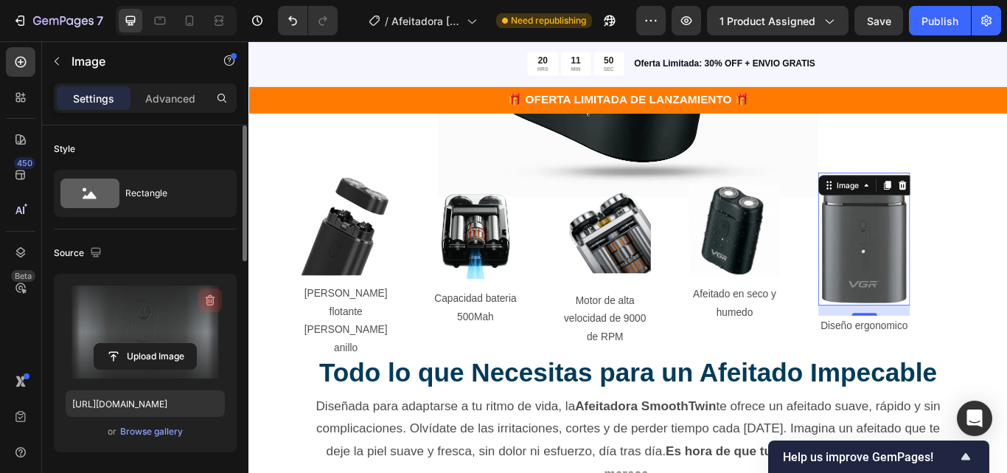
click at [200, 308] on button "button" at bounding box center [210, 300] width 24 height 24
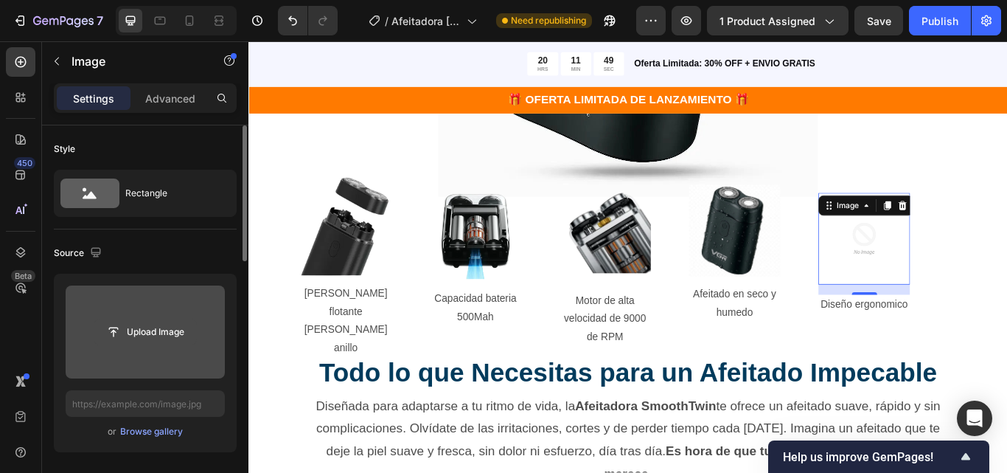
click at [160, 327] on input "file" at bounding box center [145, 331] width 102 height 25
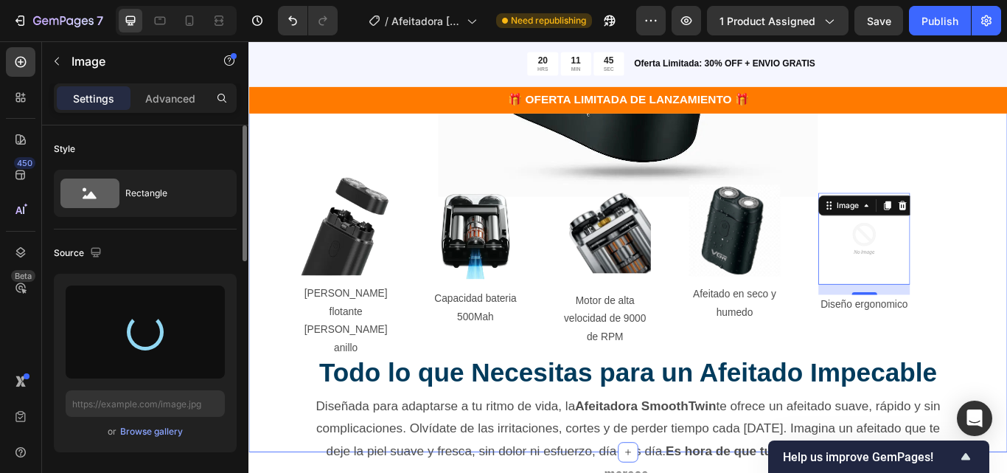
type input "[URL][DOMAIN_NAME]"
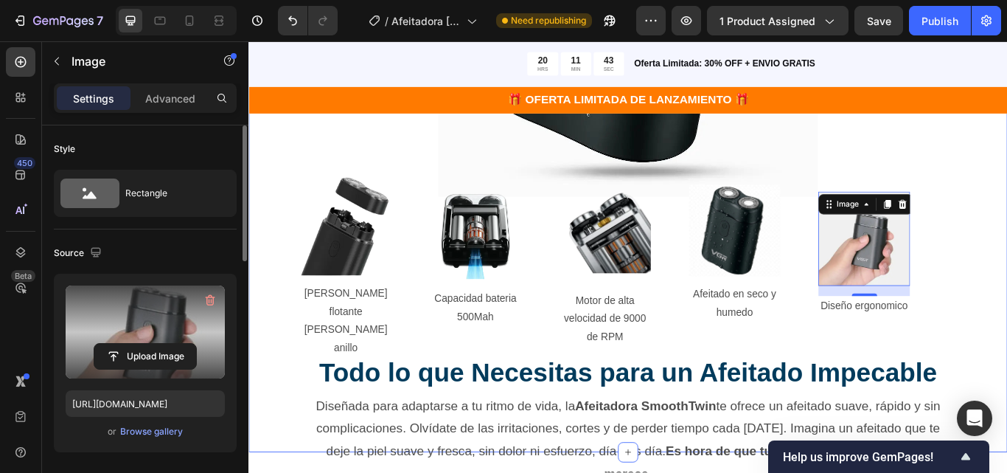
click at [1007, 338] on div ""Despídete de los Cortes y irritación– Tu Afeitado Perfecto Te Espera" Heading …" at bounding box center [691, 63] width 885 height 916
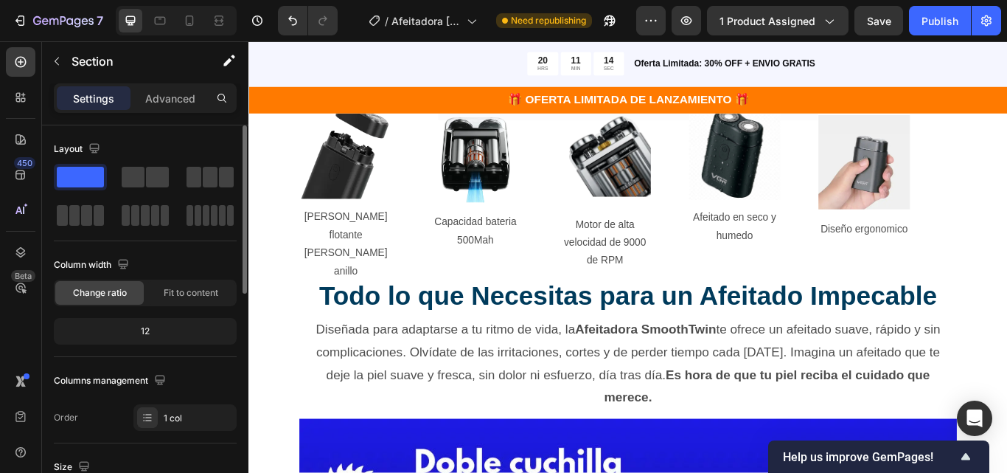
scroll to position [1180, 0]
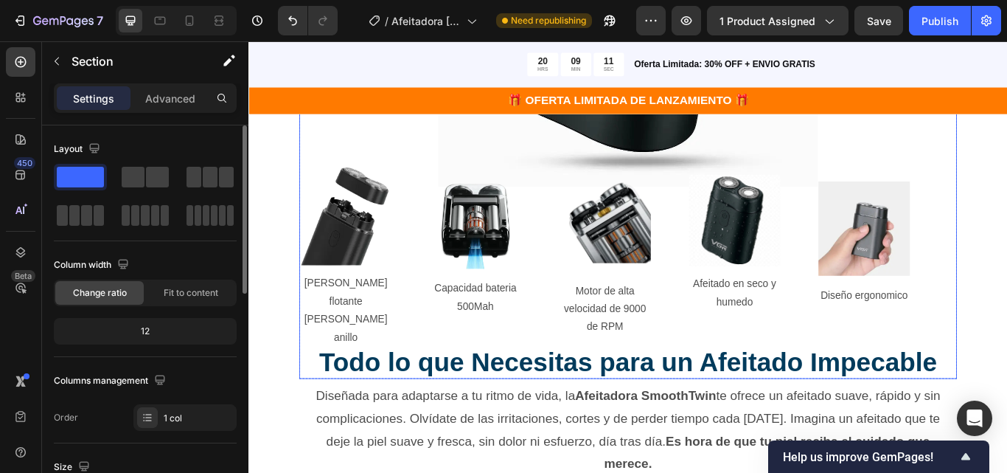
click at [803, 219] on img at bounding box center [815, 250] width 107 height 107
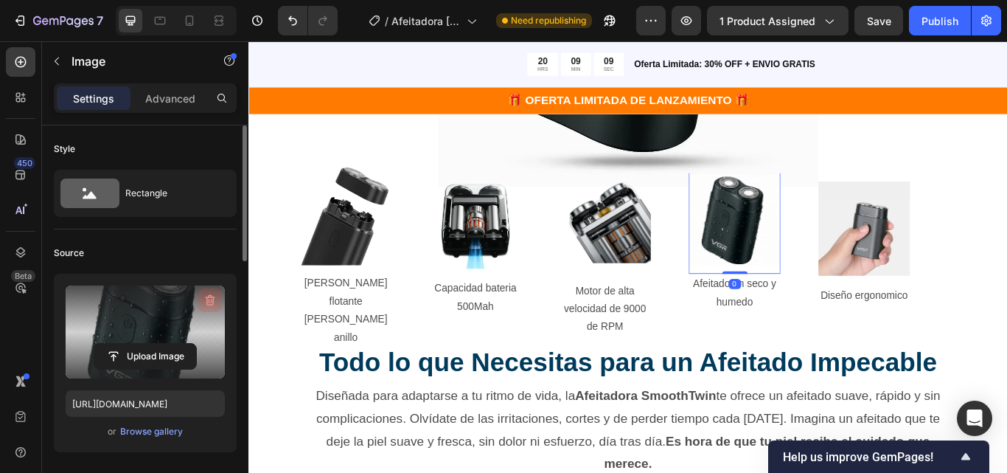
click at [204, 296] on icon "button" at bounding box center [210, 300] width 15 height 15
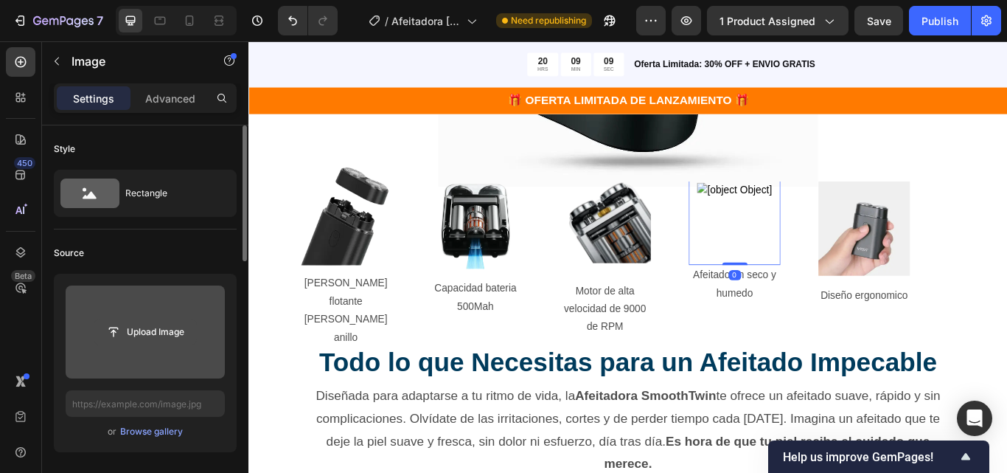
click at [153, 340] on input "file" at bounding box center [145, 331] width 102 height 25
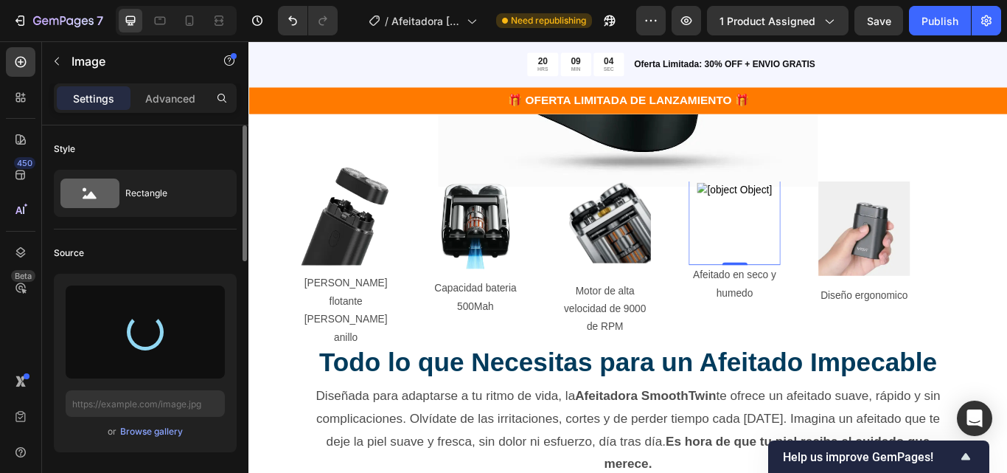
type input "[URL][DOMAIN_NAME]"
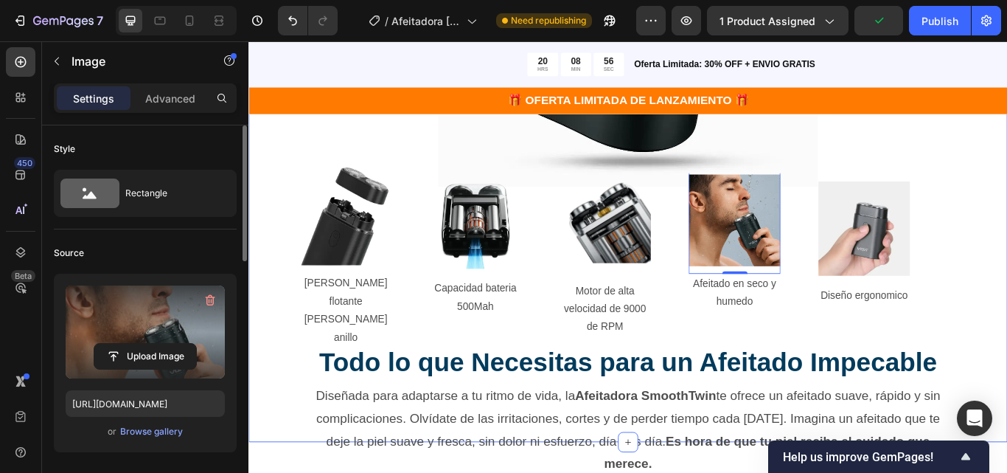
click at [1007, 310] on div ""Despídete de los Cortes y irritación– Tu Afeitado Perfecto Te Espera" Heading …" at bounding box center [691, 51] width 885 height 916
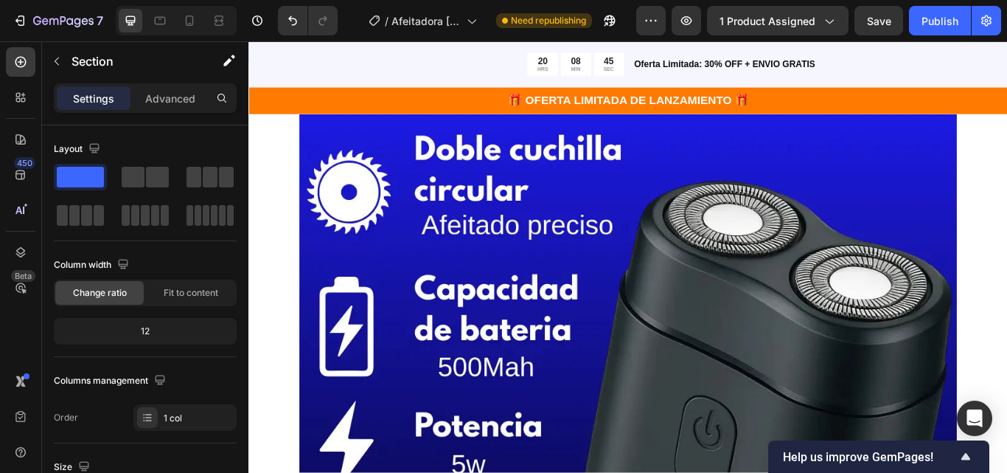
scroll to position [1106, 0]
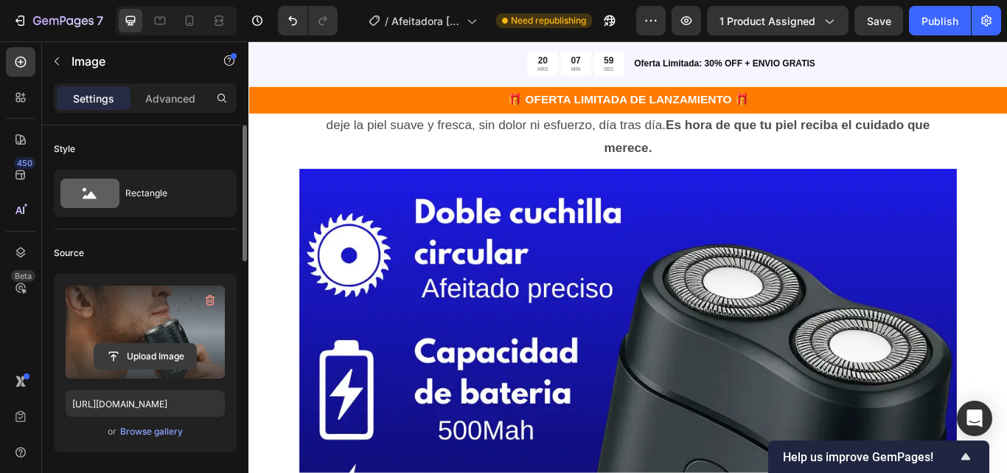
drag, startPoint x: 209, startPoint y: 297, endPoint x: 192, endPoint y: 341, distance: 46.4
click at [209, 298] on icon "button" at bounding box center [210, 300] width 15 height 15
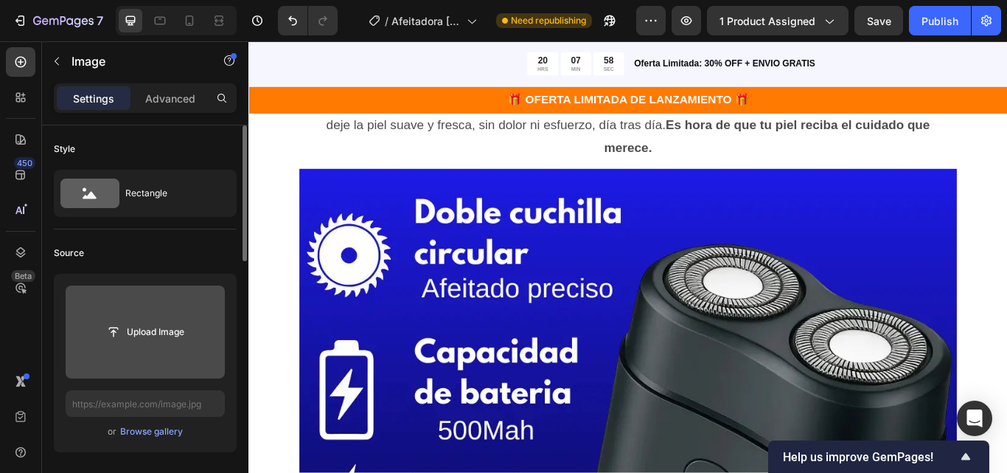
click at [158, 339] on input "file" at bounding box center [145, 331] width 102 height 25
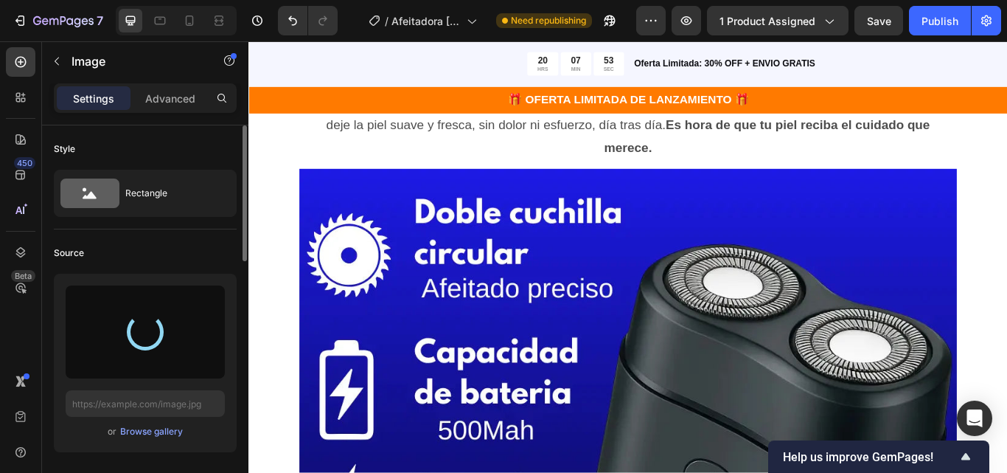
type input "[URL][DOMAIN_NAME]"
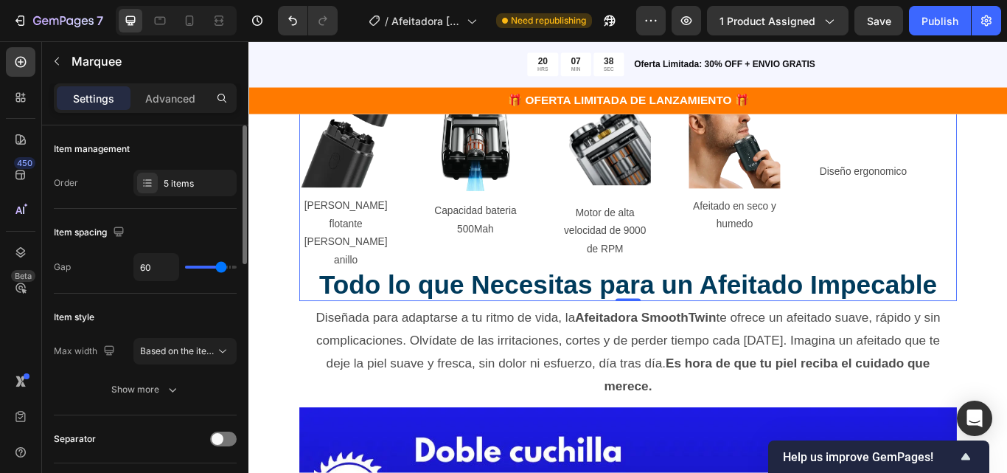
scroll to position [1032, 0]
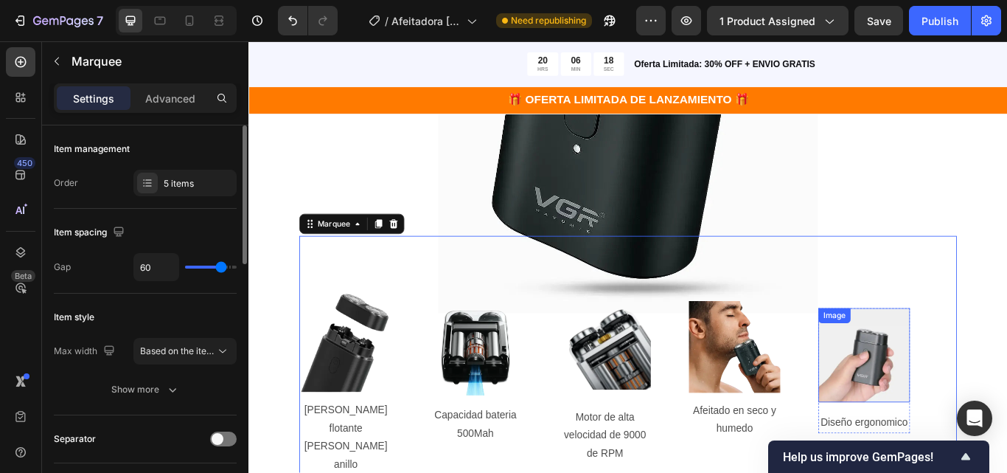
click at [964, 378] on img at bounding box center [966, 408] width 107 height 110
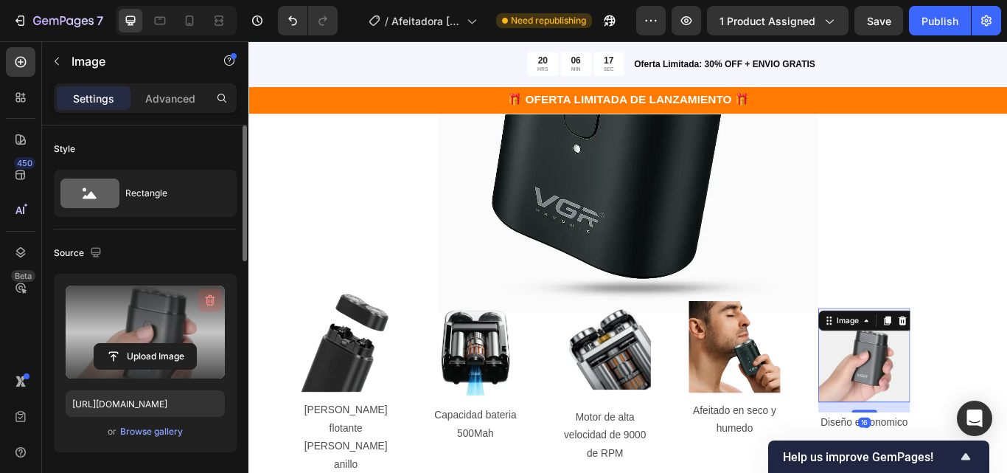
click at [205, 298] on icon "button" at bounding box center [210, 300] width 15 height 15
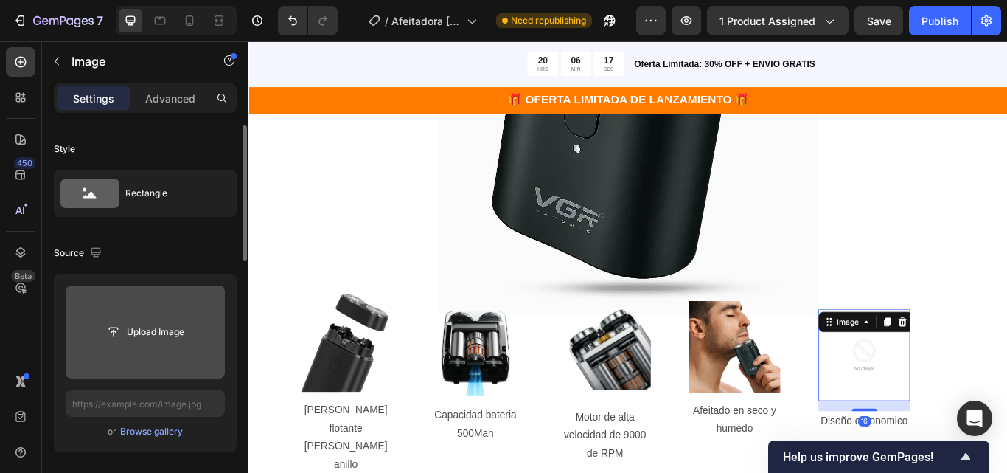
click at [165, 353] on input "file" at bounding box center [145, 331] width 159 height 93
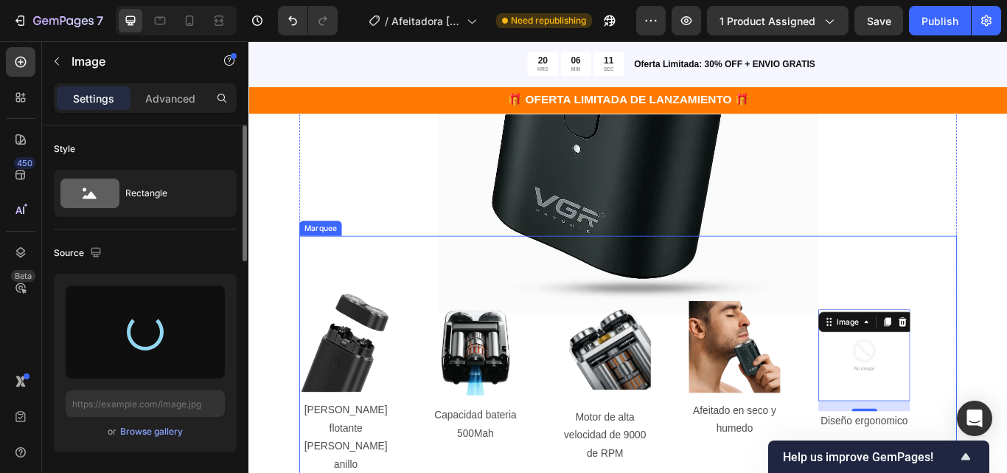
type input "[URL][DOMAIN_NAME]"
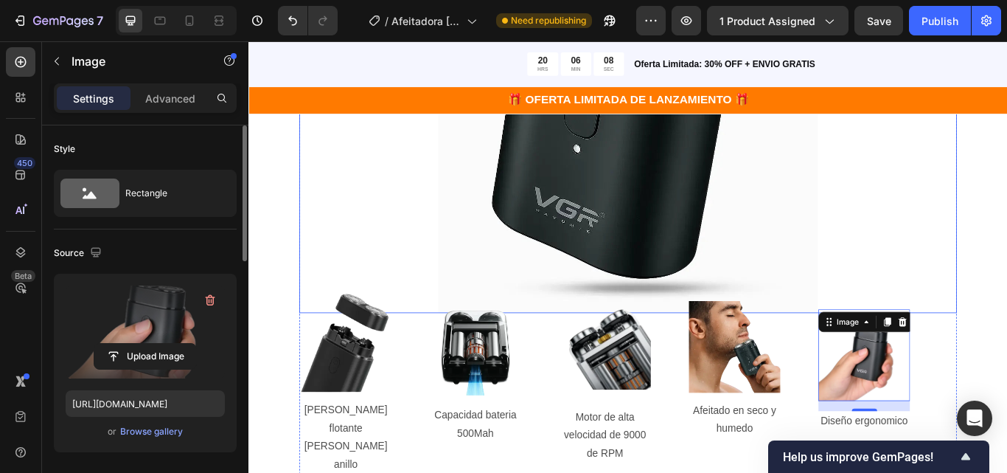
click at [382, 238] on div at bounding box center [691, 137] width 767 height 442
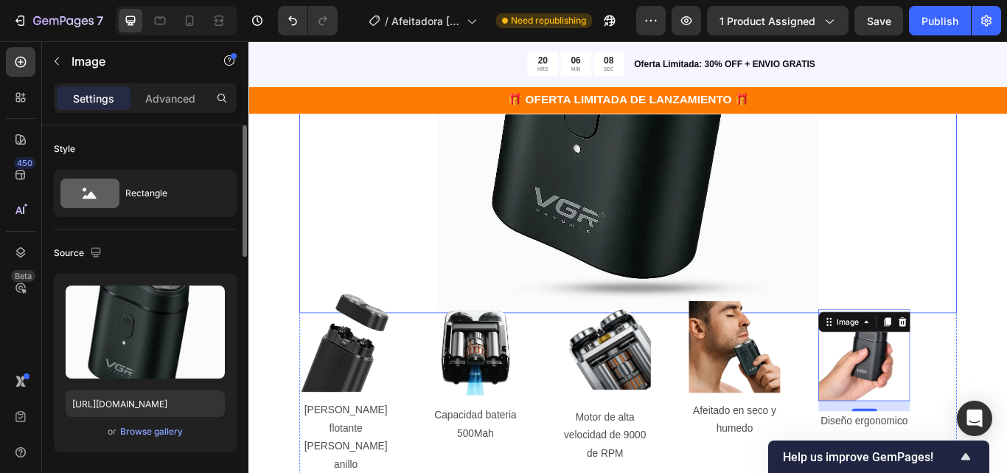
click at [382, 238] on div at bounding box center [691, 137] width 767 height 442
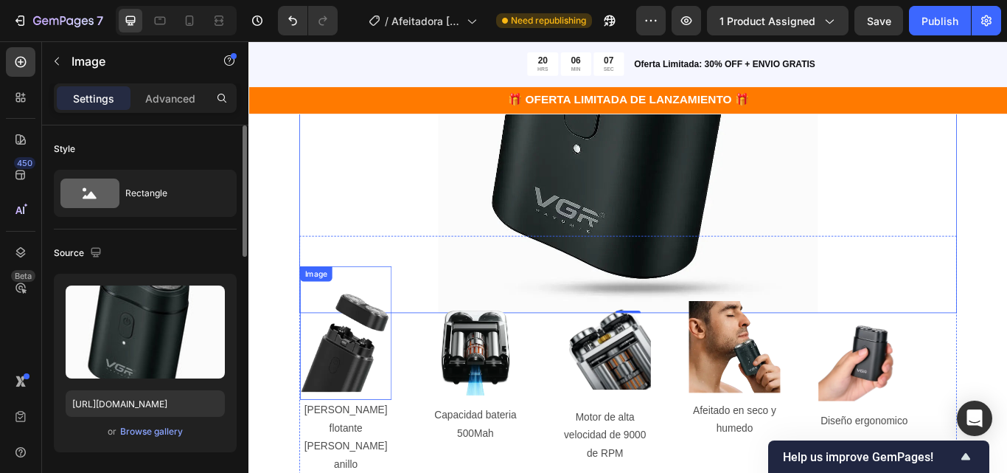
click at [375, 408] on img at bounding box center [361, 391] width 107 height 117
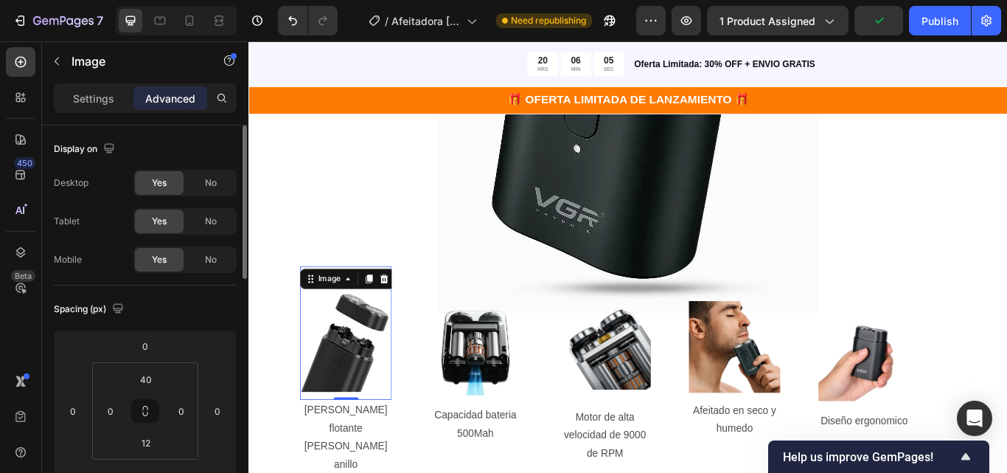
click at [183, 91] on p "Advanced" at bounding box center [170, 98] width 50 height 15
click at [70, 100] on div "Settings" at bounding box center [94, 98] width 74 height 24
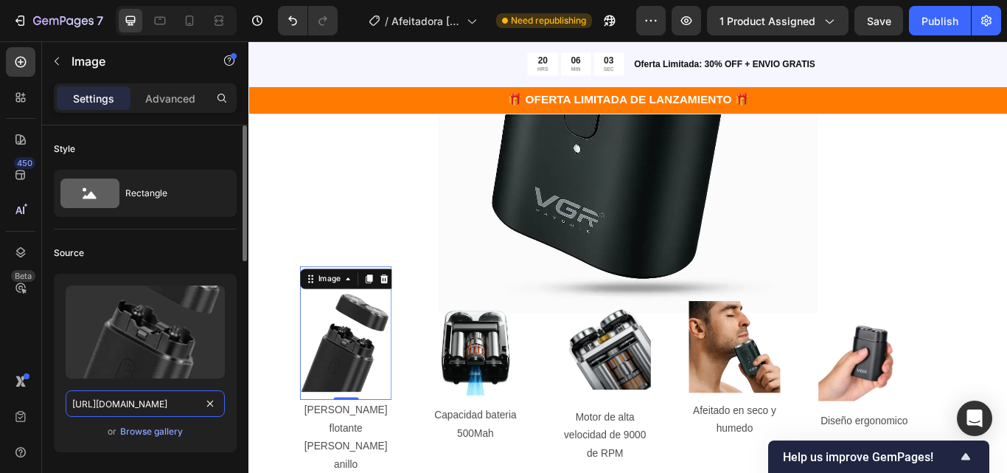
click at [150, 393] on input "[URL][DOMAIN_NAME]" at bounding box center [145, 403] width 159 height 27
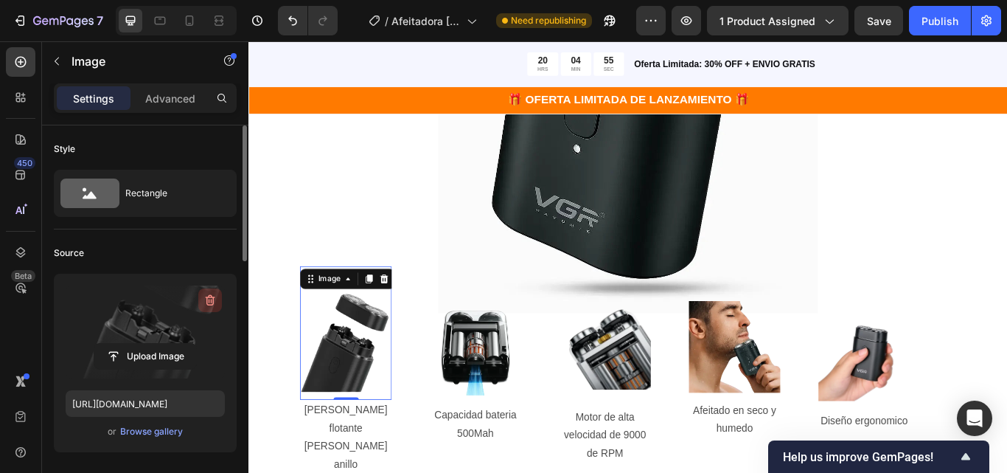
click at [216, 294] on icon "button" at bounding box center [210, 300] width 15 height 15
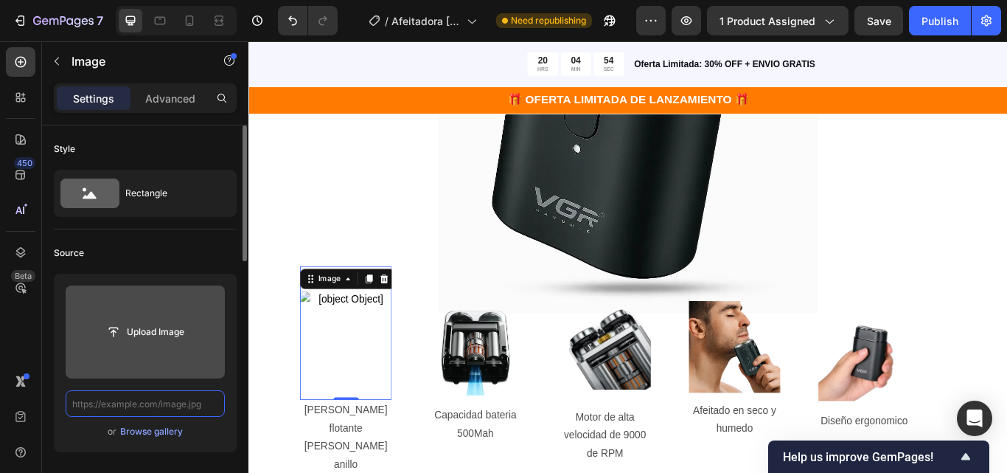
click at [172, 401] on input "text" at bounding box center [145, 403] width 159 height 27
click at [159, 351] on input "file" at bounding box center [145, 331] width 159 height 93
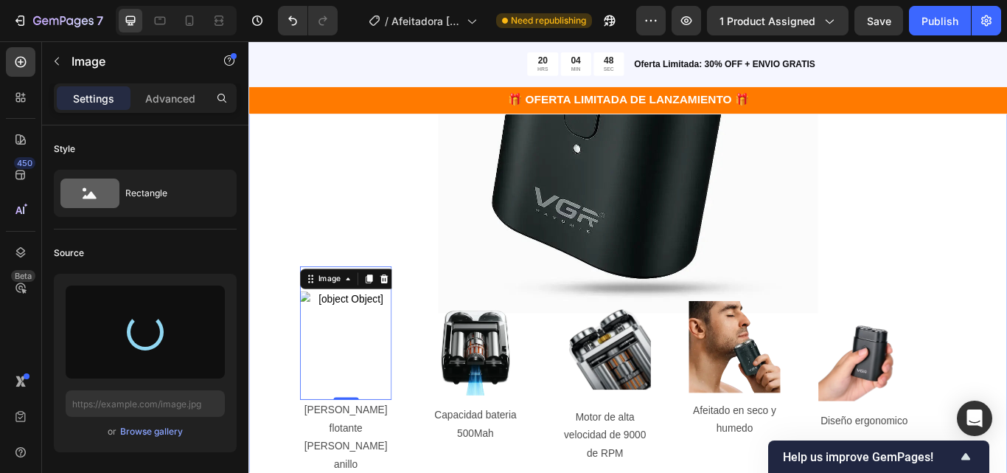
type input "[URL][DOMAIN_NAME]"
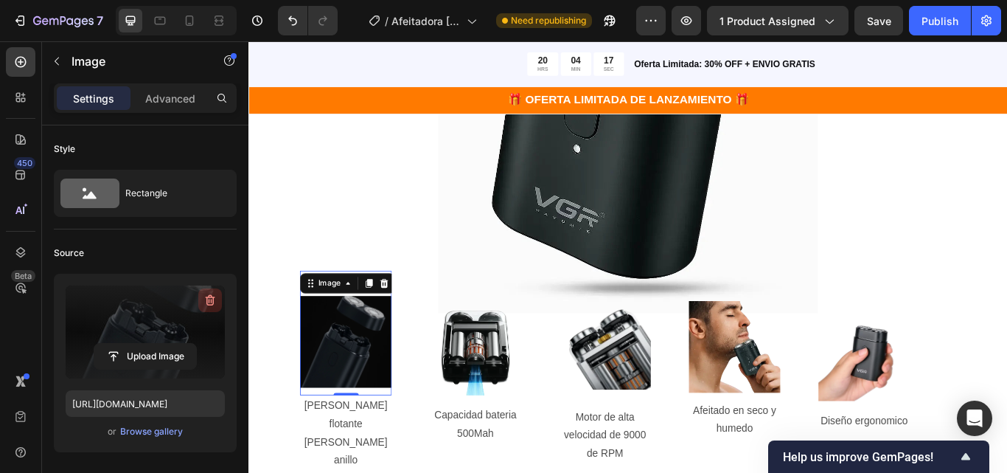
click at [212, 294] on icon "button" at bounding box center [210, 300] width 15 height 15
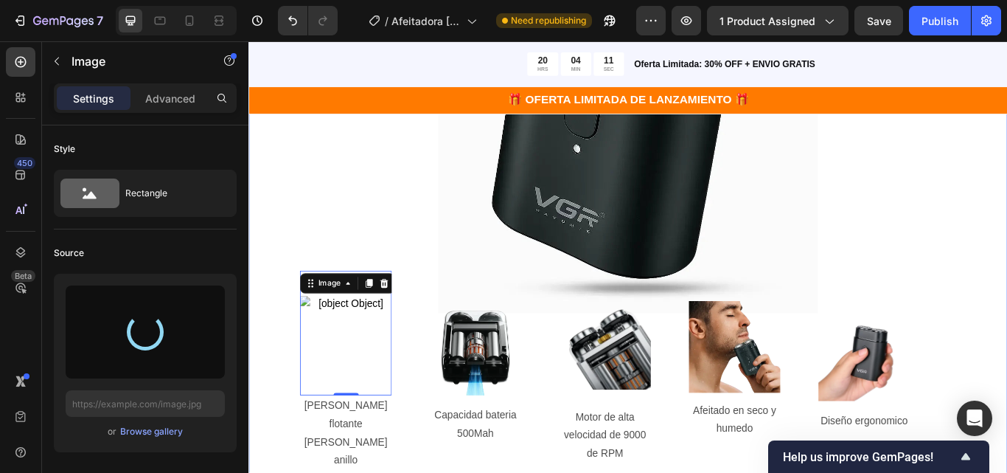
type input "[URL][DOMAIN_NAME]"
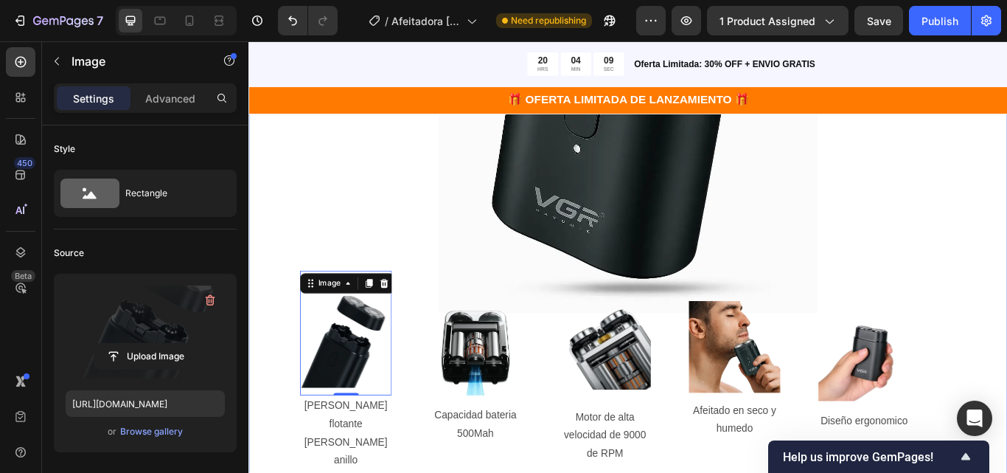
click at [288, 378] on div ""Despídete de los Cortes y irritación– Tu Afeitado Perfecto Te Espera" Heading …" at bounding box center [691, 198] width 885 height 916
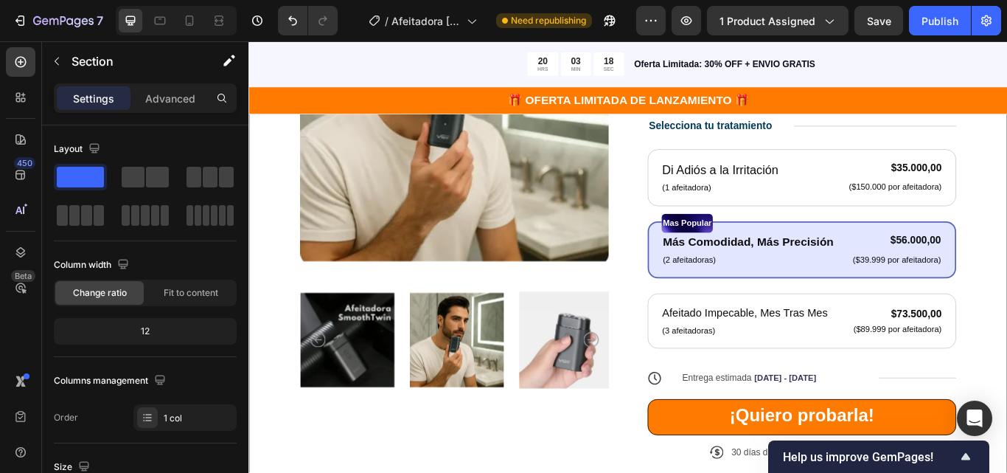
scroll to position [209, 0]
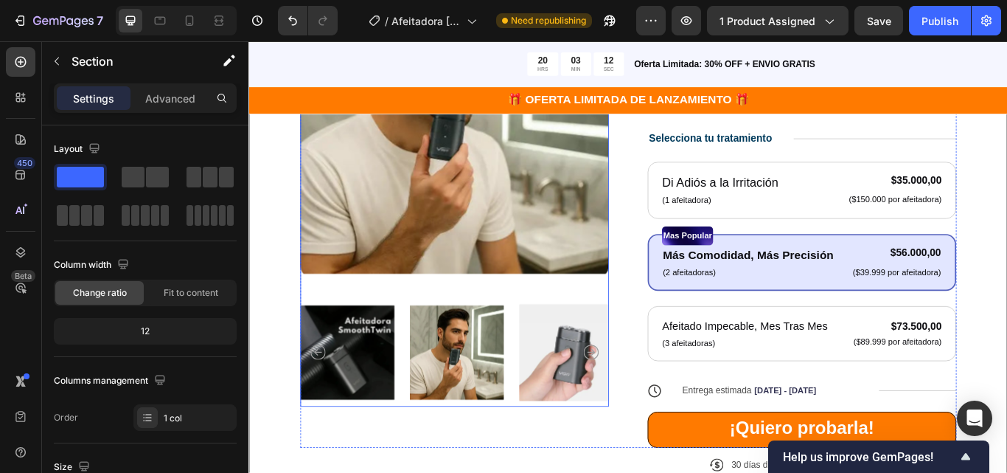
click at [351, 394] on img at bounding box center [363, 404] width 110 height 126
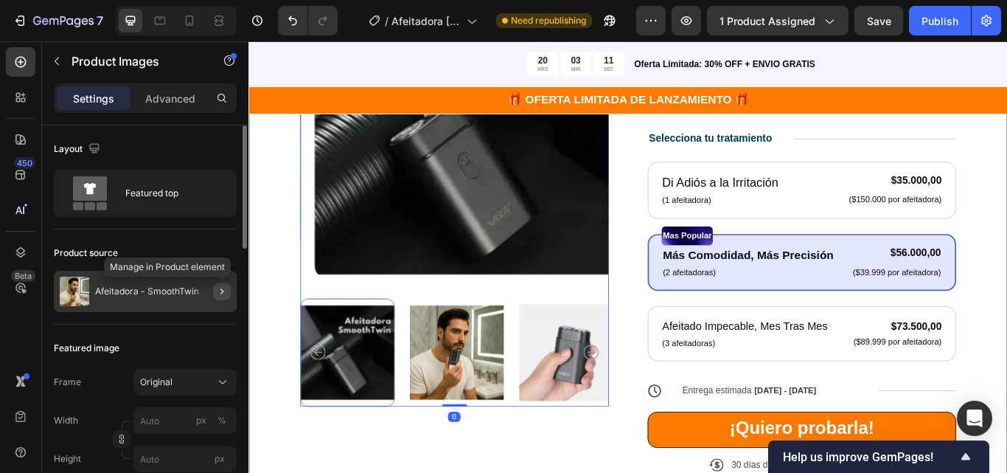
click at [217, 296] on icon "button" at bounding box center [222, 291] width 12 height 12
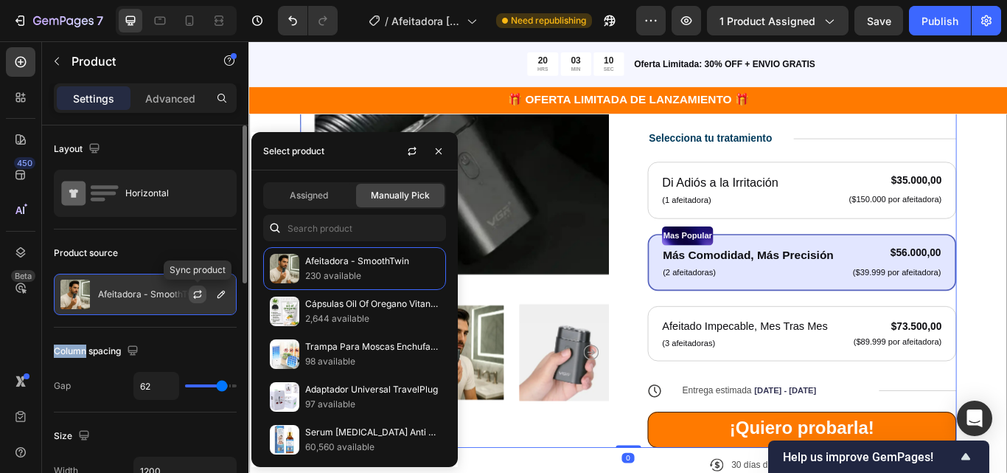
click at [201, 296] on icon "button" at bounding box center [198, 294] width 12 height 12
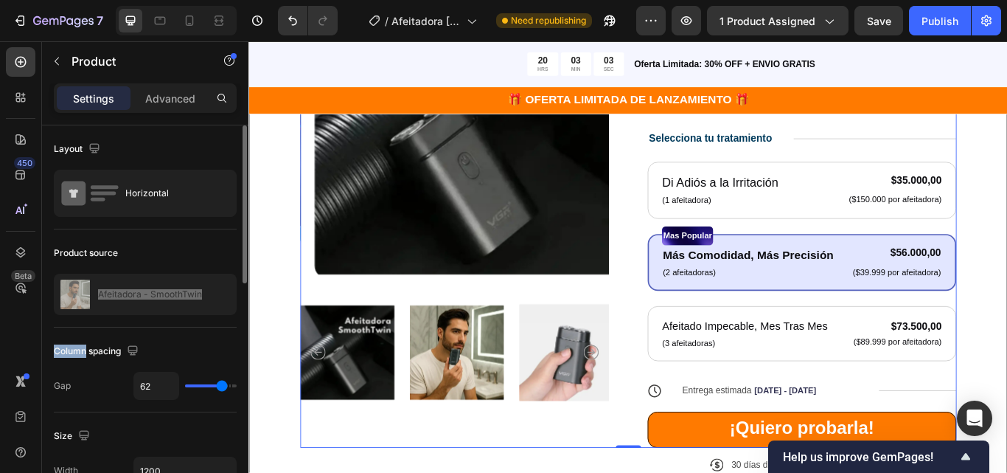
click at [569, 472] on div "Product Images" at bounding box center [488, 243] width 360 height 546
click at [645, 395] on icon "Carousel Next Arrow" at bounding box center [648, 404] width 18 height 18
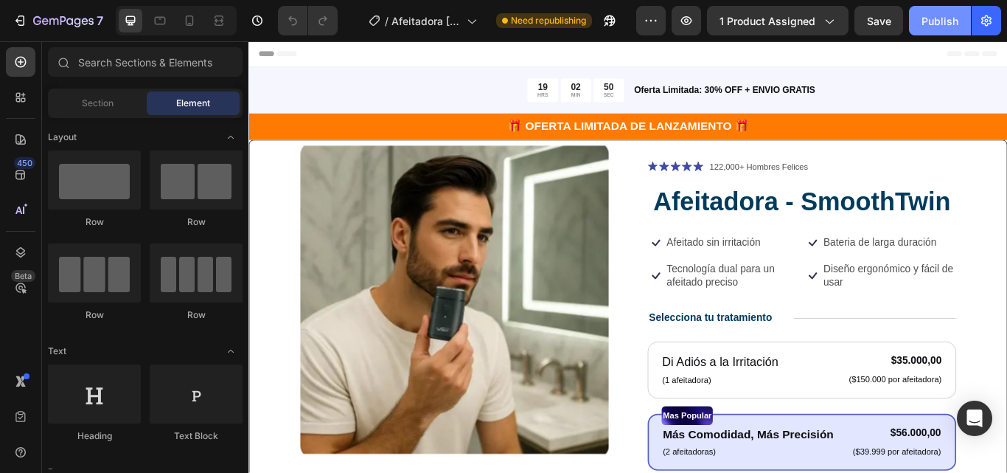
click at [937, 32] on button "Publish" at bounding box center [940, 20] width 62 height 29
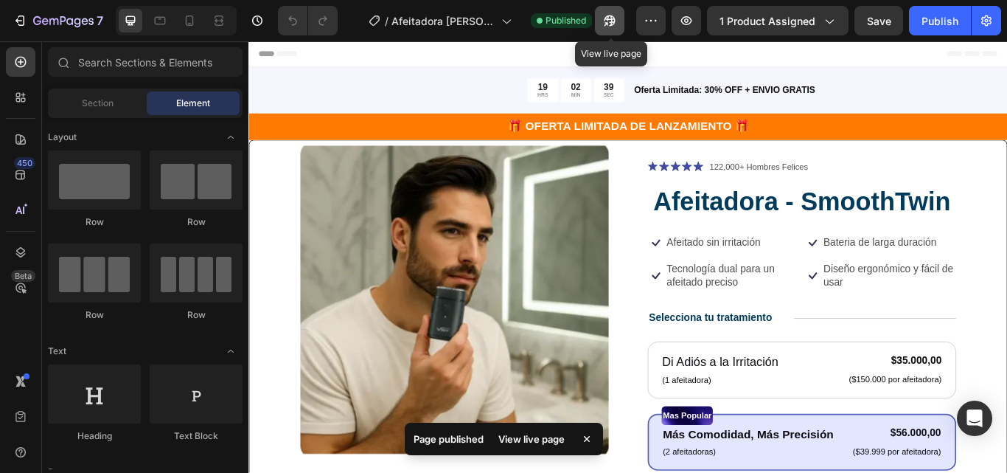
click at [605, 19] on icon "button" at bounding box center [610, 20] width 15 height 15
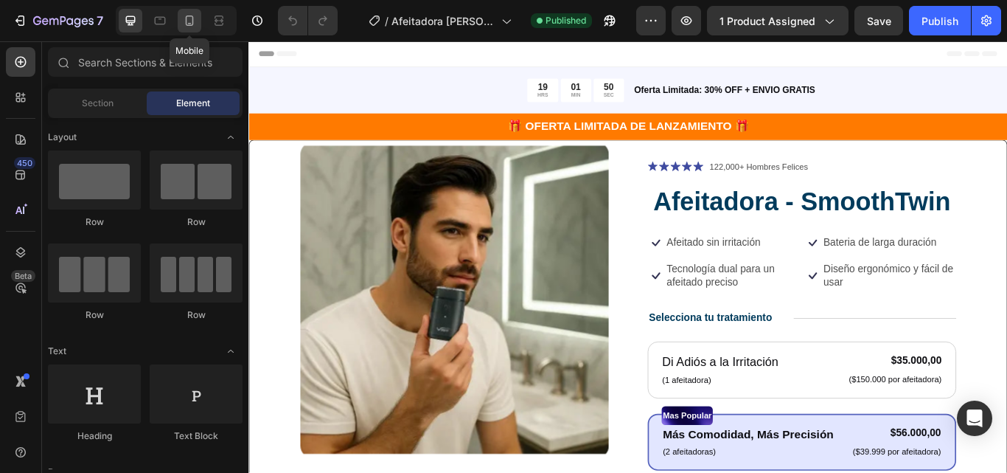
click at [189, 26] on icon at bounding box center [190, 20] width 8 height 10
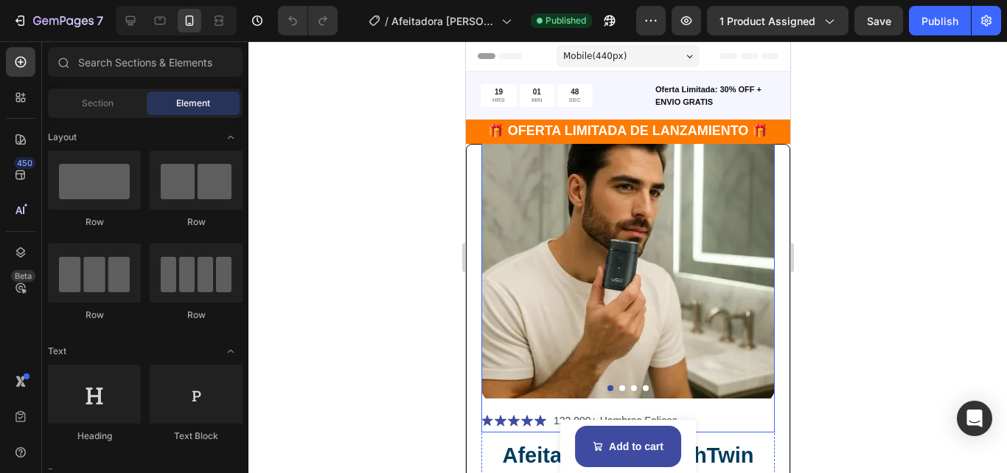
click at [677, 204] on img at bounding box center [628, 252] width 294 height 301
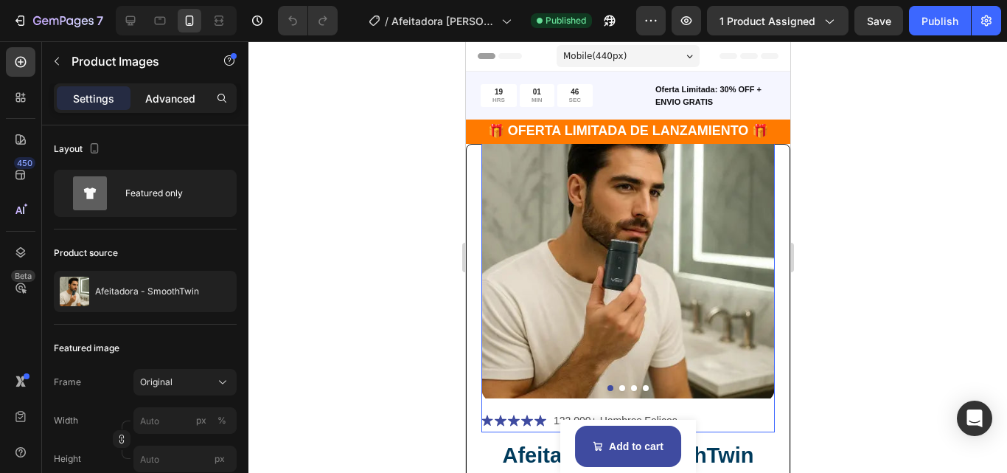
click at [169, 99] on p "Advanced" at bounding box center [170, 98] width 50 height 15
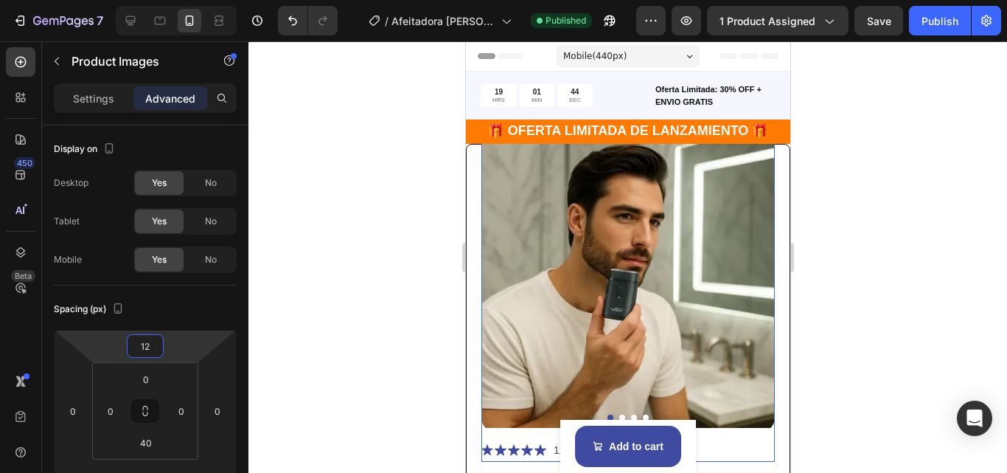
click at [178, 0] on html "7 Version history / Afeitadora Shaver Dos Cabezas Published Preview 1 product a…" at bounding box center [503, 0] width 1007 height 0
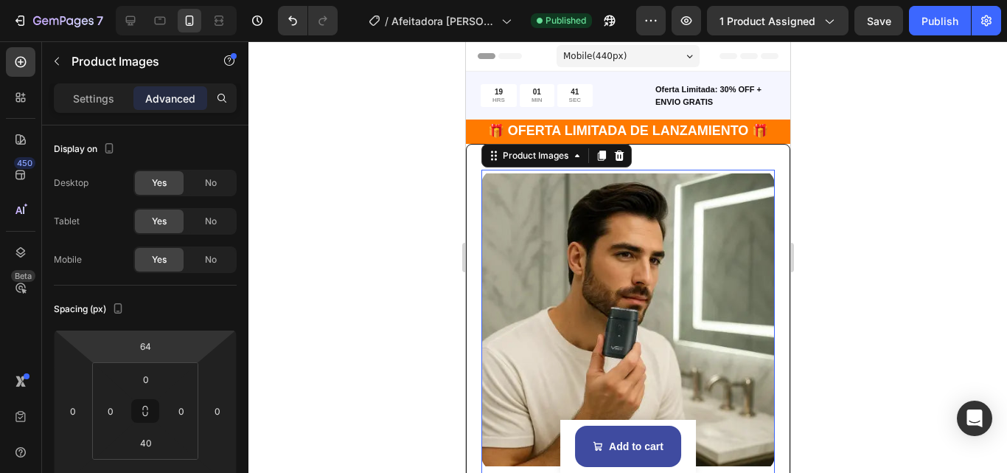
drag, startPoint x: 180, startPoint y: 337, endPoint x: 191, endPoint y: 319, distance: 21.5
click at [191, 0] on html "7 Version history / Afeitadora Shaver Dos Cabezas Published Preview 1 product a…" at bounding box center [503, 0] width 1007 height 0
drag, startPoint x: 192, startPoint y: 319, endPoint x: 190, endPoint y: 334, distance: 15.6
click at [190, 334] on div "Spacing (px) 64 0 0 0 0 0 40 0" at bounding box center [145, 394] width 183 height 219
click at [190, 0] on html "7 Version history / Afeitadora Shaver Dos Cabezas Published Preview 1 product a…" at bounding box center [503, 0] width 1007 height 0
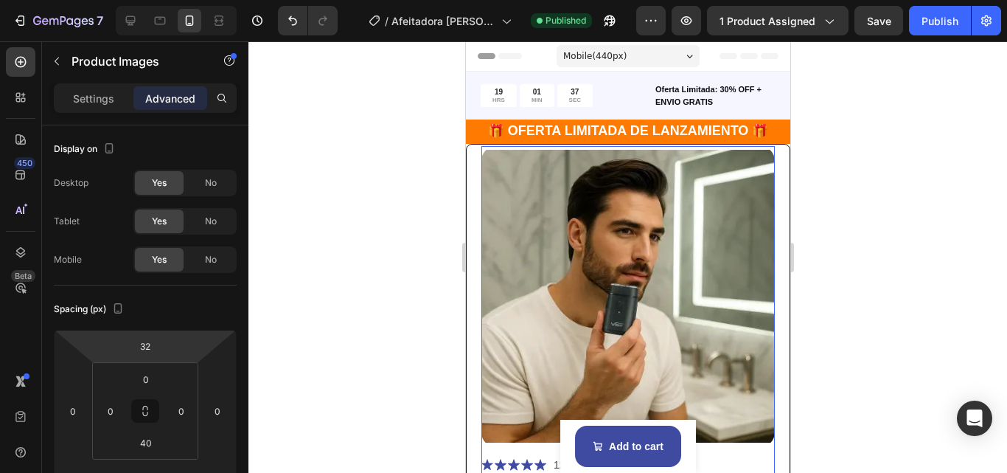
type input "36"
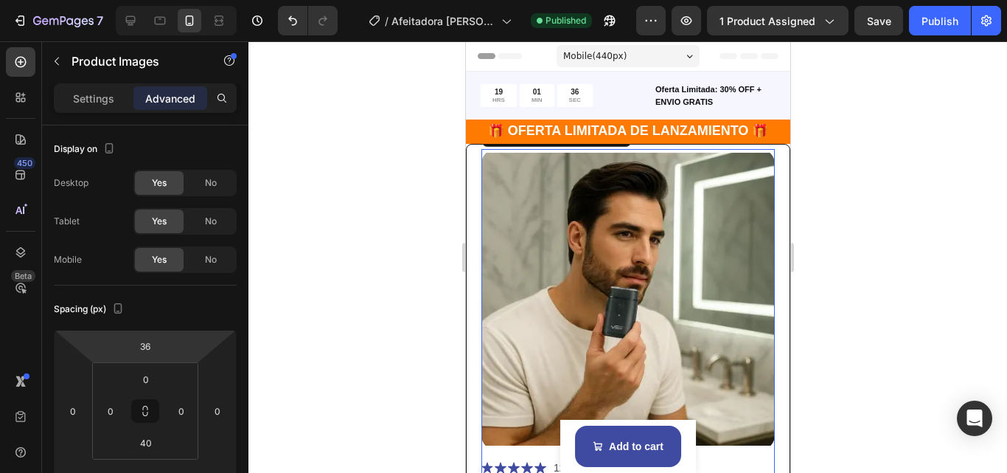
drag, startPoint x: 190, startPoint y: 343, endPoint x: 189, endPoint y: 353, distance: 10.4
click at [189, 0] on html "7 Version history / Afeitadora Shaver Dos Cabezas Published Preview 1 product a…" at bounding box center [503, 0] width 1007 height 0
click at [870, 317] on div at bounding box center [628, 256] width 759 height 431
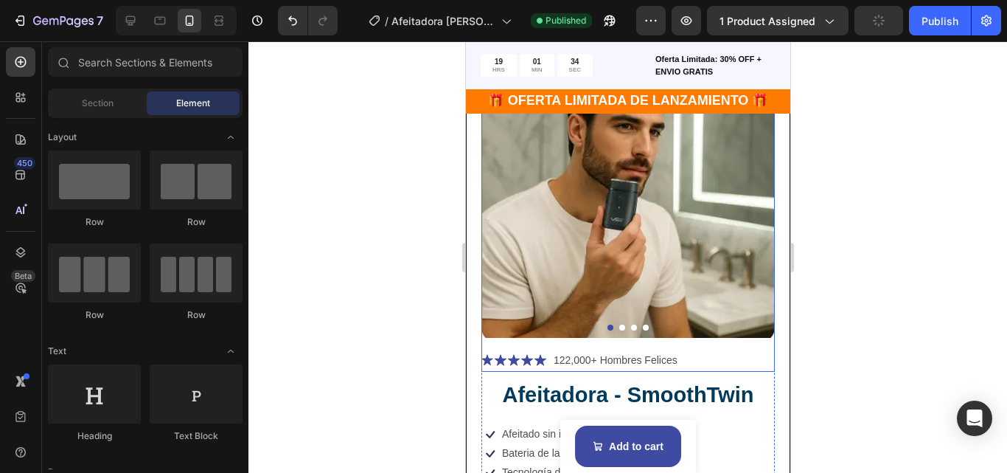
scroll to position [147, 0]
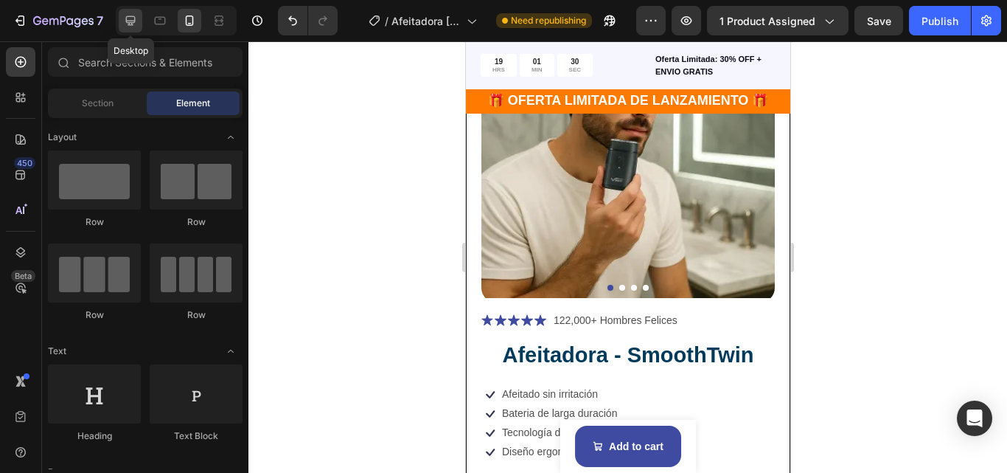
click at [131, 25] on icon at bounding box center [131, 21] width 10 height 10
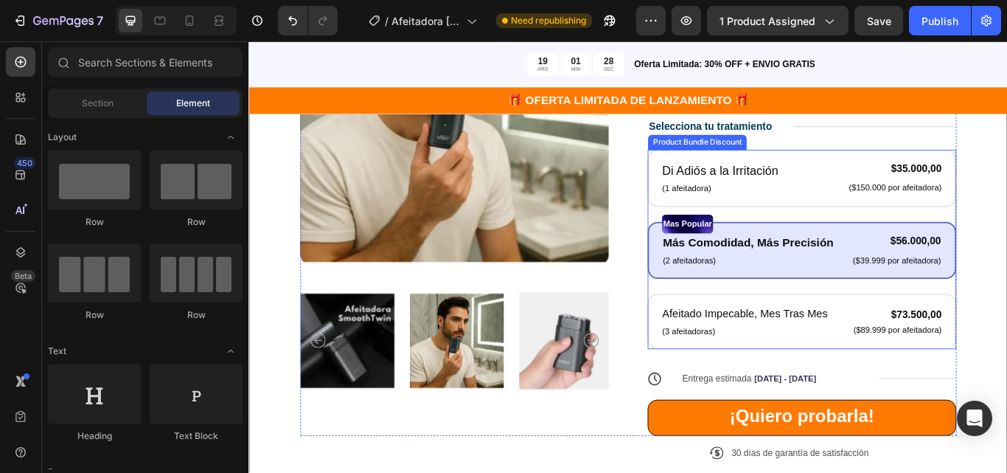
scroll to position [295, 0]
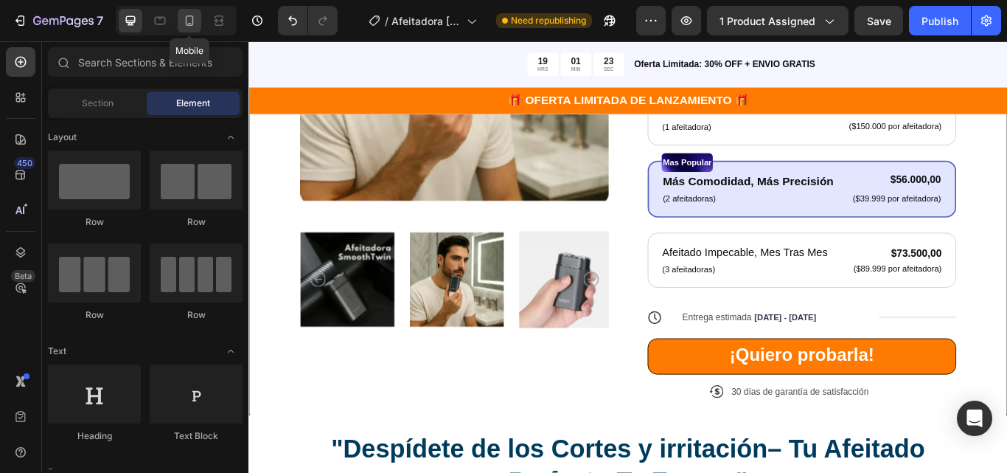
click at [187, 21] on icon at bounding box center [189, 20] width 15 height 15
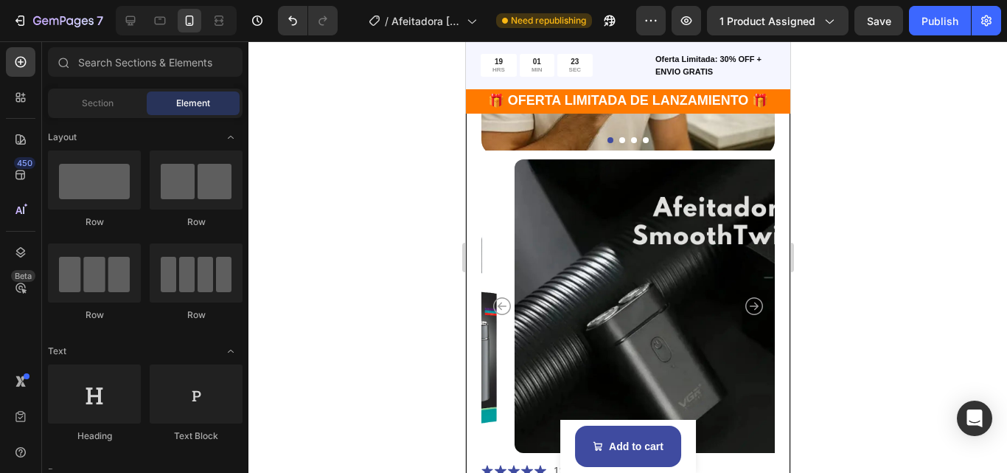
scroll to position [299, 0]
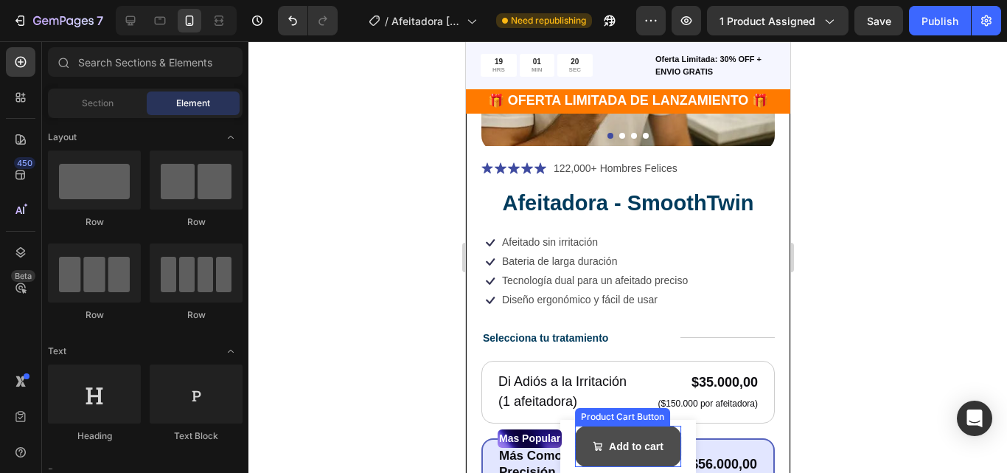
click at [597, 455] on button "Add to cart" at bounding box center [627, 446] width 106 height 41
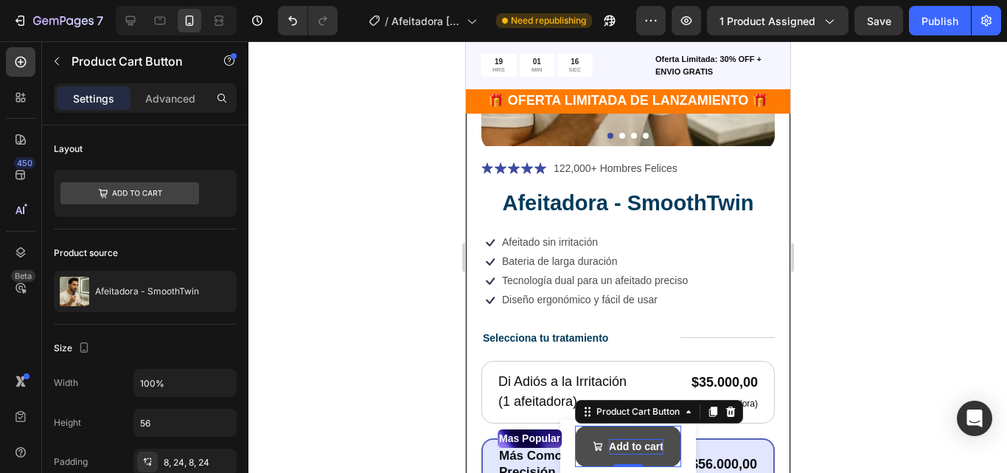
click at [639, 448] on div "Add to cart" at bounding box center [635, 446] width 55 height 15
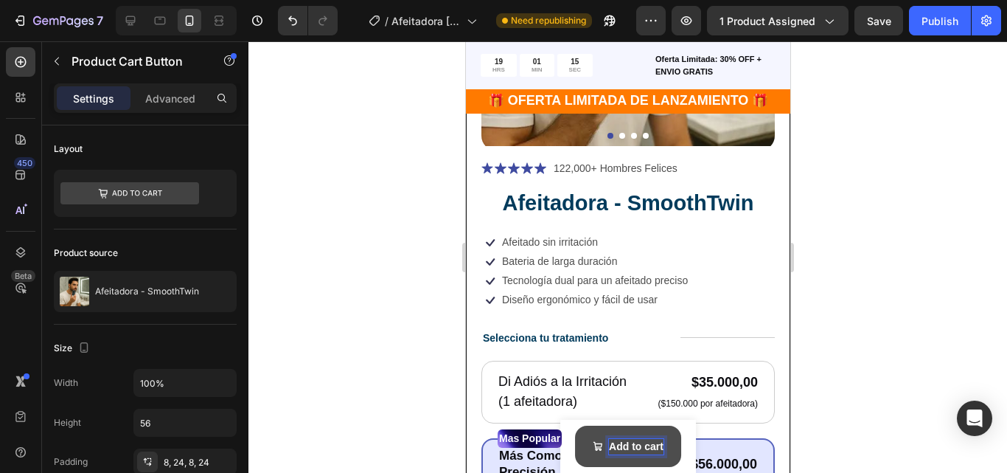
click at [639, 448] on p "Add to cart" at bounding box center [635, 446] width 55 height 15
click at [581, 426] on button "QUIERO" at bounding box center [627, 446] width 92 height 41
click at [681, 453] on button "QUIERO PROBARLA" at bounding box center [627, 446] width 133 height 41
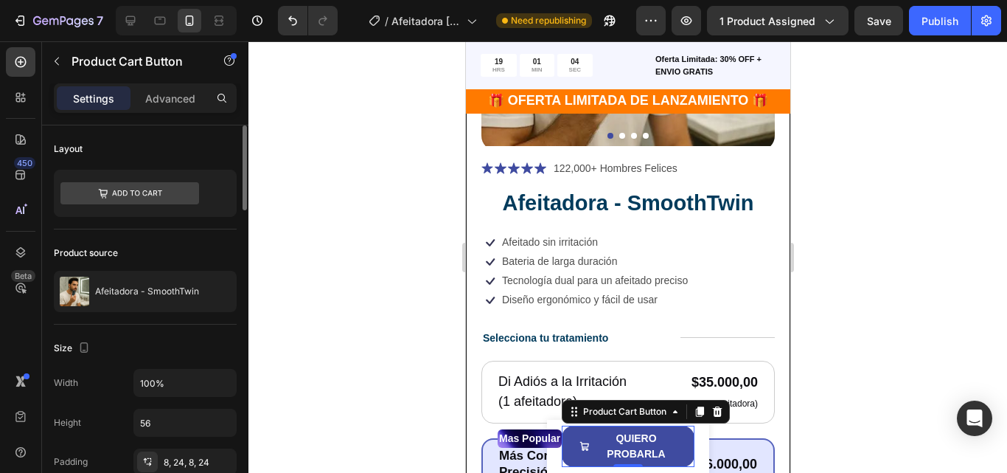
scroll to position [221, 0]
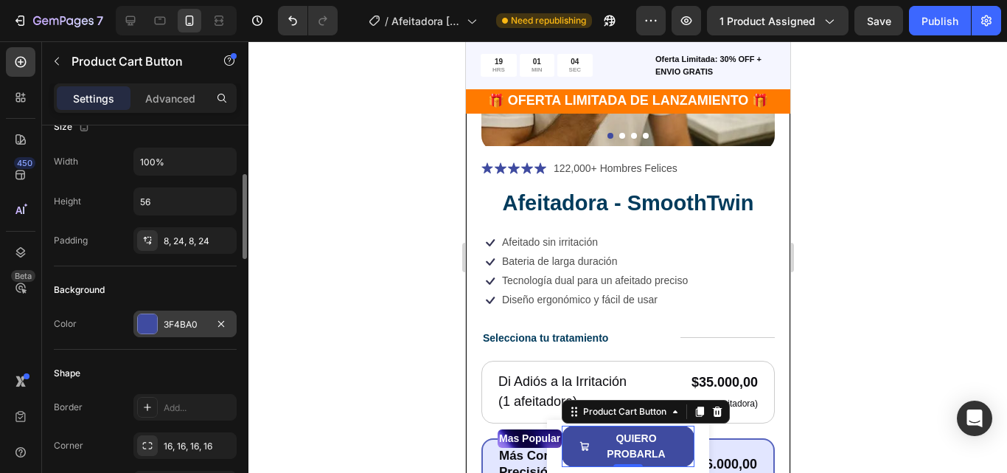
click at [156, 329] on div at bounding box center [147, 323] width 19 height 19
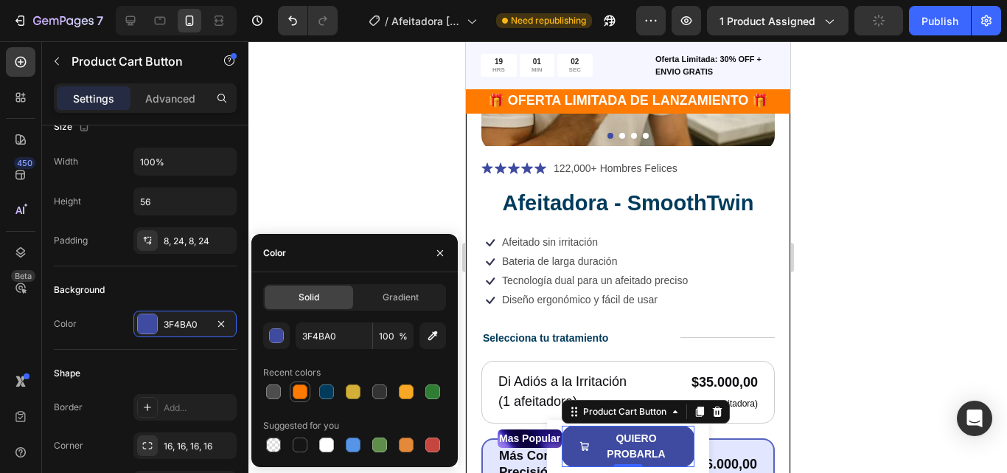
click at [307, 390] on div at bounding box center [300, 391] width 15 height 15
type input "FF7A00"
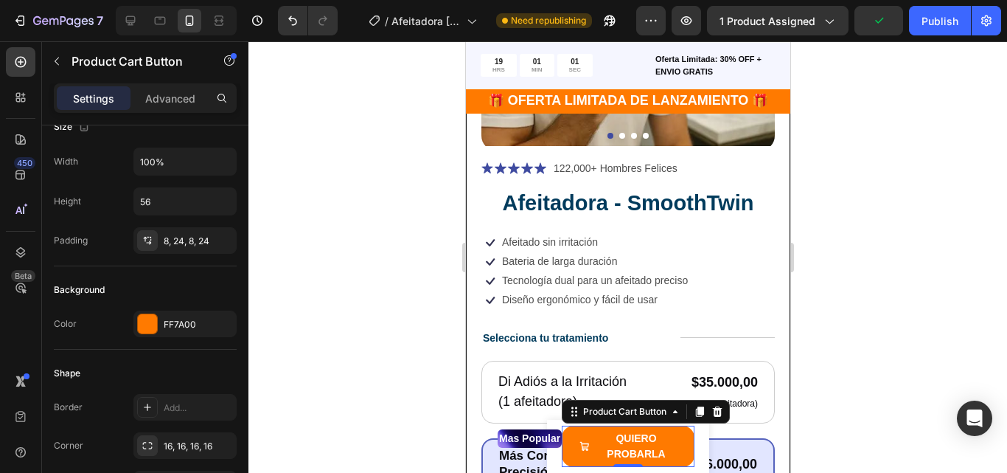
click at [885, 387] on div at bounding box center [628, 256] width 759 height 431
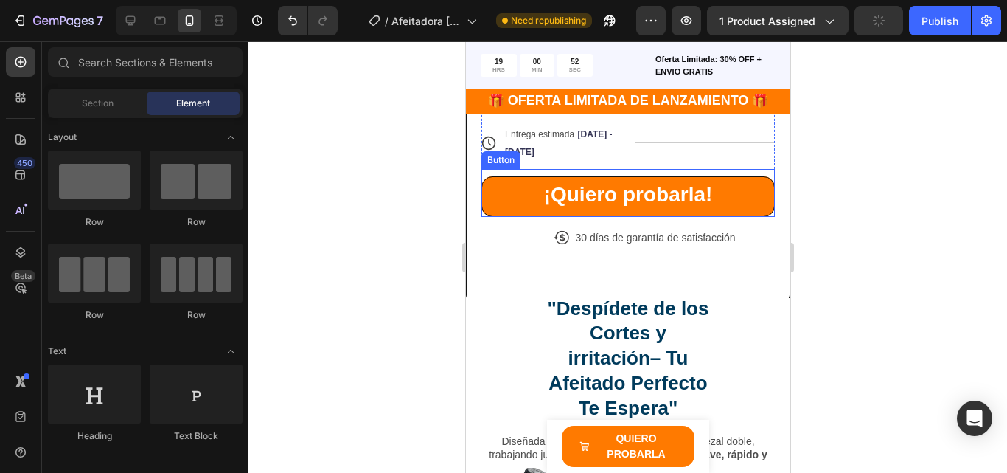
scroll to position [885, 0]
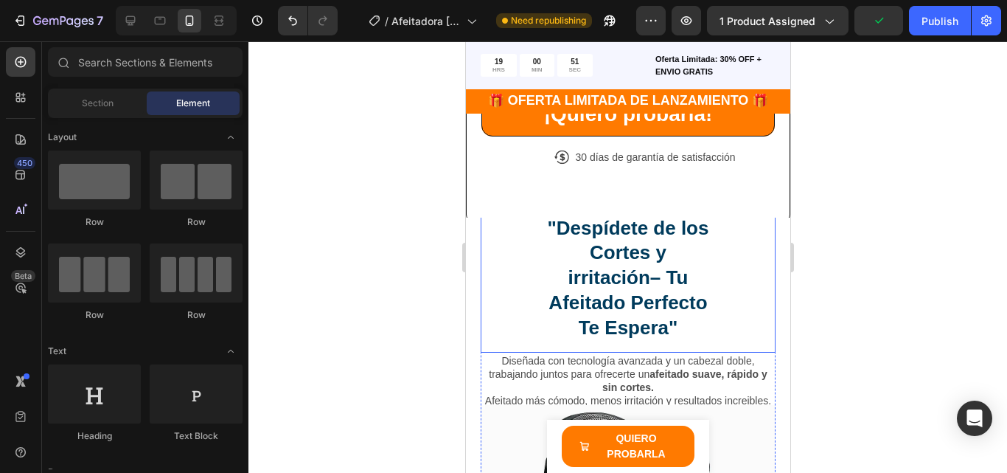
click at [704, 247] on h2 ""Despídete de los Cortes y irritación– Tu Afeitado Perfecto Te Espera"" at bounding box center [627, 279] width 177 height 128
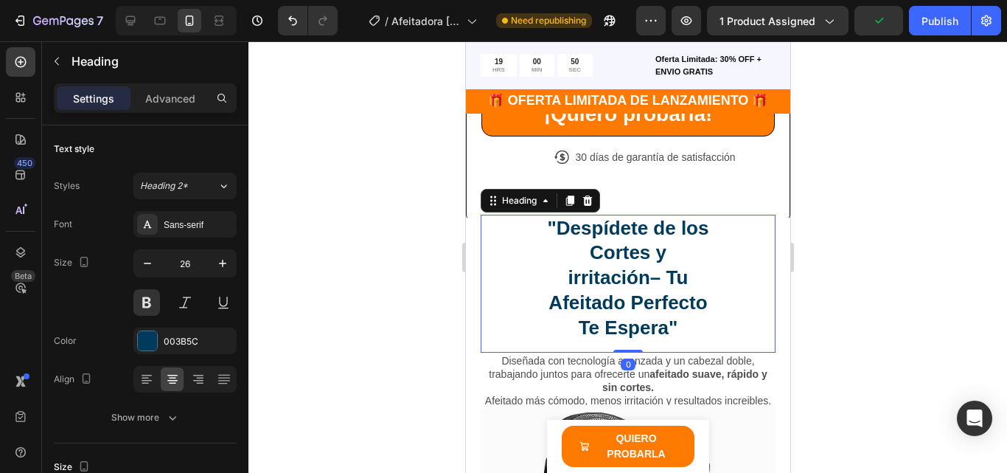
click at [726, 221] on div ""Despídete de los Cortes y irritación– Tu Afeitado Perfecto Te Espera"" at bounding box center [627, 279] width 295 height 128
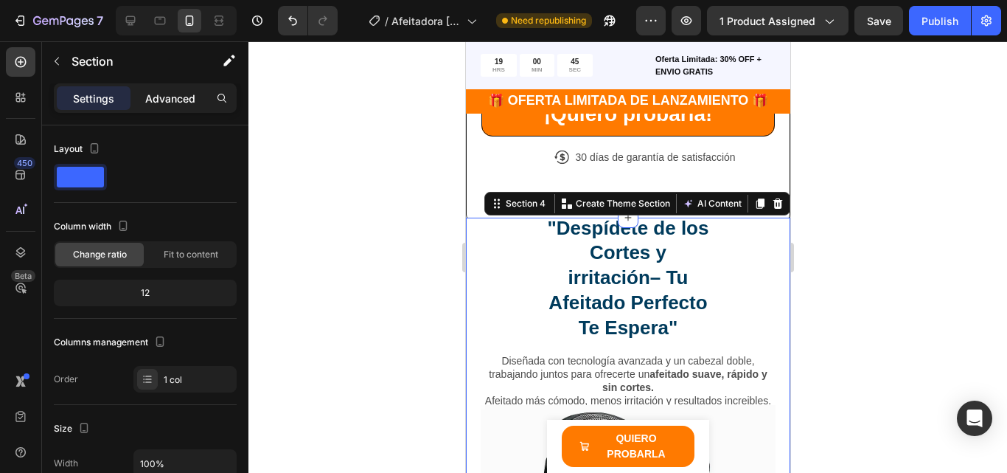
click at [172, 103] on p "Advanced" at bounding box center [170, 98] width 50 height 15
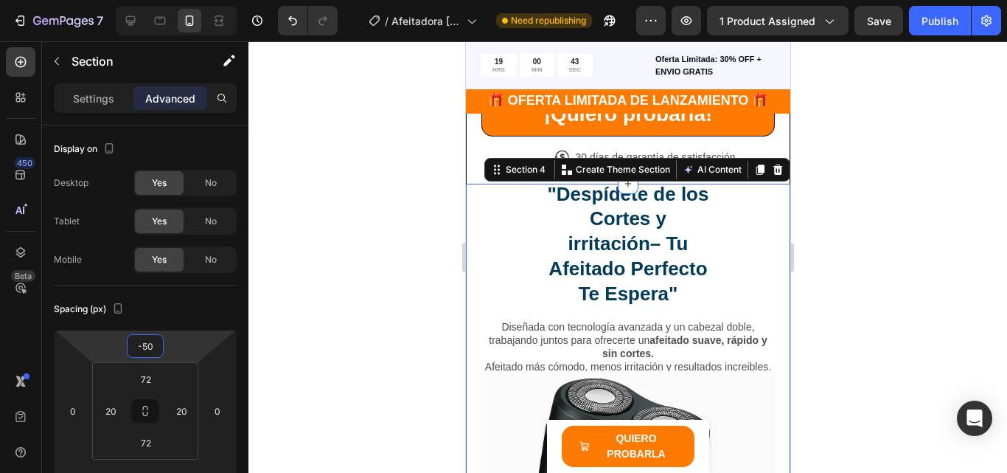
type input "-48"
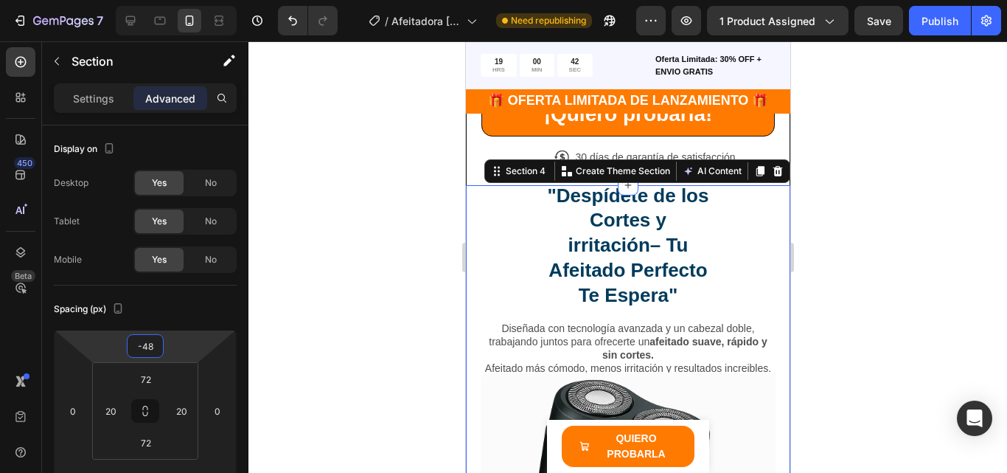
drag, startPoint x: 173, startPoint y: 338, endPoint x: 178, endPoint y: 355, distance: 18.4
click at [178, 0] on html "7 Version history / Afeitadora Shaver Dos Cabezas Need republishing Preview 1 p…" at bounding box center [503, 0] width 1007 height 0
click at [843, 249] on div at bounding box center [628, 256] width 759 height 431
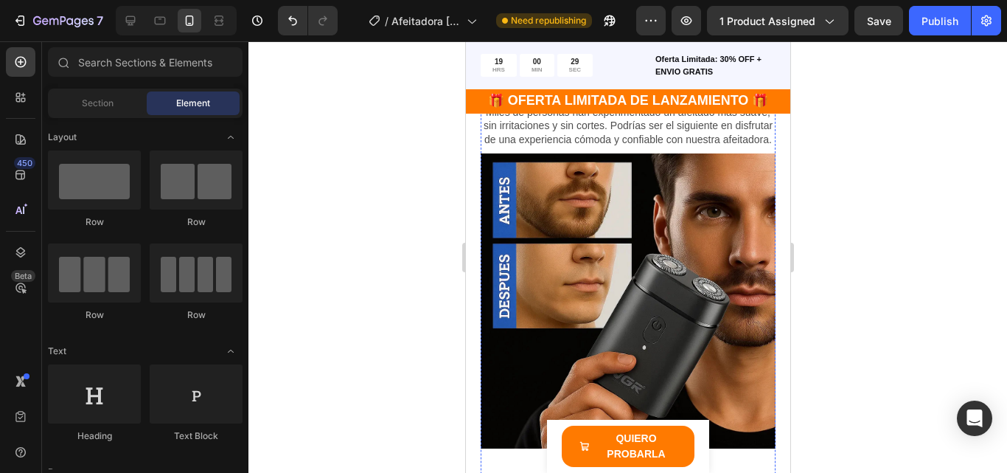
scroll to position [2507, 0]
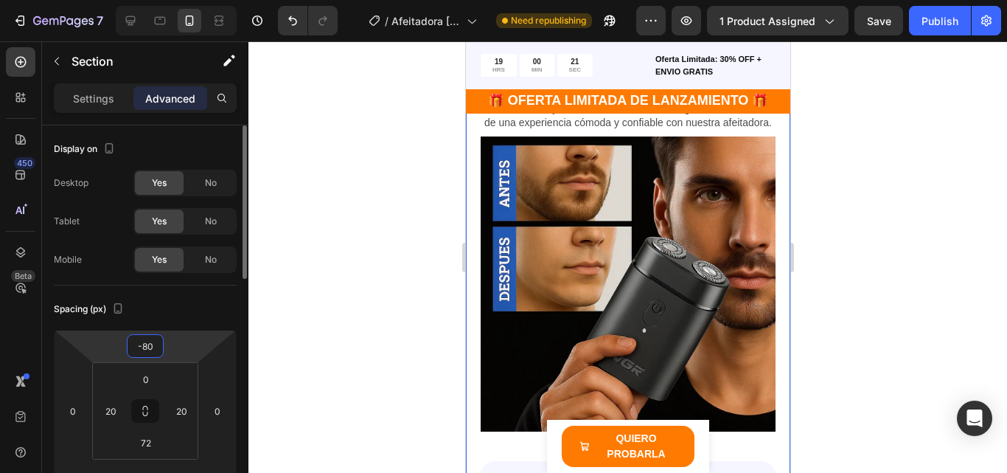
drag, startPoint x: 198, startPoint y: 338, endPoint x: 202, endPoint y: 350, distance: 13.1
click at [202, 0] on html "7 Version history / Afeitadora Shaver Dos Cabezas Need republishing Preview 1 p…" at bounding box center [503, 0] width 1007 height 0
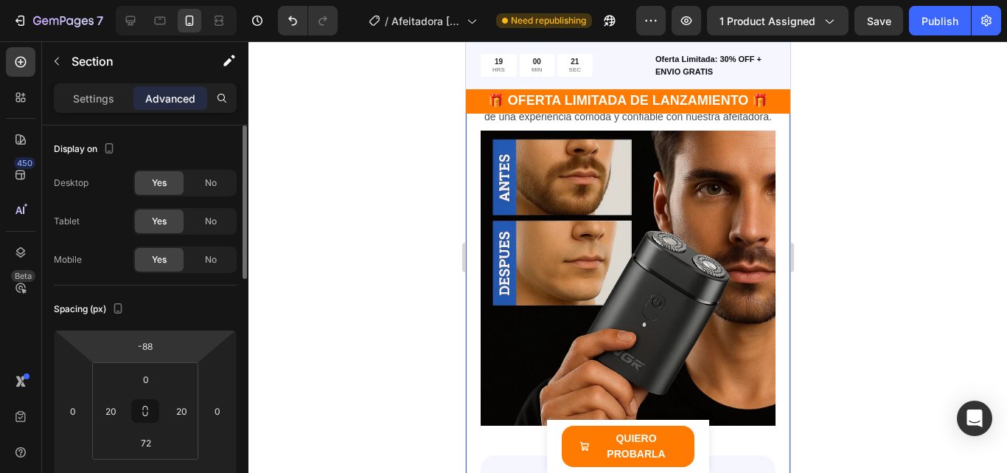
click at [202, 0] on html "7 Version history / Afeitadora Shaver Dos Cabezas Need republishing Preview 1 p…" at bounding box center [503, 0] width 1007 height 0
type input "-82"
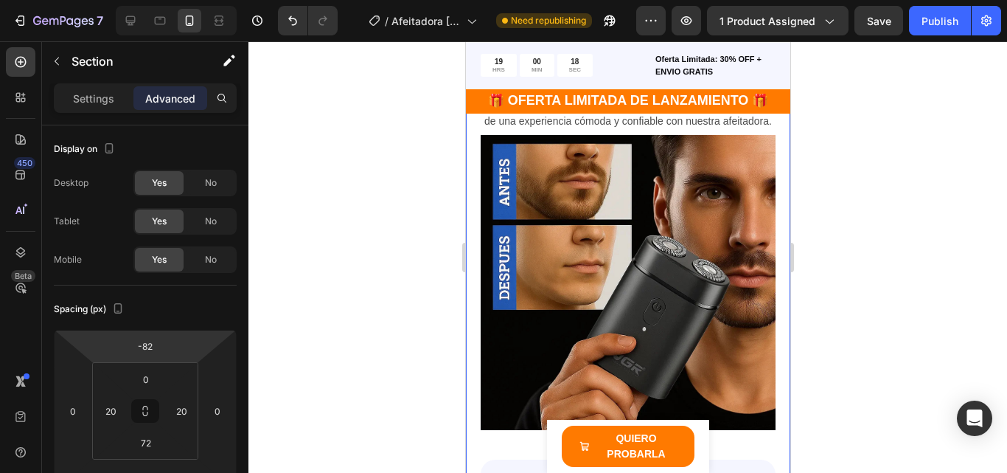
click at [191, 0] on html "7 Version history / Afeitadora Shaver Dos Cabezas Need republishing Preview 1 p…" at bounding box center [503, 0] width 1007 height 0
click at [824, 290] on div at bounding box center [628, 256] width 759 height 431
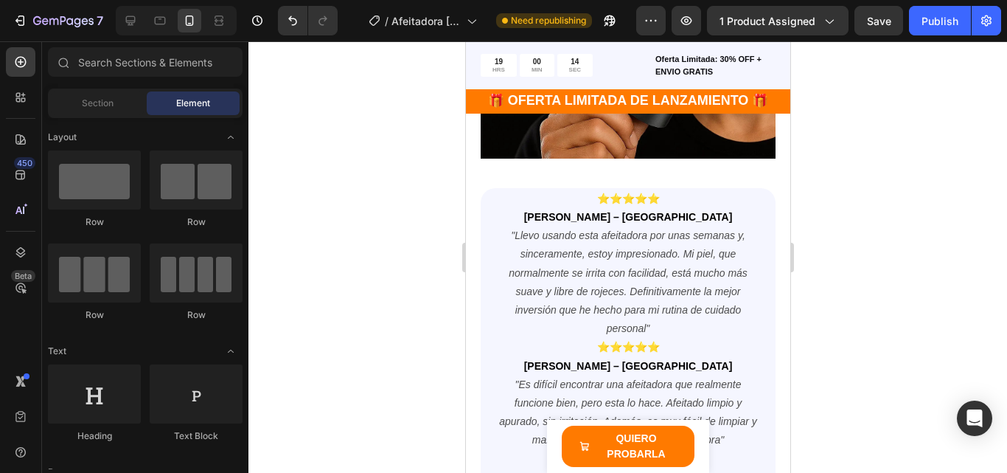
scroll to position [2950, 0]
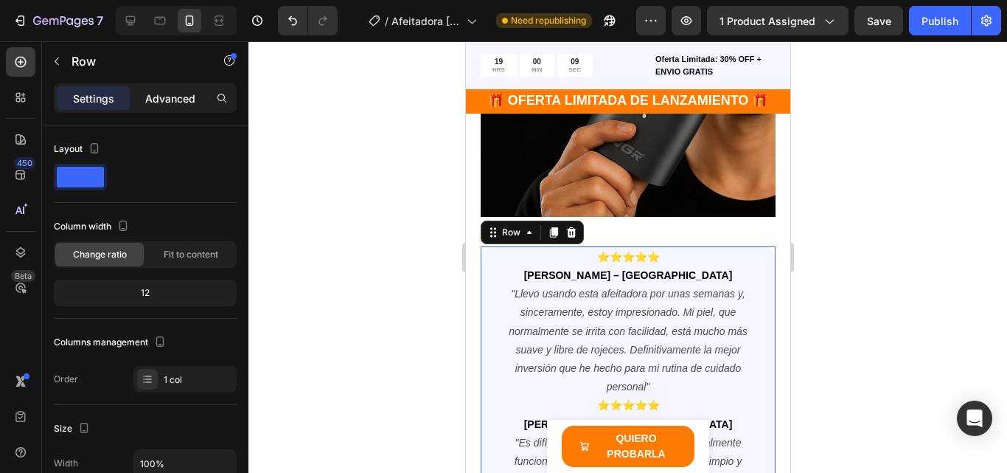
click at [156, 107] on div "Advanced" at bounding box center [170, 98] width 74 height 24
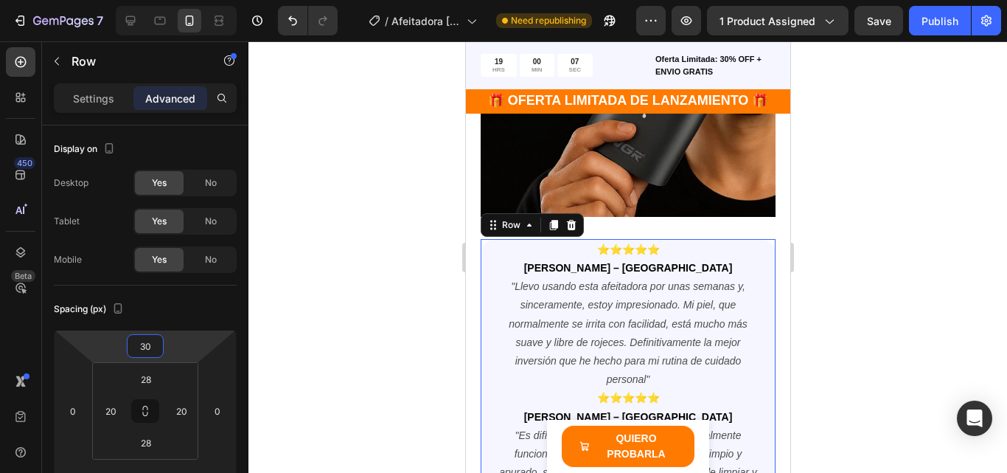
type input "26"
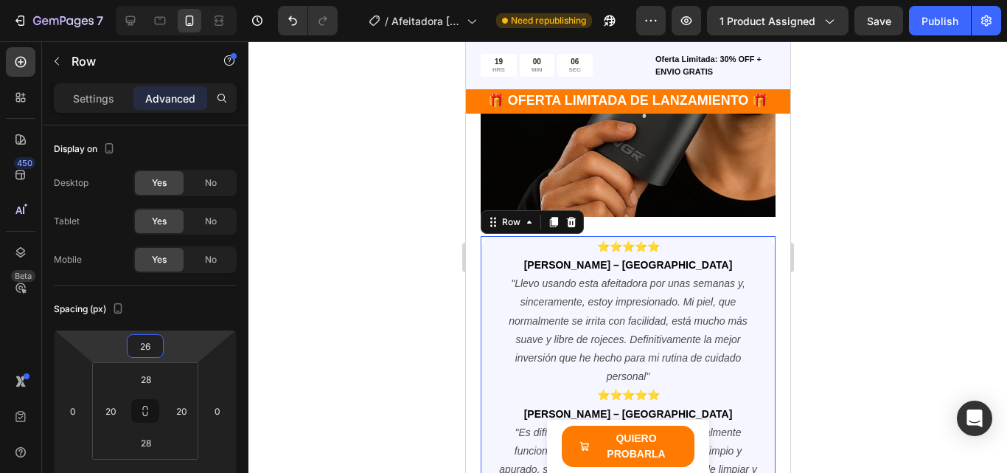
click at [175, 0] on html "7 Version history / Afeitadora Shaver Dos Cabezas Need republishing Preview 1 p…" at bounding box center [503, 0] width 1007 height 0
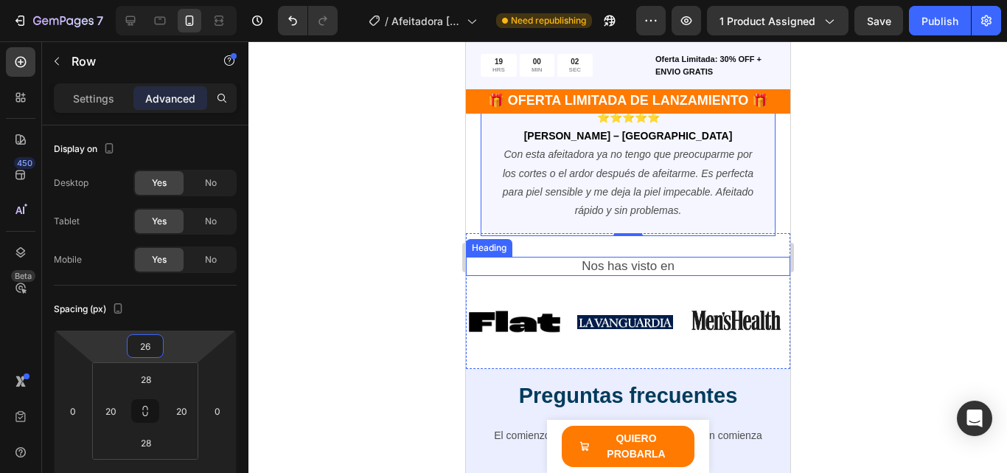
scroll to position [3392, 0]
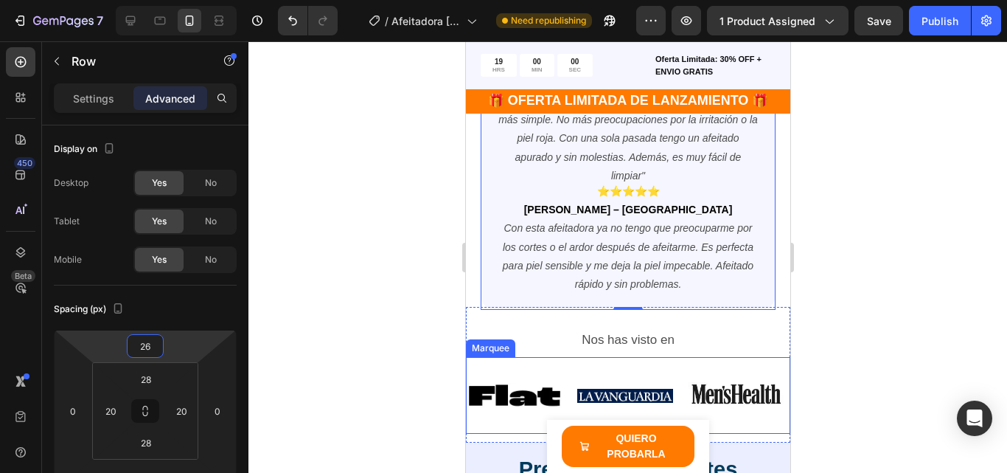
click at [676, 375] on div "Image Image Image Image Image Image" at bounding box center [798, 395] width 664 height 59
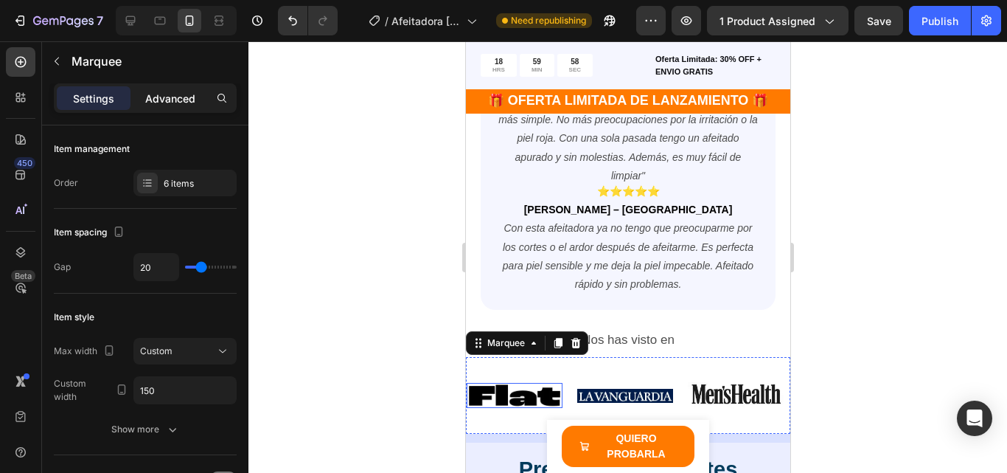
click at [165, 100] on p "Advanced" at bounding box center [170, 98] width 50 height 15
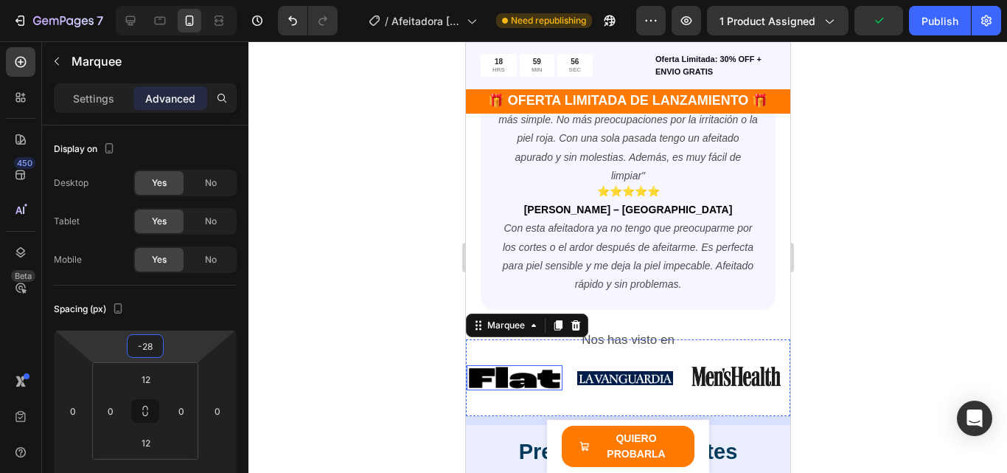
type input "-30"
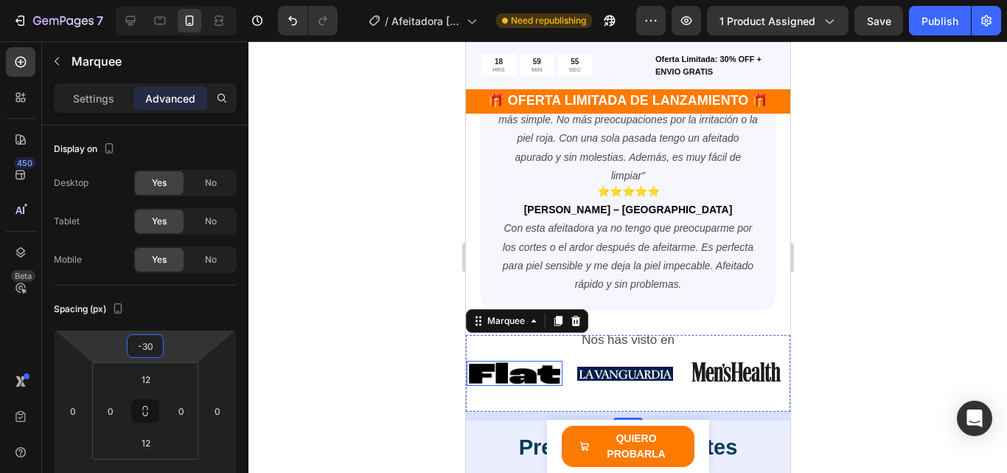
drag, startPoint x: 186, startPoint y: 339, endPoint x: 190, endPoint y: 350, distance: 11.9
click at [190, 0] on html "7 Version history / Afeitadora Shaver Dos Cabezas Need republishing Preview 1 p…" at bounding box center [503, 0] width 1007 height 0
click at [813, 381] on div at bounding box center [628, 256] width 759 height 431
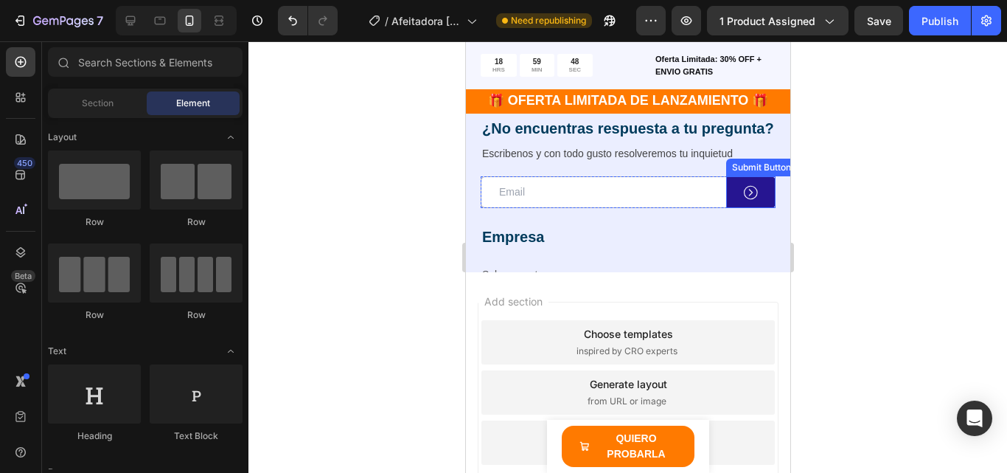
scroll to position [4277, 0]
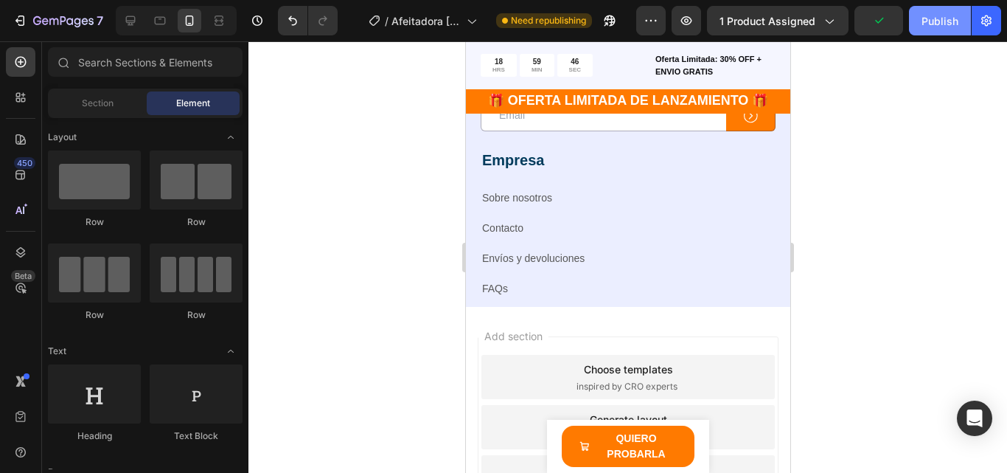
click at [926, 22] on div "Publish" at bounding box center [940, 20] width 37 height 15
click at [926, 22] on button "Publish" at bounding box center [940, 20] width 62 height 29
